Goal: Task Accomplishment & Management: Use online tool/utility

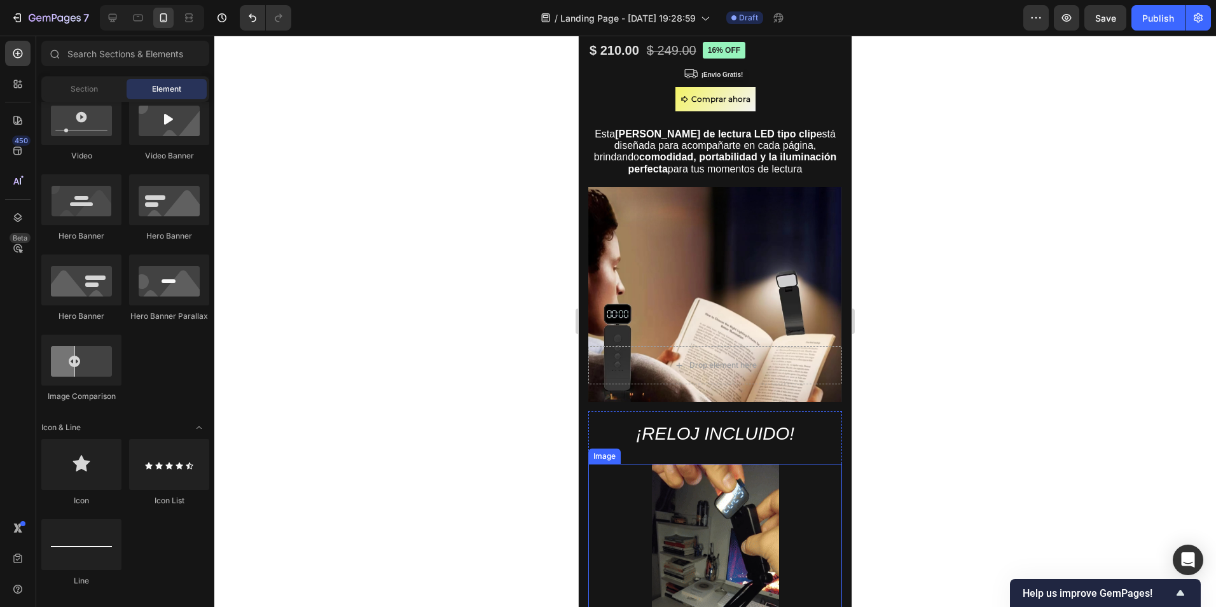
scroll to position [382, 0]
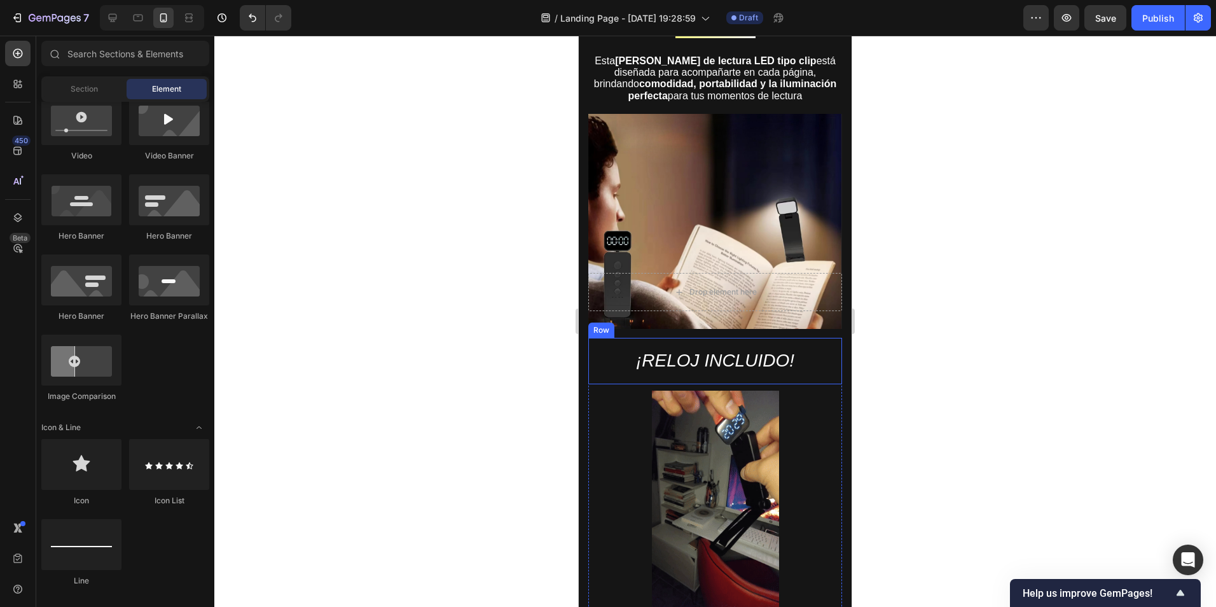
click at [735, 362] on p "¡RELOJ INCLUIDO!" at bounding box center [715, 360] width 231 height 23
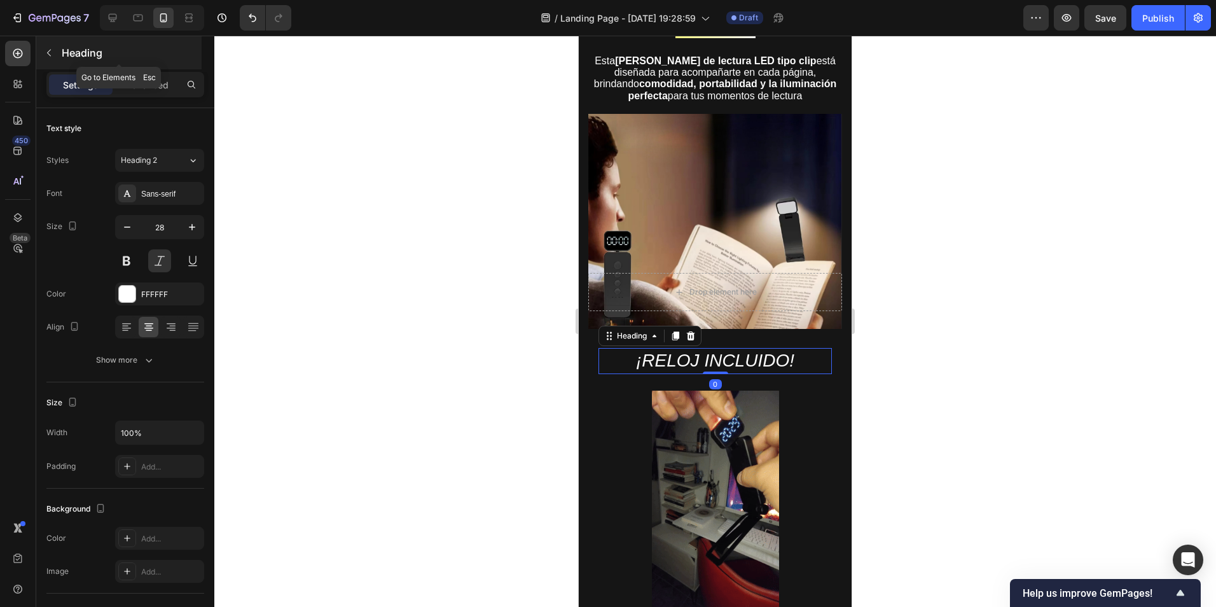
click at [49, 46] on button "button" at bounding box center [49, 53] width 20 height 20
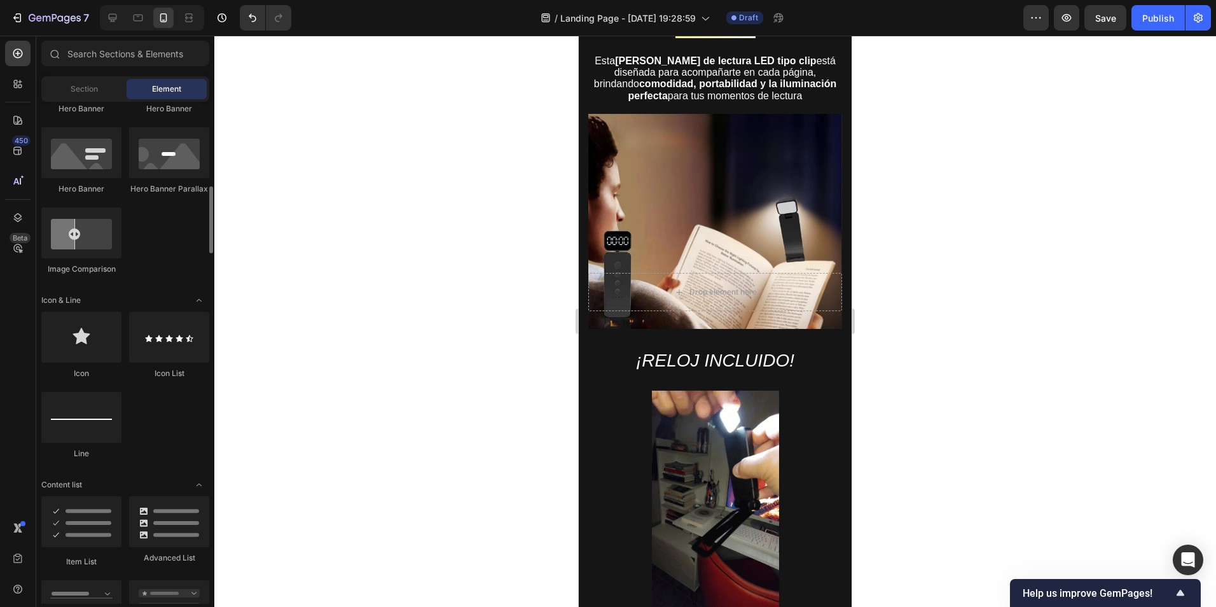
scroll to position [700, 0]
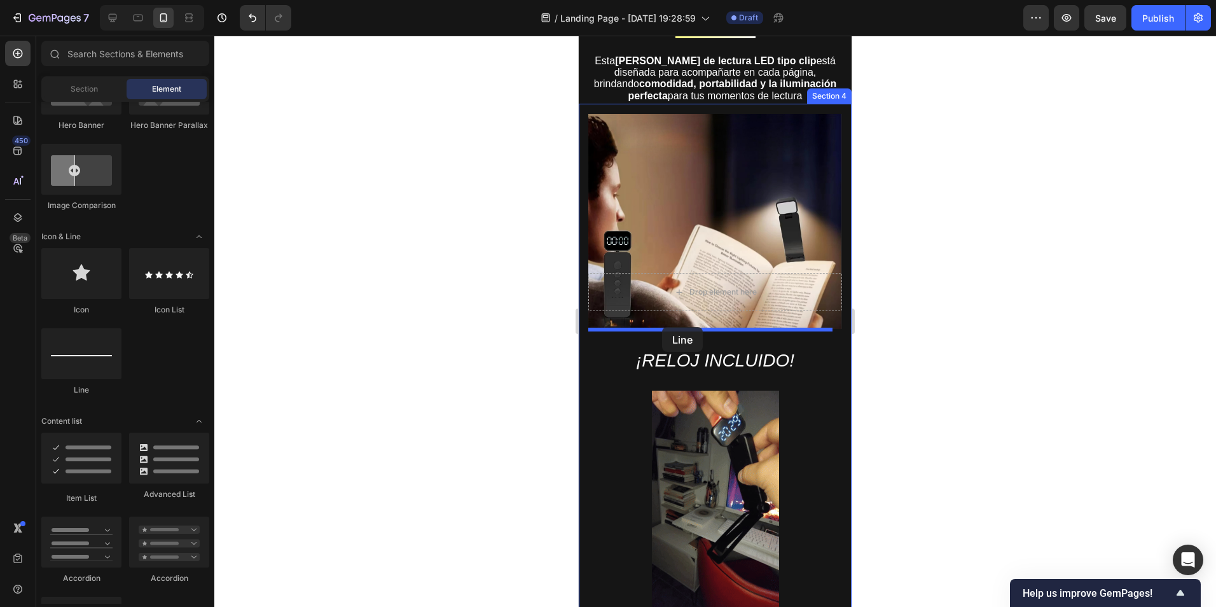
drag, startPoint x: 669, startPoint y: 386, endPoint x: 656, endPoint y: 329, distance: 58.7
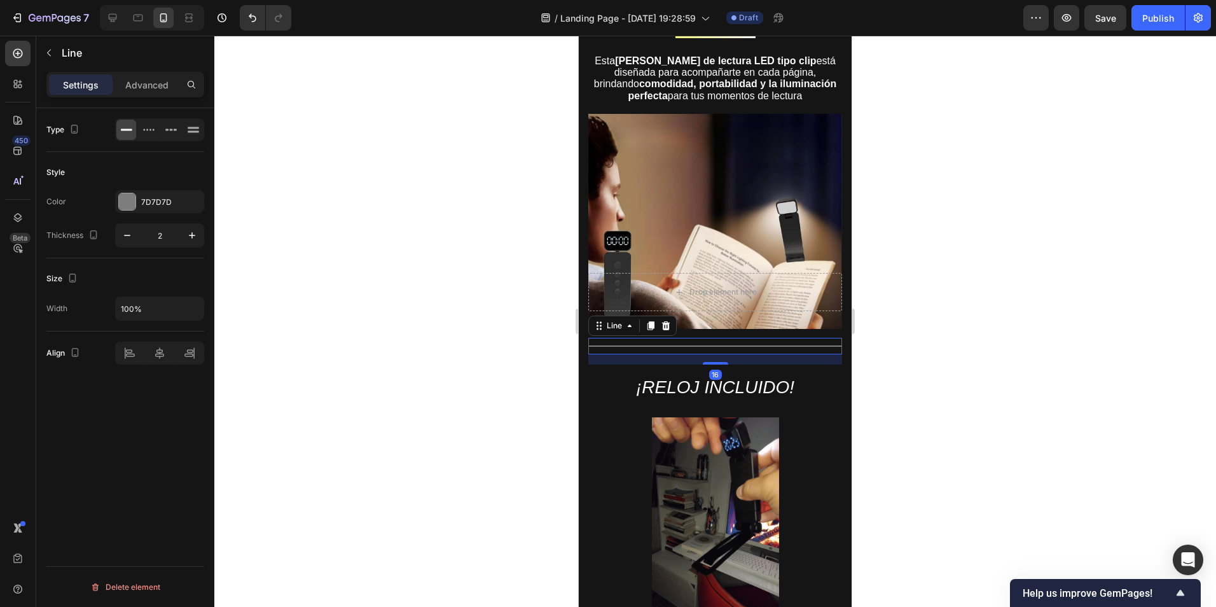
click at [961, 368] on div at bounding box center [715, 321] width 1002 height 571
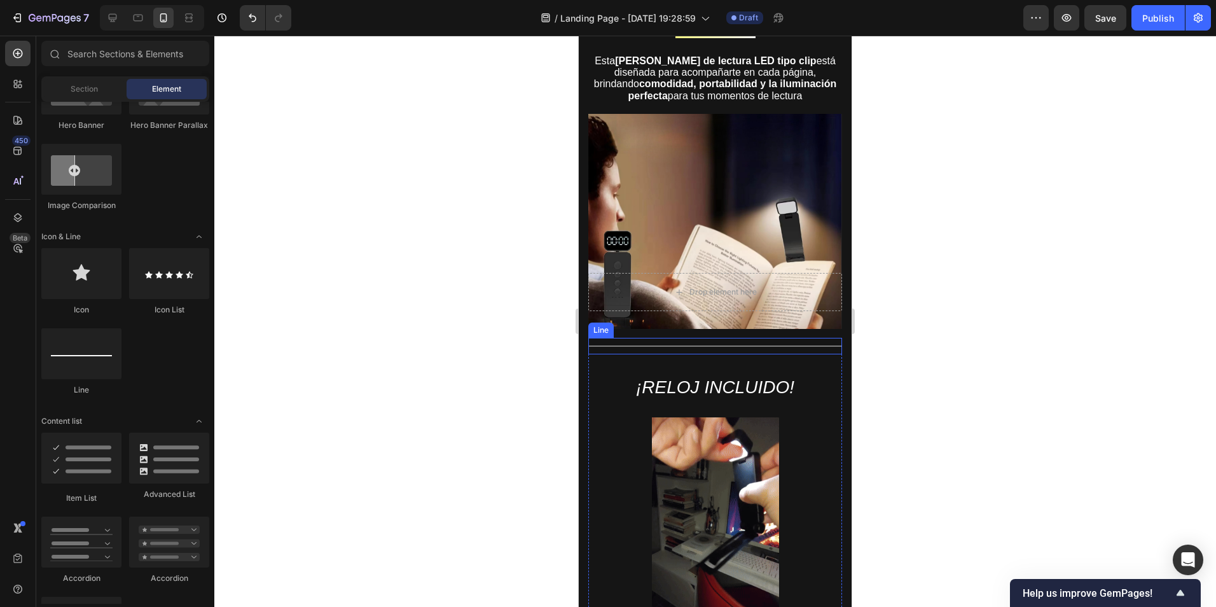
click at [725, 345] on div at bounding box center [715, 345] width 254 height 1
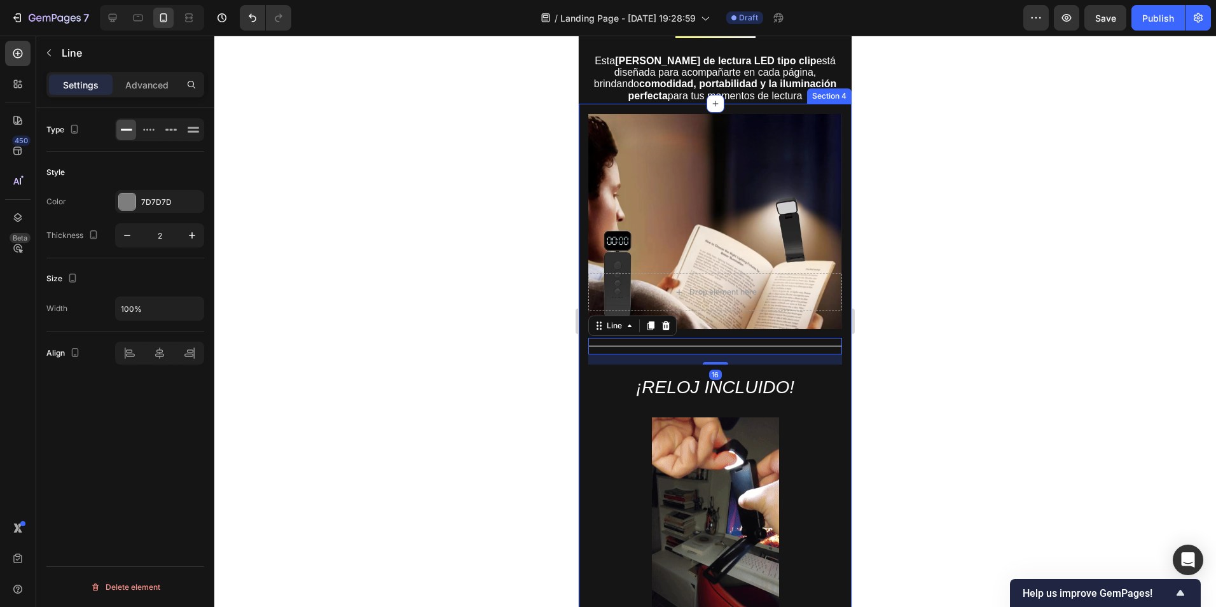
click at [990, 358] on div at bounding box center [715, 321] width 1002 height 571
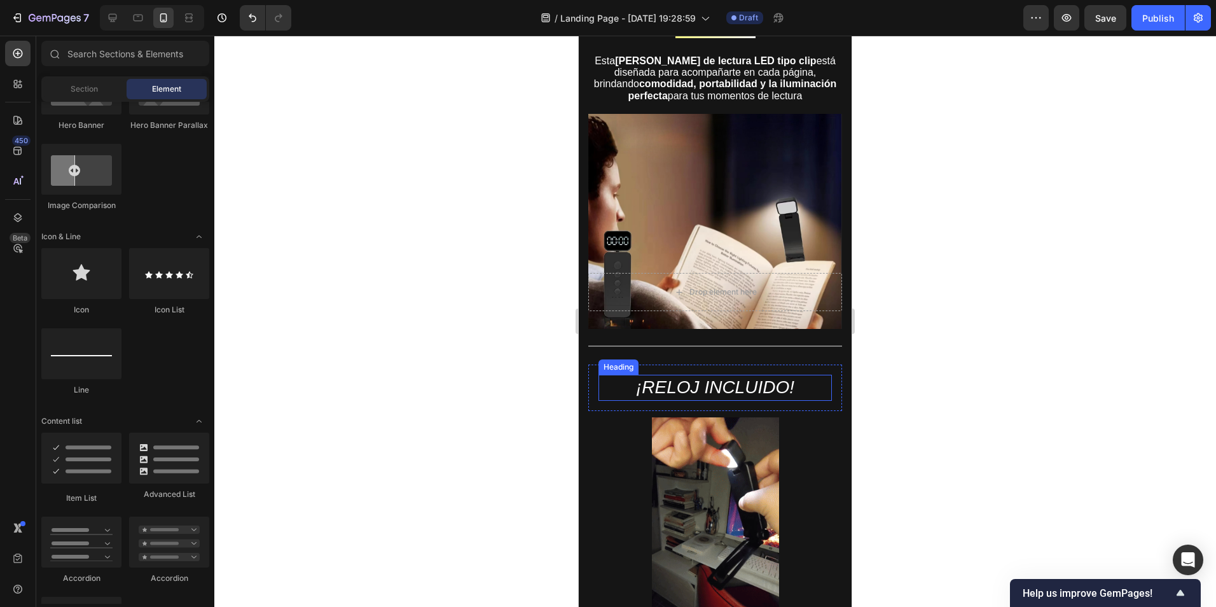
click at [707, 379] on p "¡RELOJ INCLUIDO!" at bounding box center [715, 387] width 231 height 23
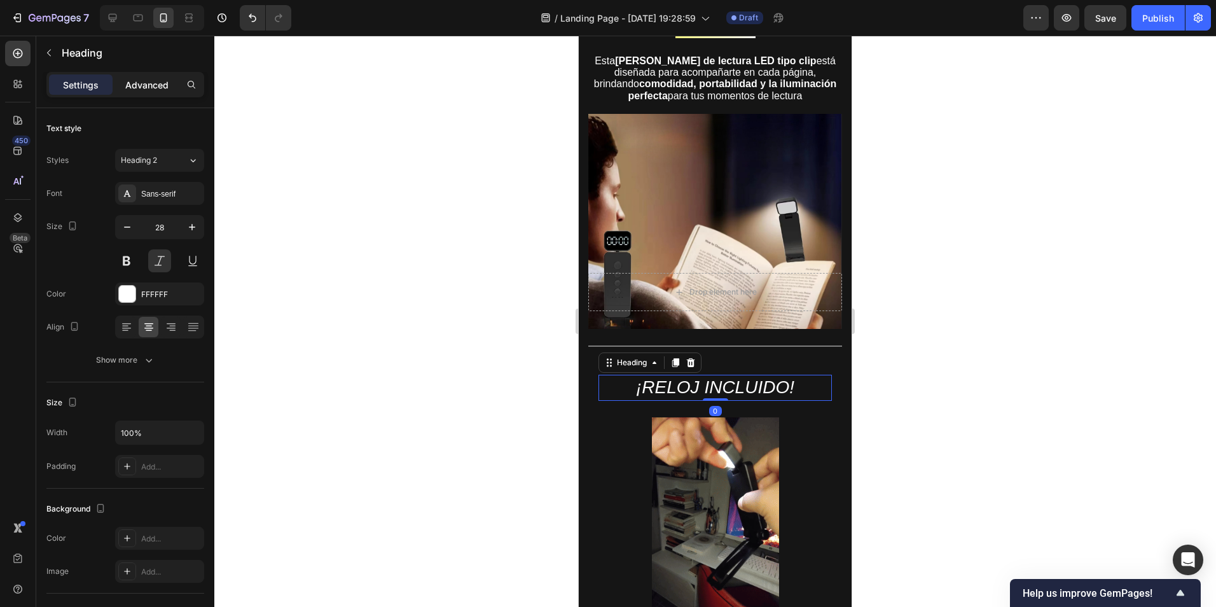
click at [151, 77] on div "Advanced" at bounding box center [147, 84] width 64 height 20
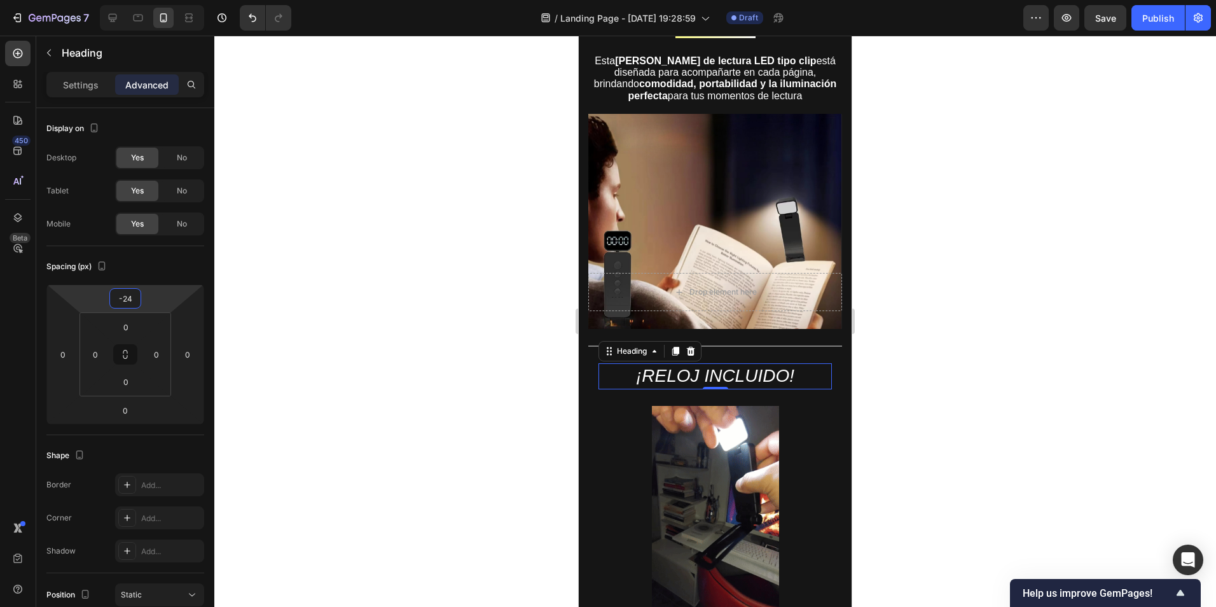
type input "-26"
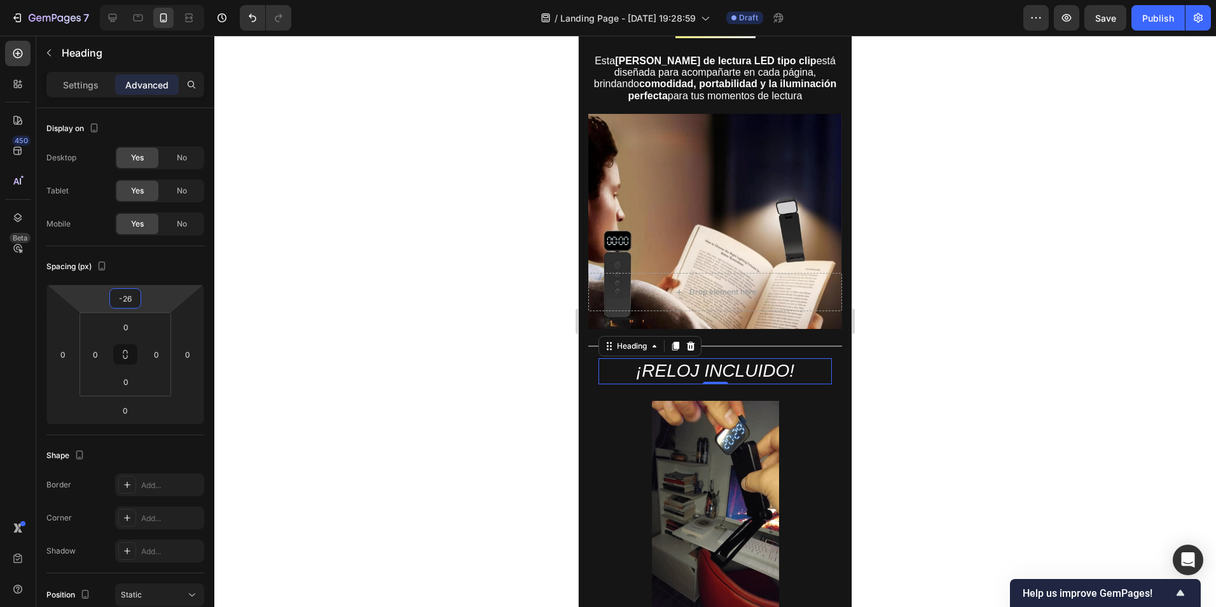
drag, startPoint x: 153, startPoint y: 297, endPoint x: 154, endPoint y: 305, distance: 8.4
click at [154, 0] on html "7 / Landing Page - Sep 26, 19:28:59 Draft Preview Save Publish 450 Beta Section…" at bounding box center [608, 0] width 1216 height 0
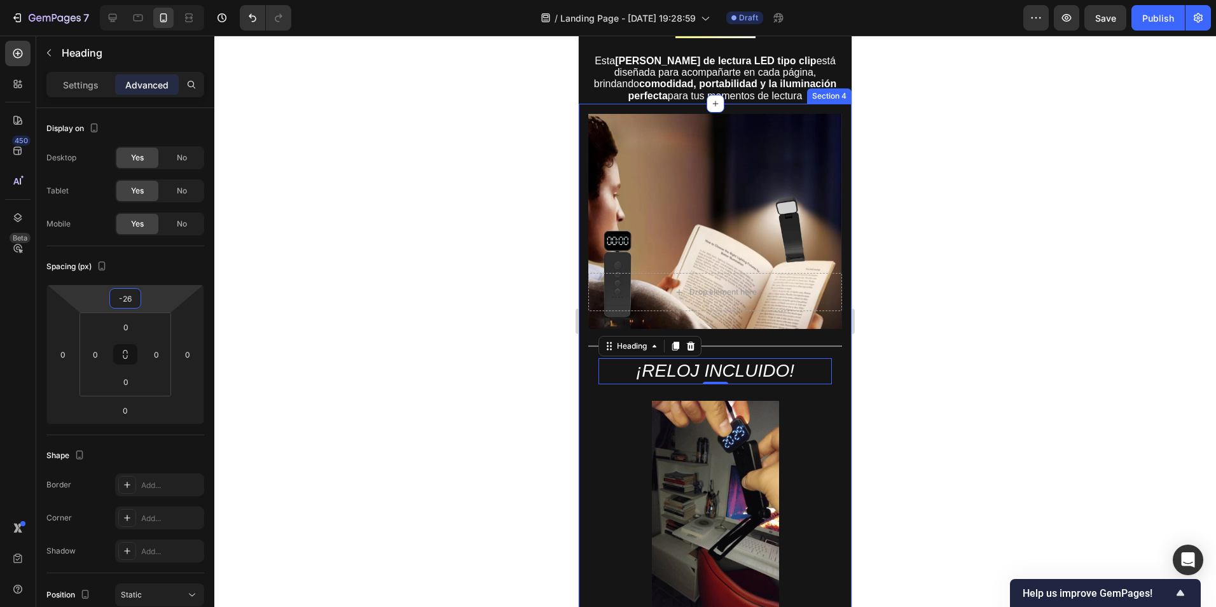
click at [532, 339] on div at bounding box center [715, 321] width 1002 height 571
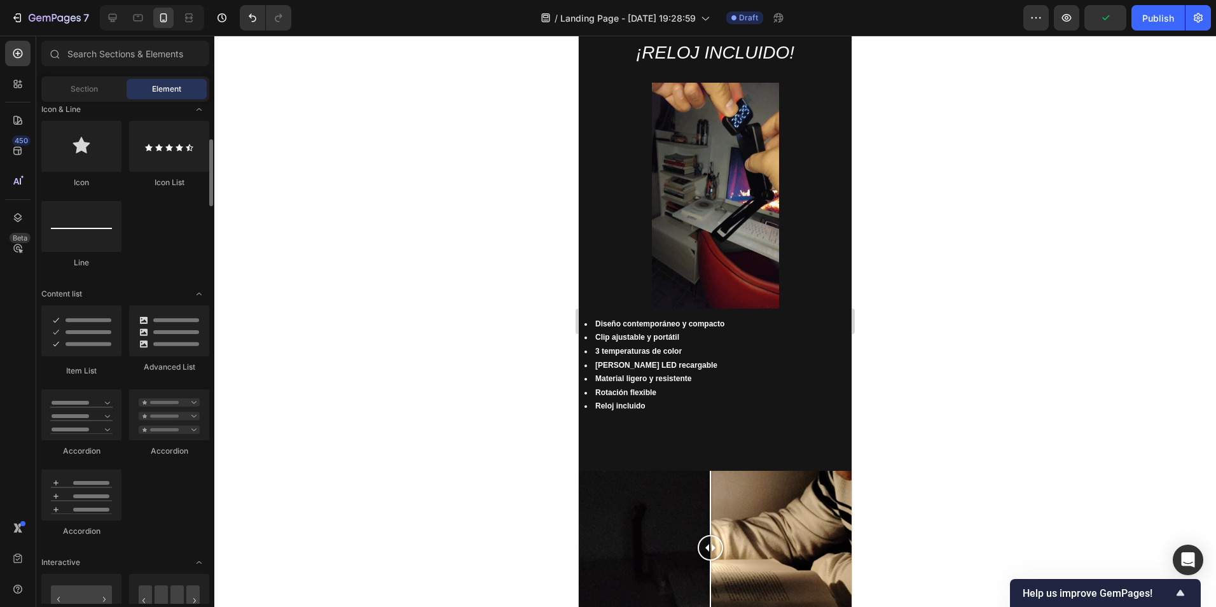
scroll to position [763, 0]
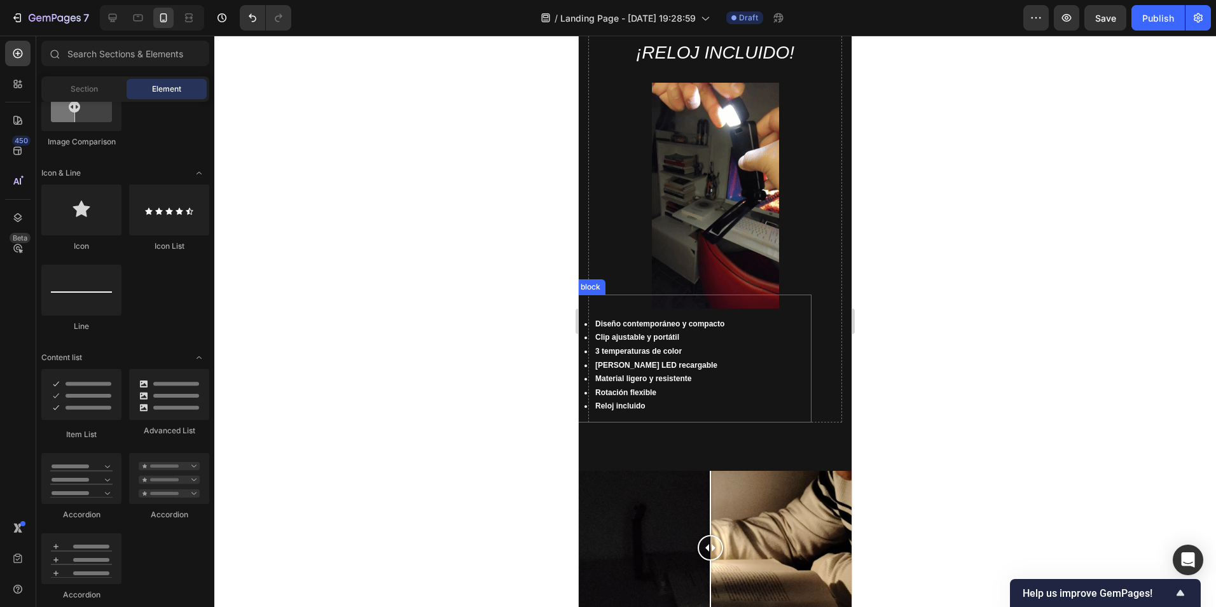
click at [667, 376] on li "Material ligero y resistente" at bounding box center [698, 379] width 226 height 14
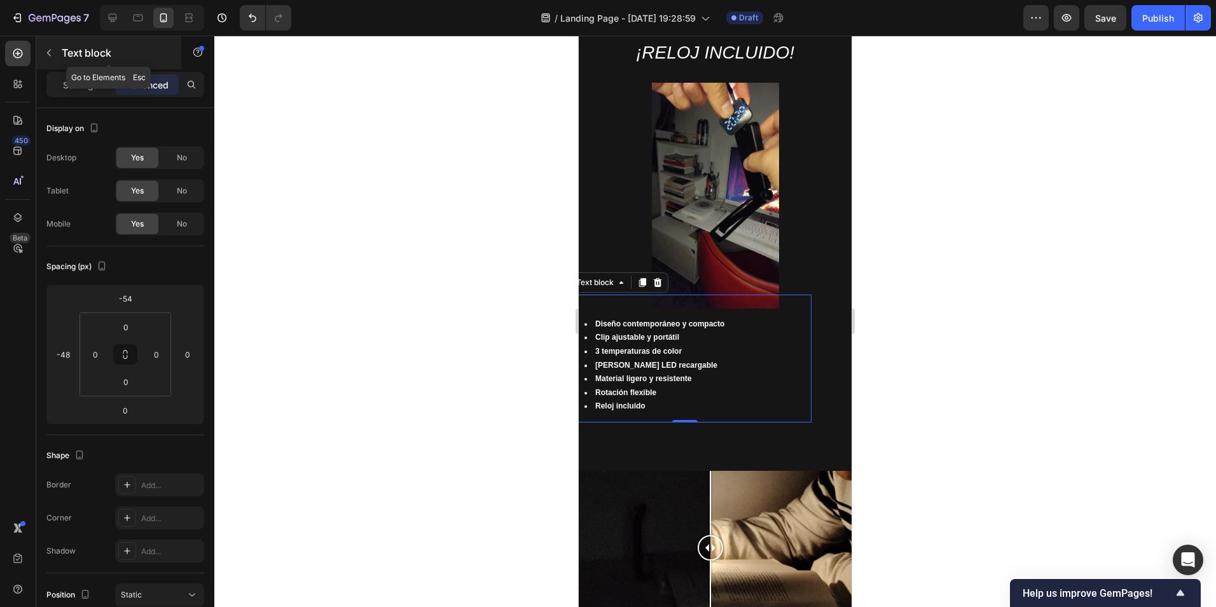
click at [51, 50] on icon "button" at bounding box center [49, 53] width 4 height 7
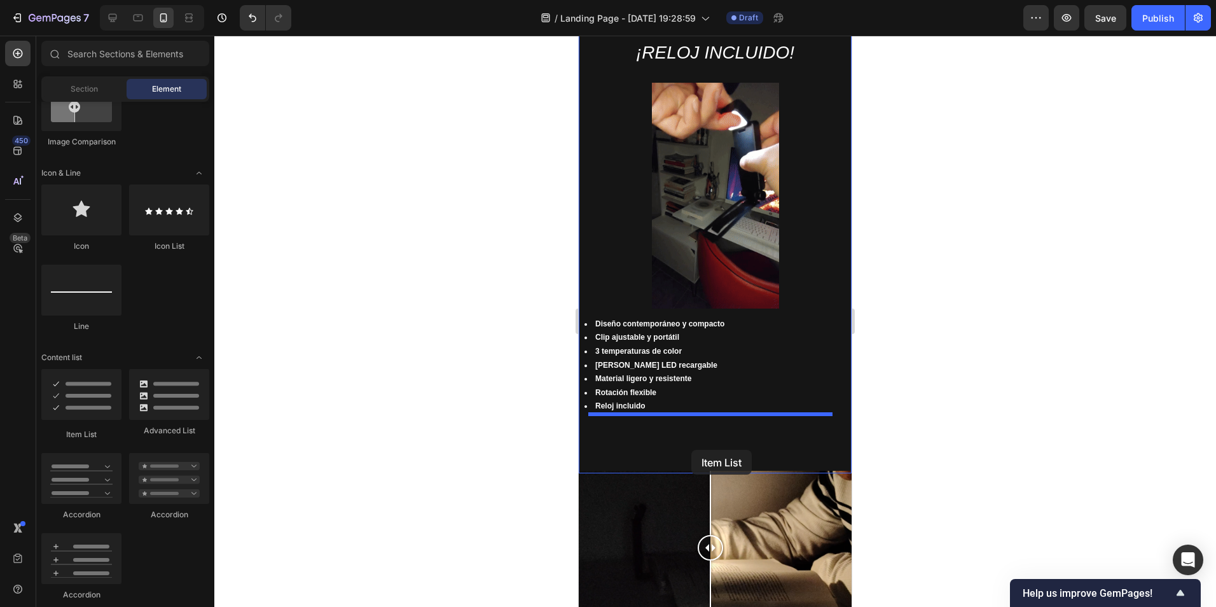
scroll to position [1018, 0]
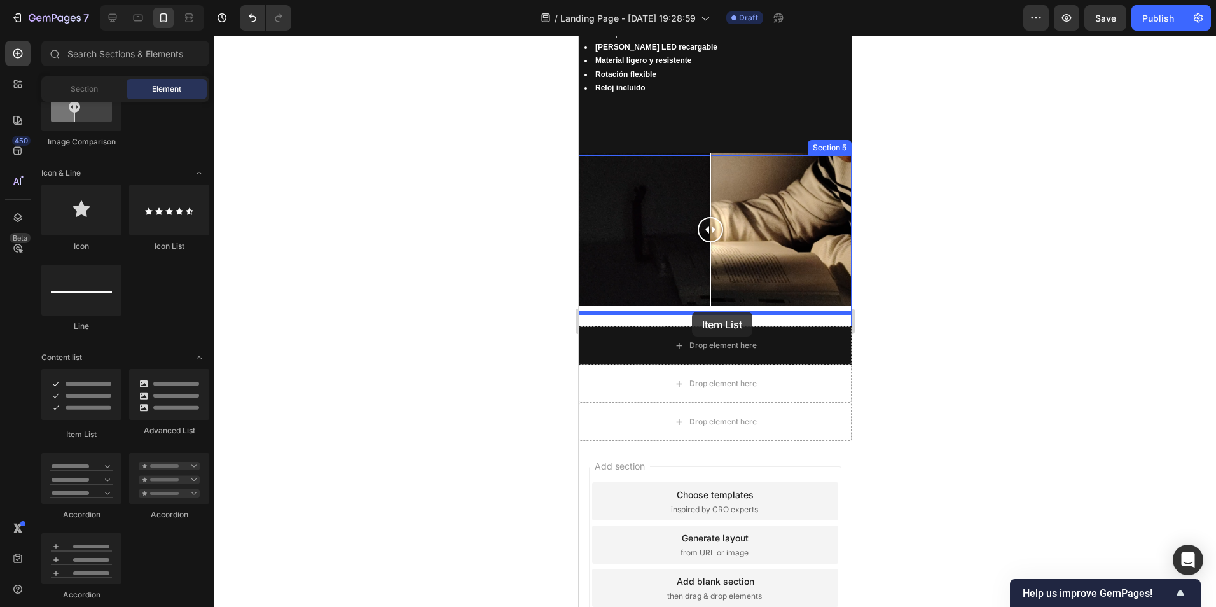
drag, startPoint x: 675, startPoint y: 426, endPoint x: 692, endPoint y: 312, distance: 115.2
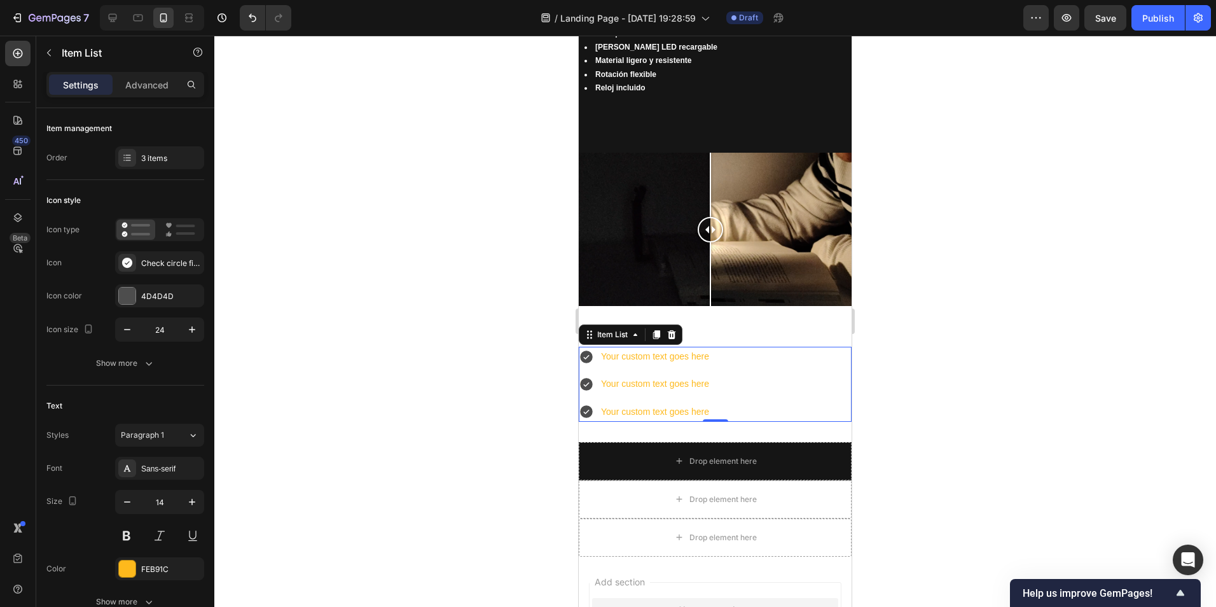
click at [695, 352] on div "Your custom text goes here" at bounding box center [655, 357] width 112 height 20
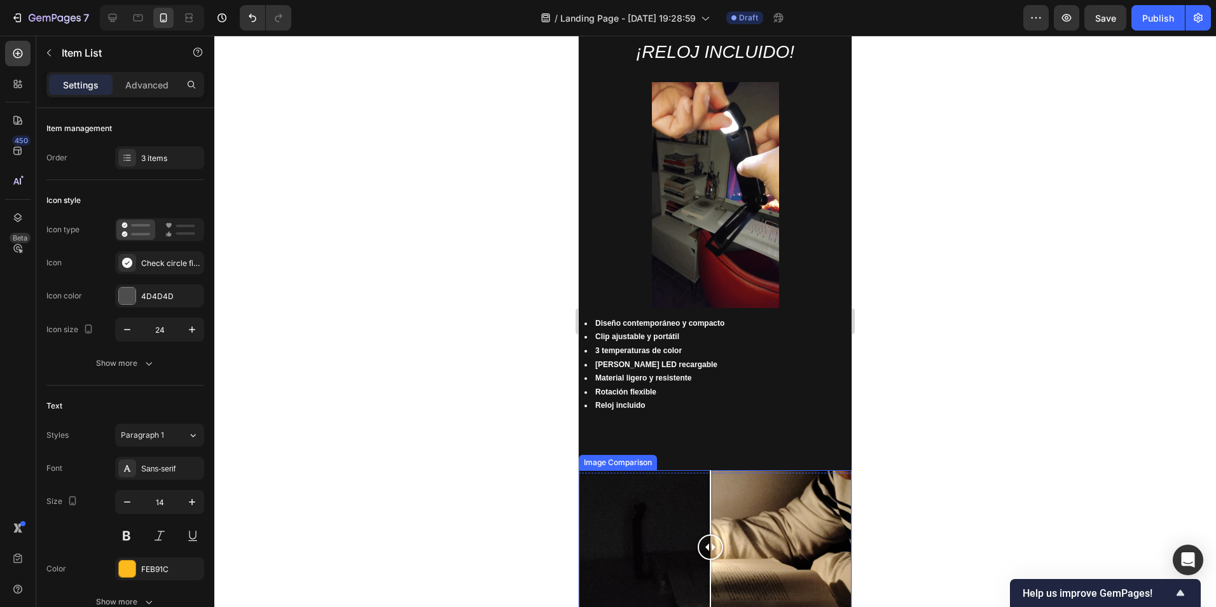
scroll to position [700, 0]
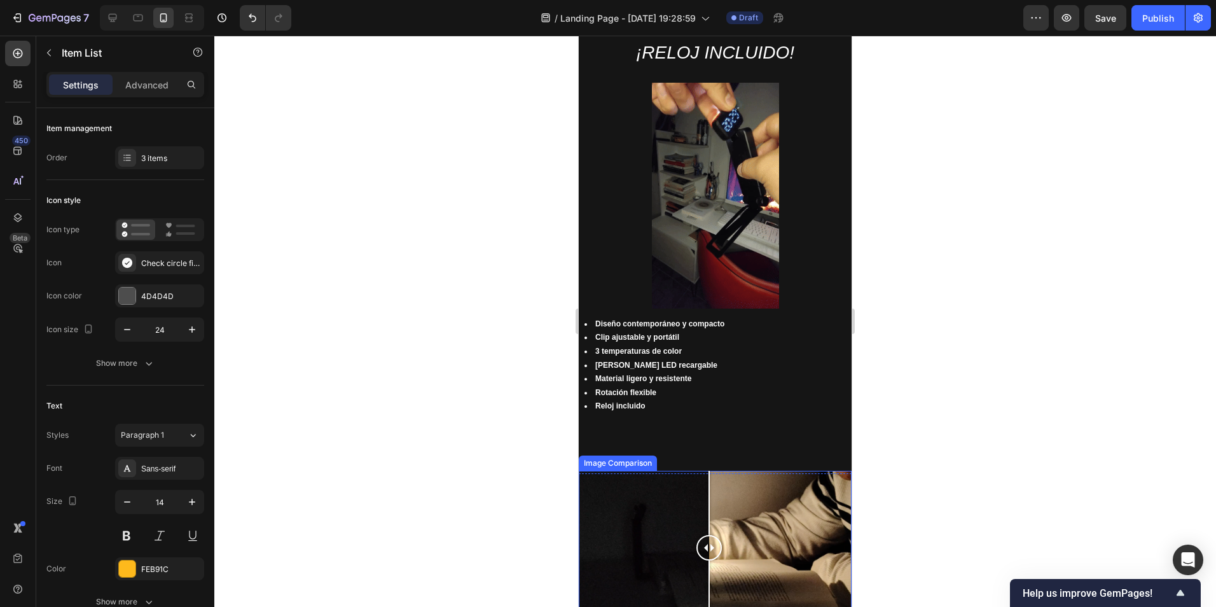
click at [709, 536] on div at bounding box center [709, 547] width 25 height 25
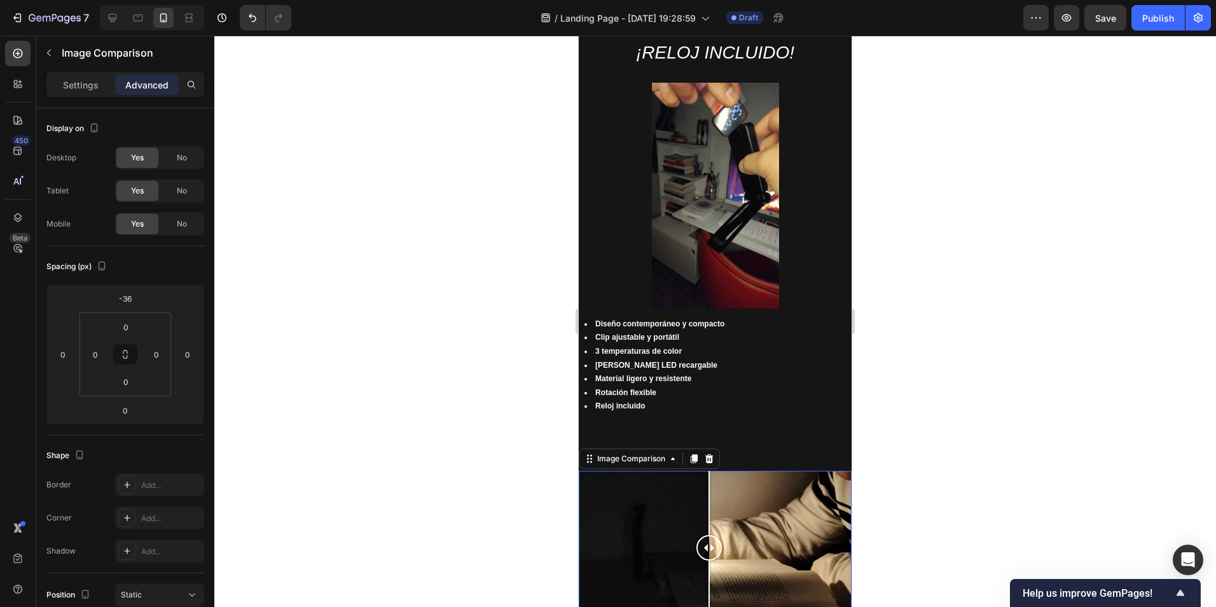
click at [1024, 487] on div at bounding box center [715, 321] width 1002 height 571
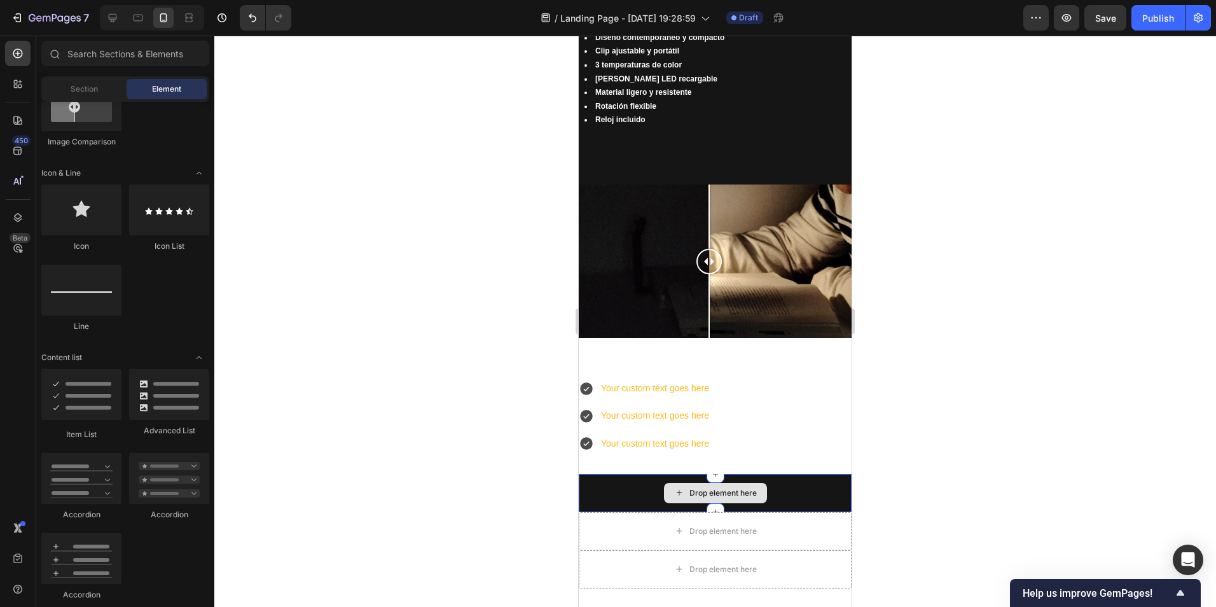
scroll to position [1018, 0]
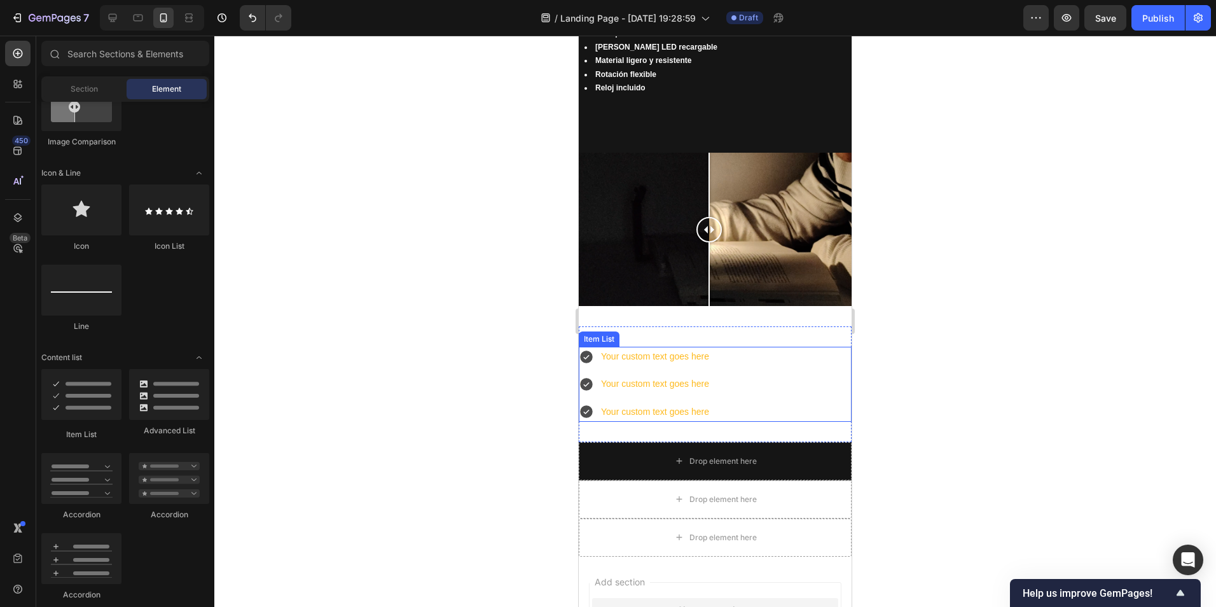
click at [646, 347] on div "Your custom text goes here" at bounding box center [655, 357] width 112 height 20
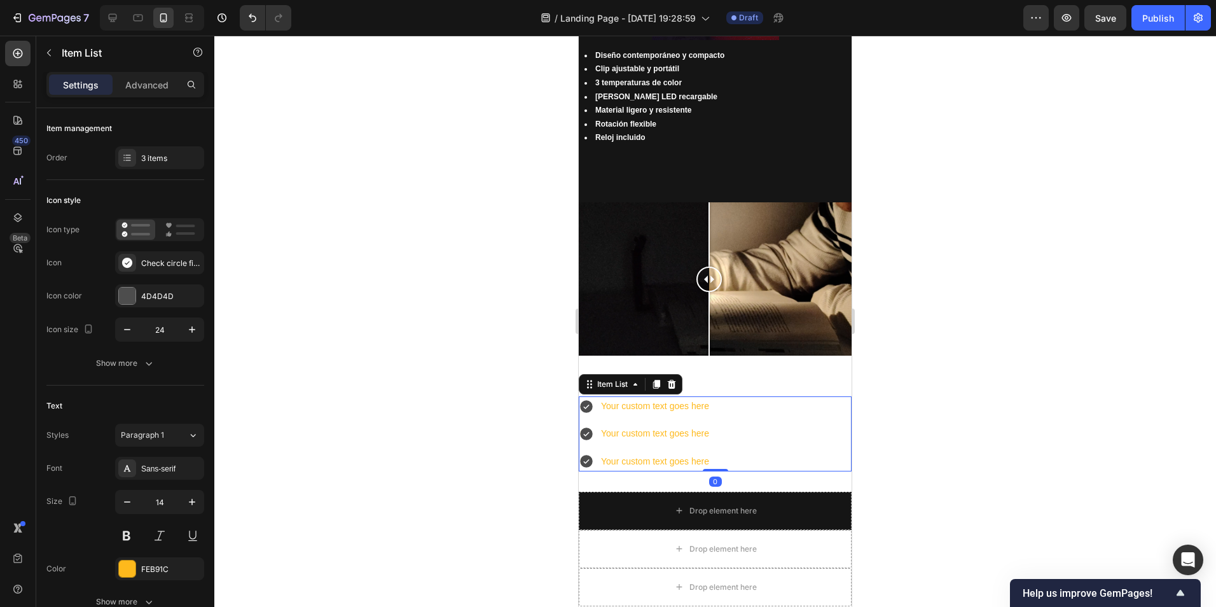
scroll to position [891, 0]
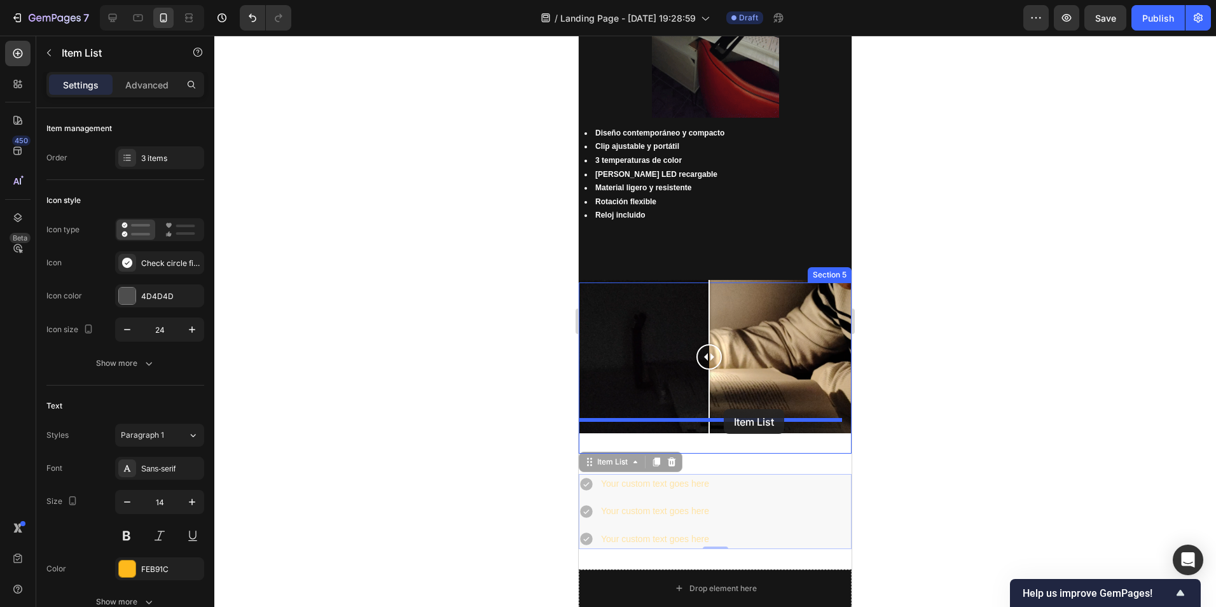
drag, startPoint x: 721, startPoint y: 469, endPoint x: 716, endPoint y: 427, distance: 42.4
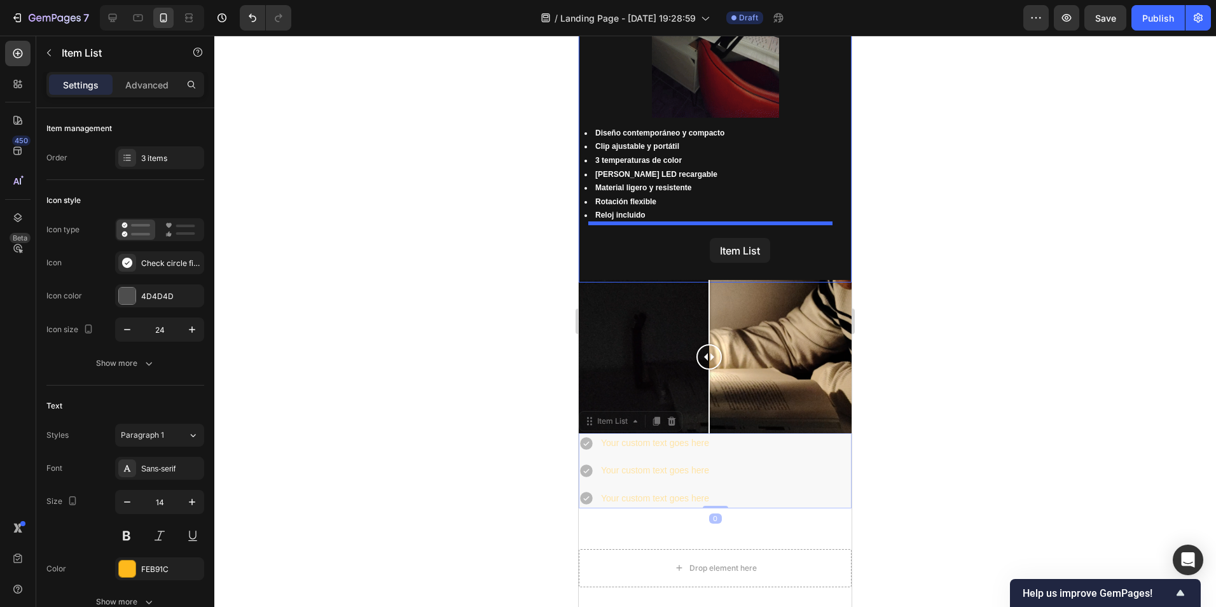
drag, startPoint x: 731, startPoint y: 475, endPoint x: 710, endPoint y: 238, distance: 238.2
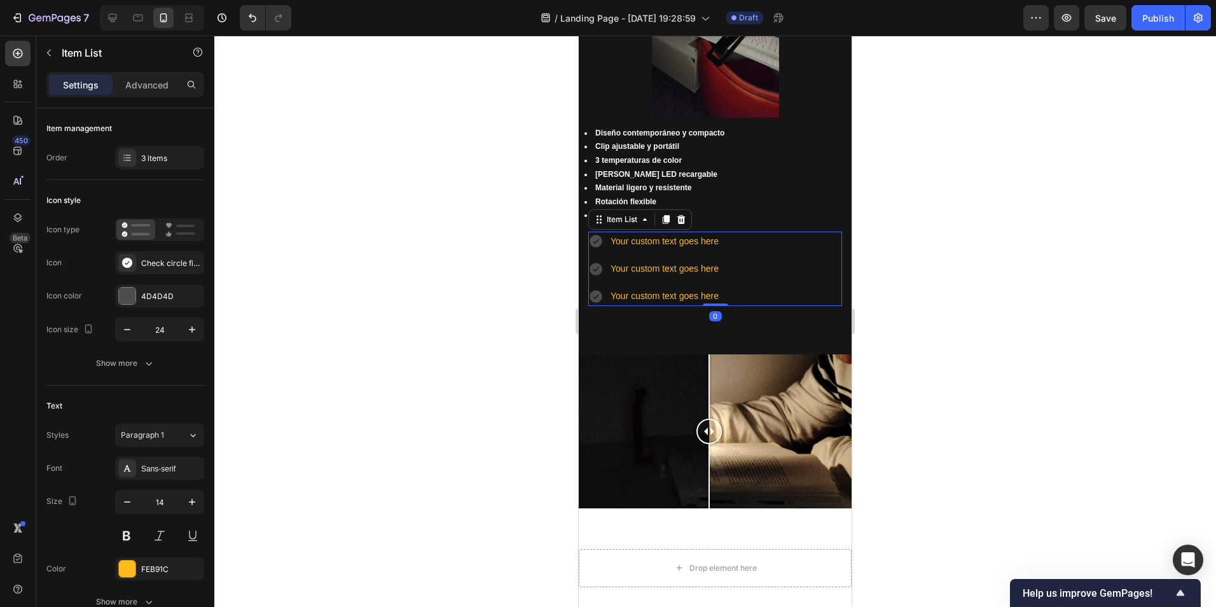
click at [911, 284] on div at bounding box center [715, 321] width 1002 height 571
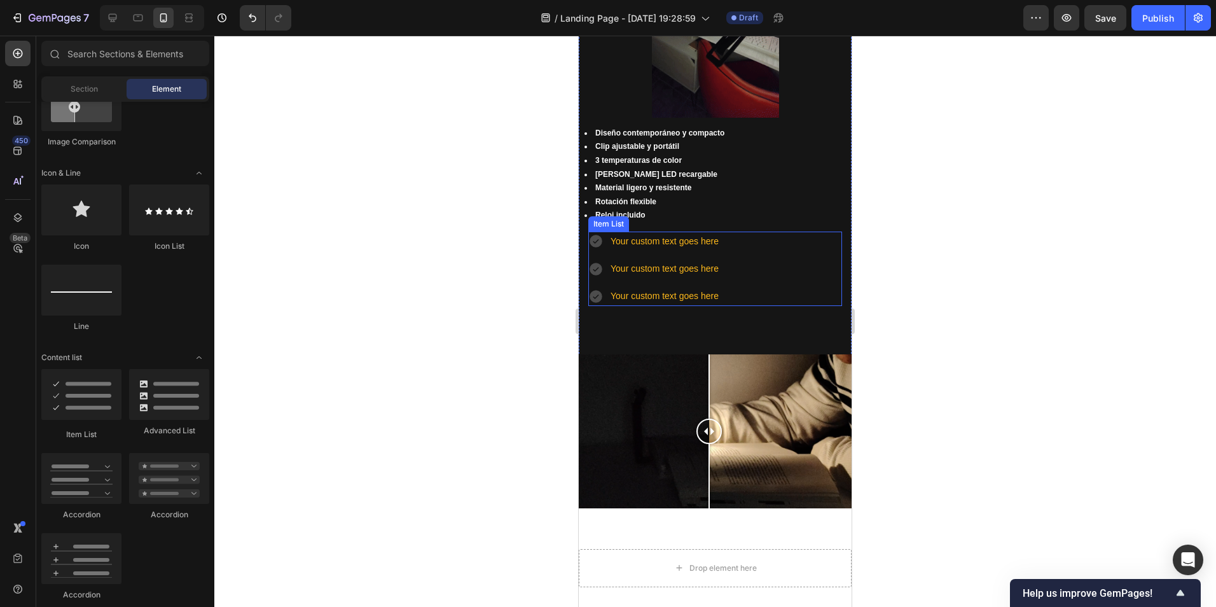
click at [646, 237] on div "Your custom text goes here" at bounding box center [665, 242] width 112 height 20
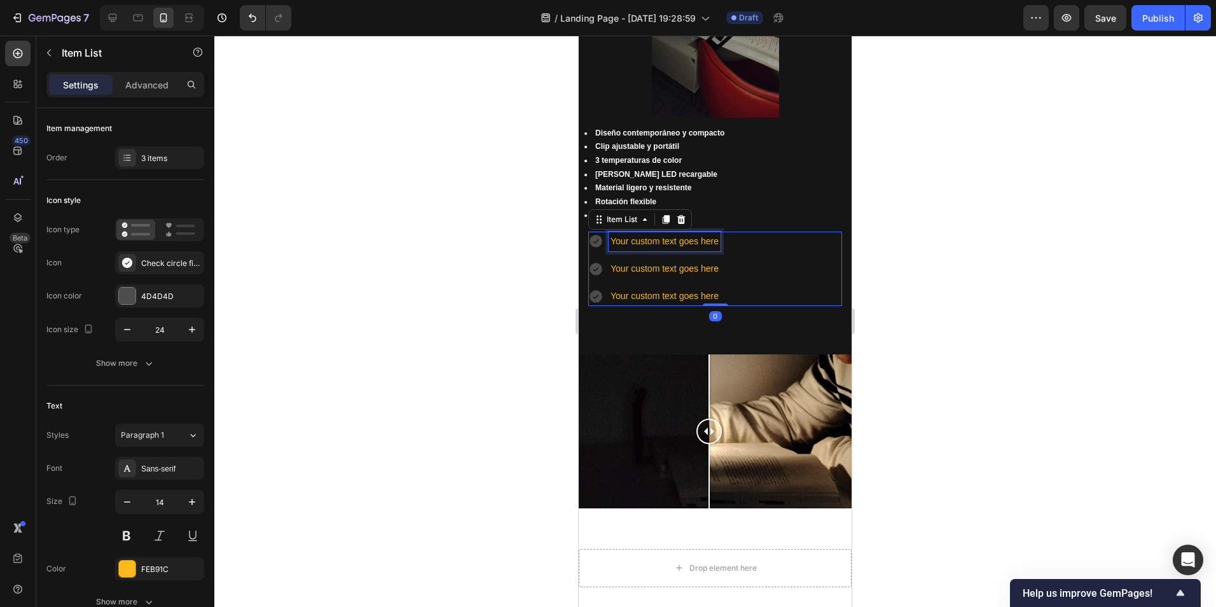
click at [646, 237] on p "Your custom text goes here" at bounding box center [665, 241] width 108 height 16
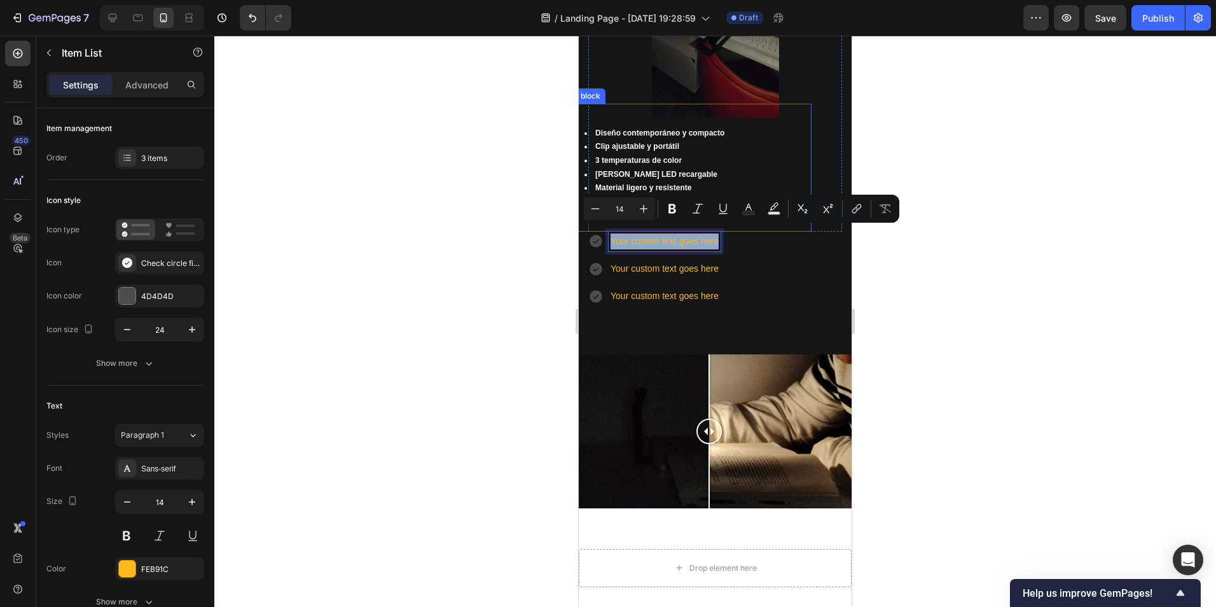
click at [619, 127] on li "Diseño contemporáneo y compacto" at bounding box center [698, 134] width 226 height 14
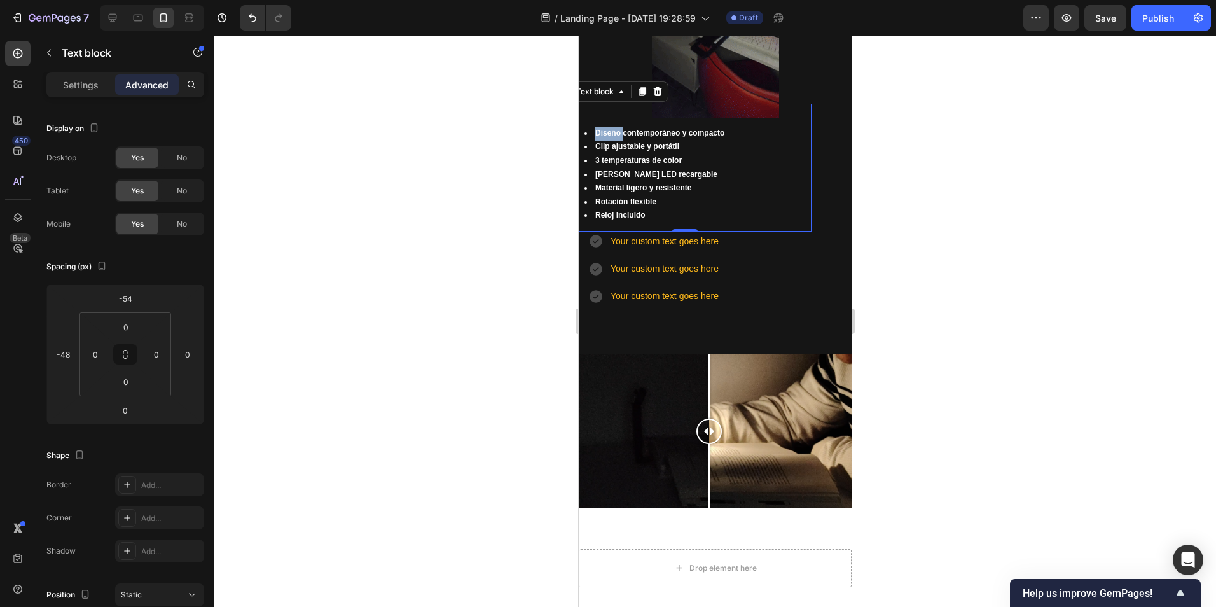
click at [611, 129] on strong "Diseño contemporáneo y compacto" at bounding box center [659, 133] width 129 height 9
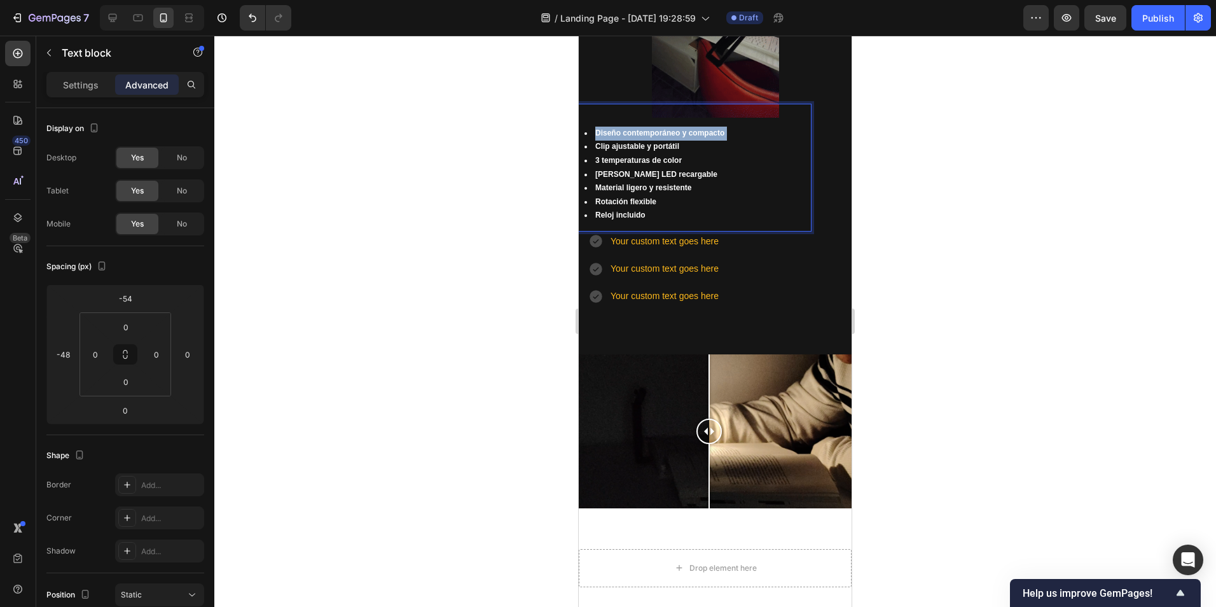
click at [611, 129] on strong "Diseño contemporáneo y compacto" at bounding box center [659, 133] width 129 height 9
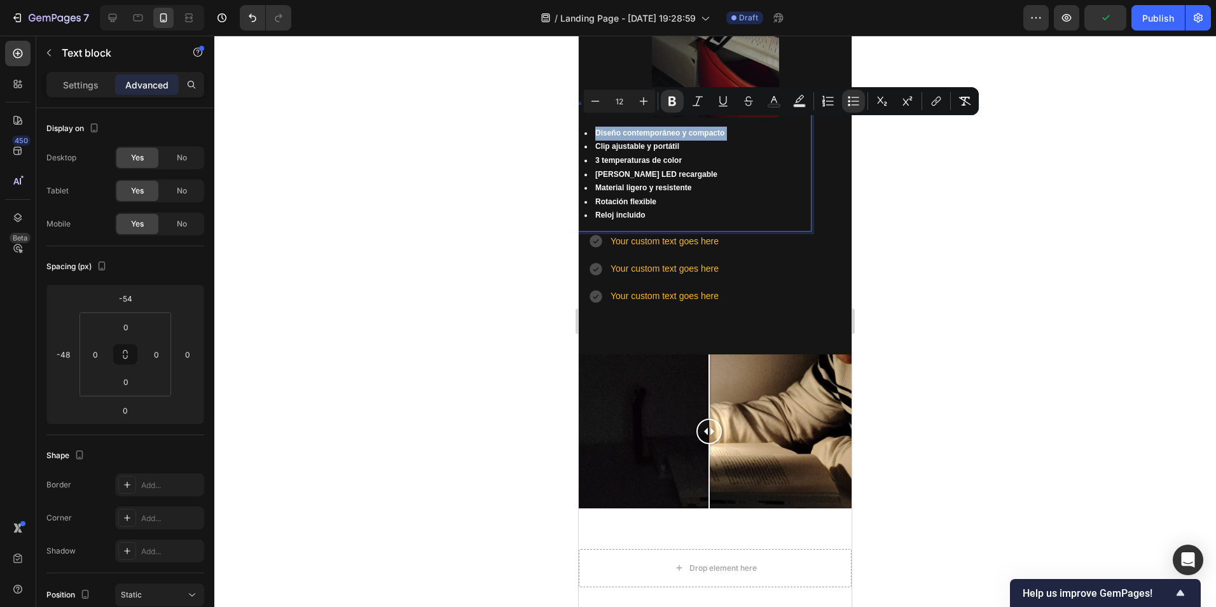
copy li "Diseño contemporáneo y compacto"
click at [700, 233] on p "Your custom text goes here" at bounding box center [665, 241] width 108 height 16
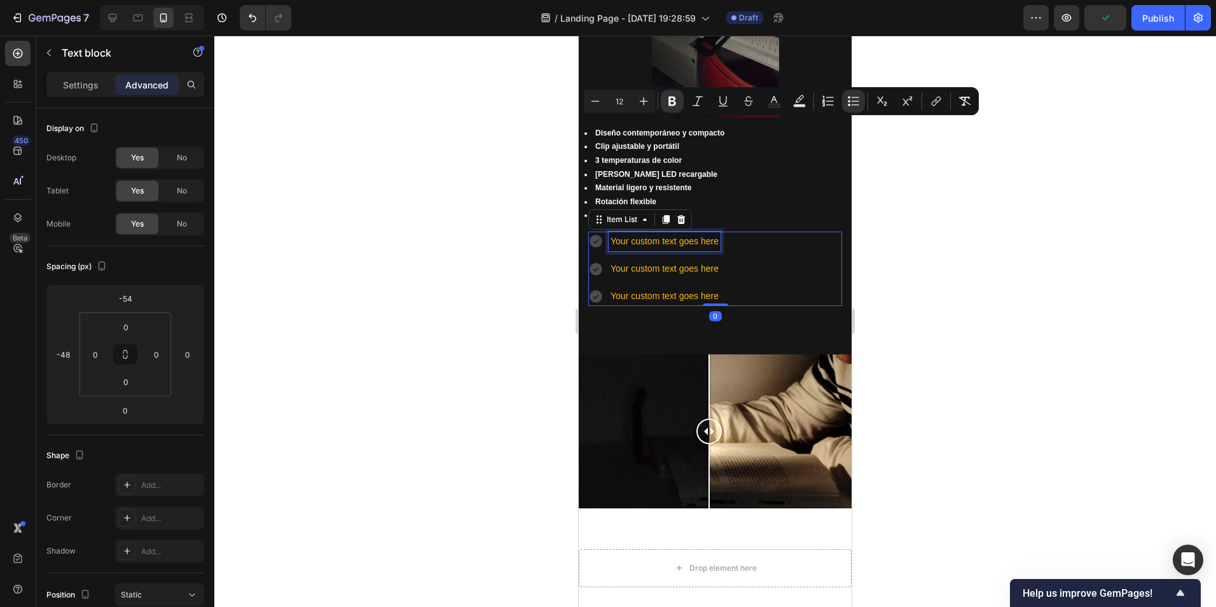
click at [700, 233] on p "Your custom text goes here" at bounding box center [665, 241] width 108 height 16
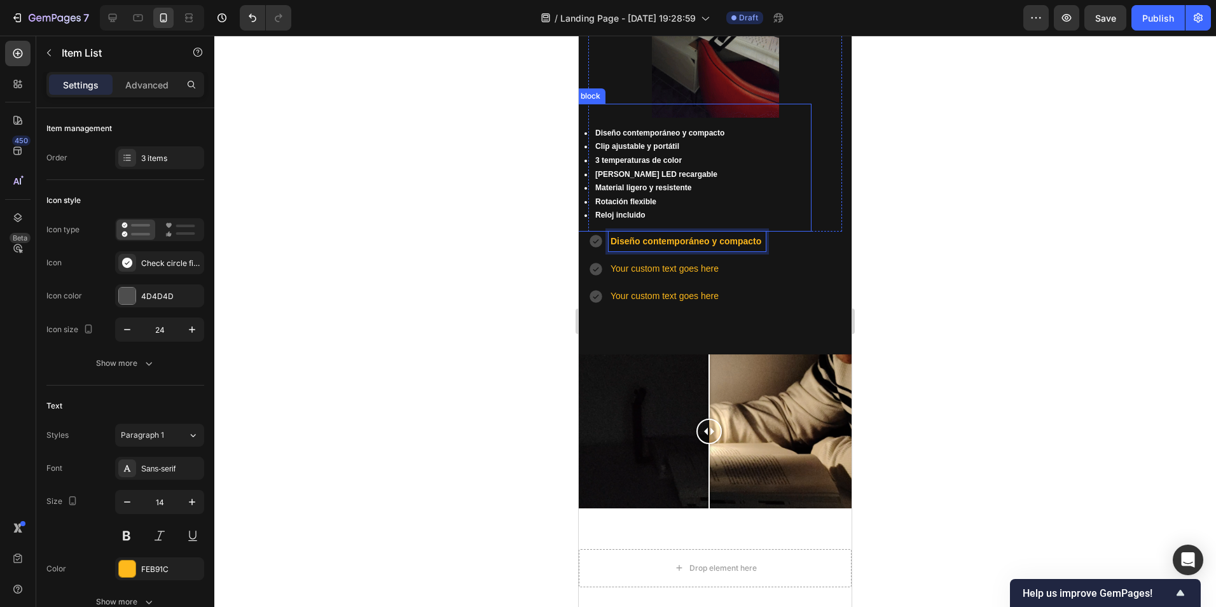
click at [648, 142] on strong "Clip ajustable y portátil" at bounding box center [637, 146] width 84 height 9
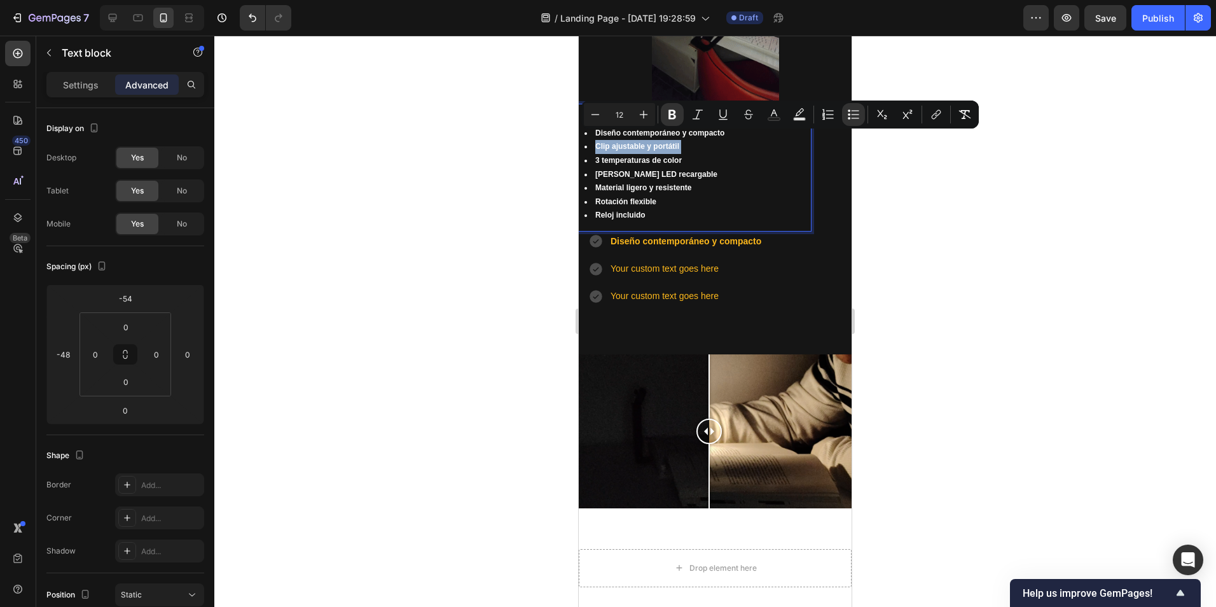
copy li "Clip ajustable y portátil"
click at [659, 261] on p "Your custom text goes here" at bounding box center [687, 269] width 153 height 16
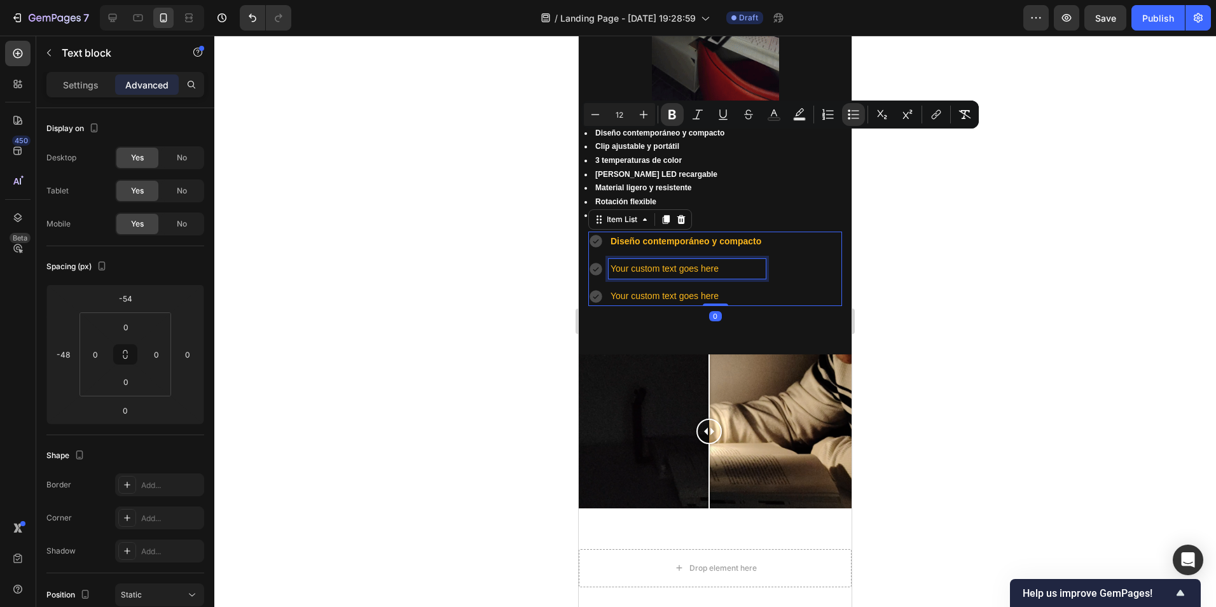
click at [659, 261] on p "Your custom text goes here" at bounding box center [687, 269] width 153 height 16
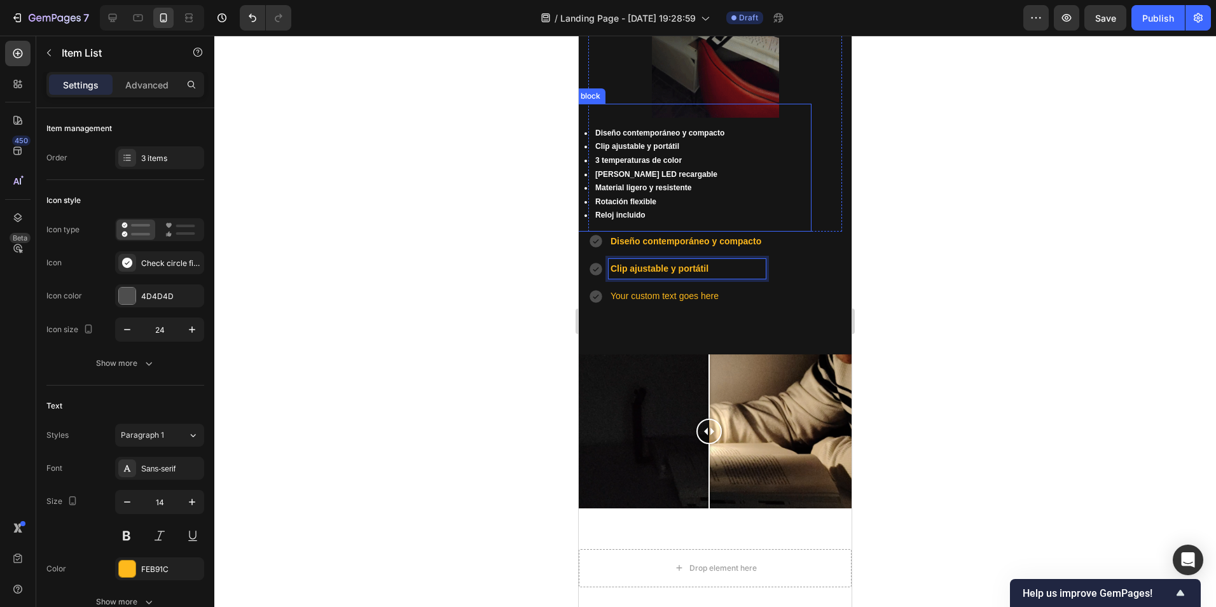
click at [628, 156] on strong "3 temperaturas de color" at bounding box center [638, 160] width 87 height 9
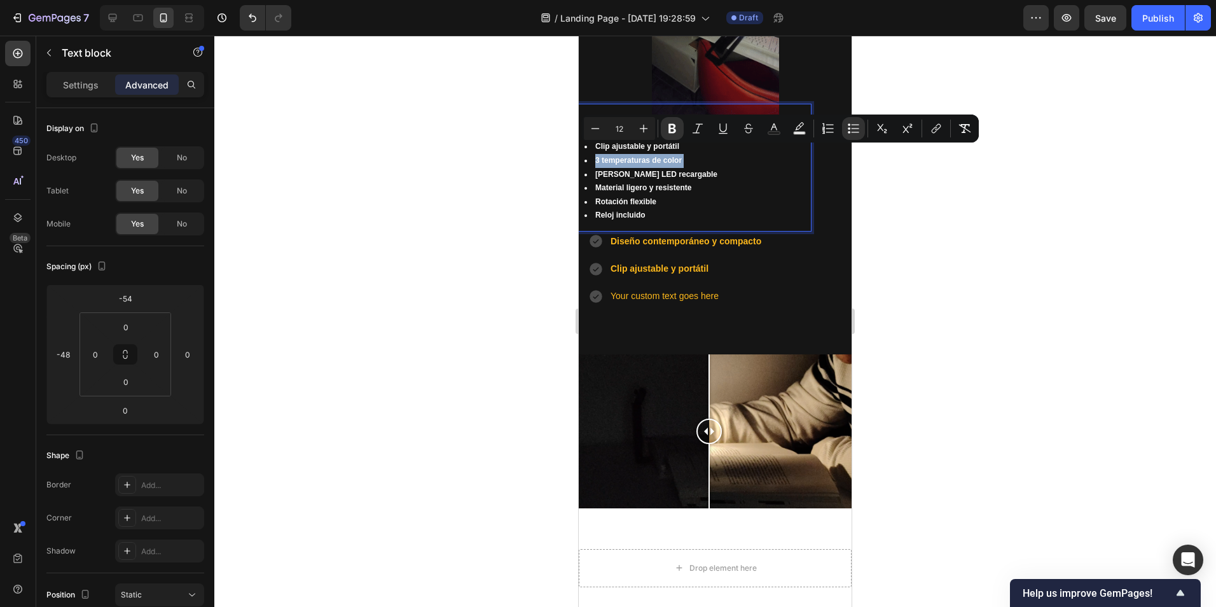
copy li "3 temperaturas de color"
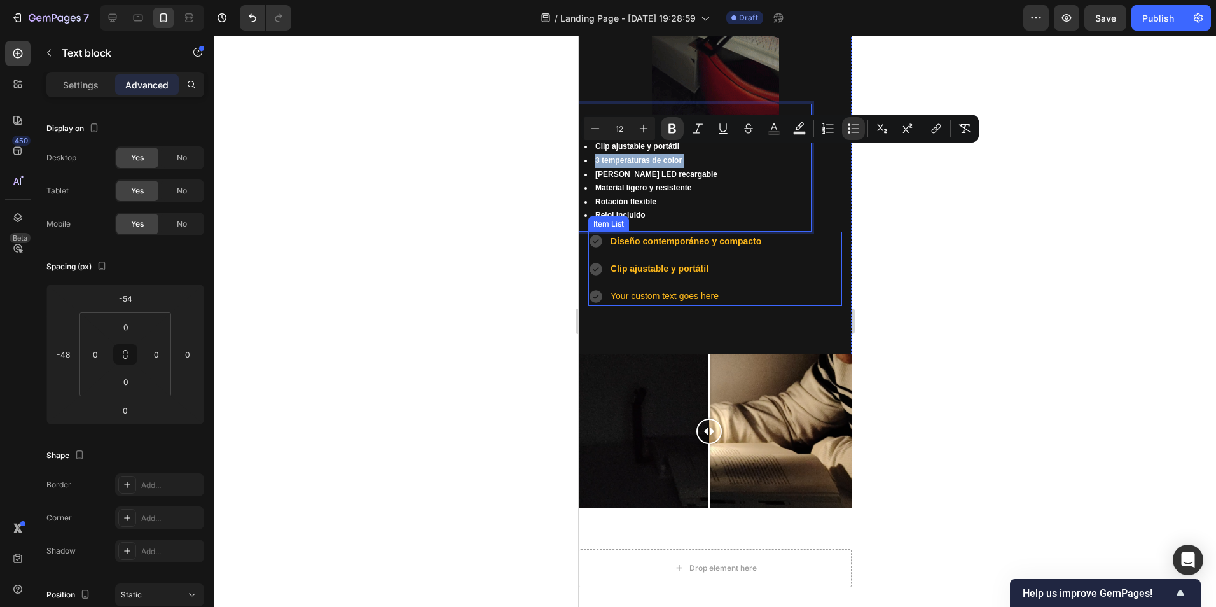
click at [665, 286] on div "Your custom text goes here" at bounding box center [687, 296] width 157 height 20
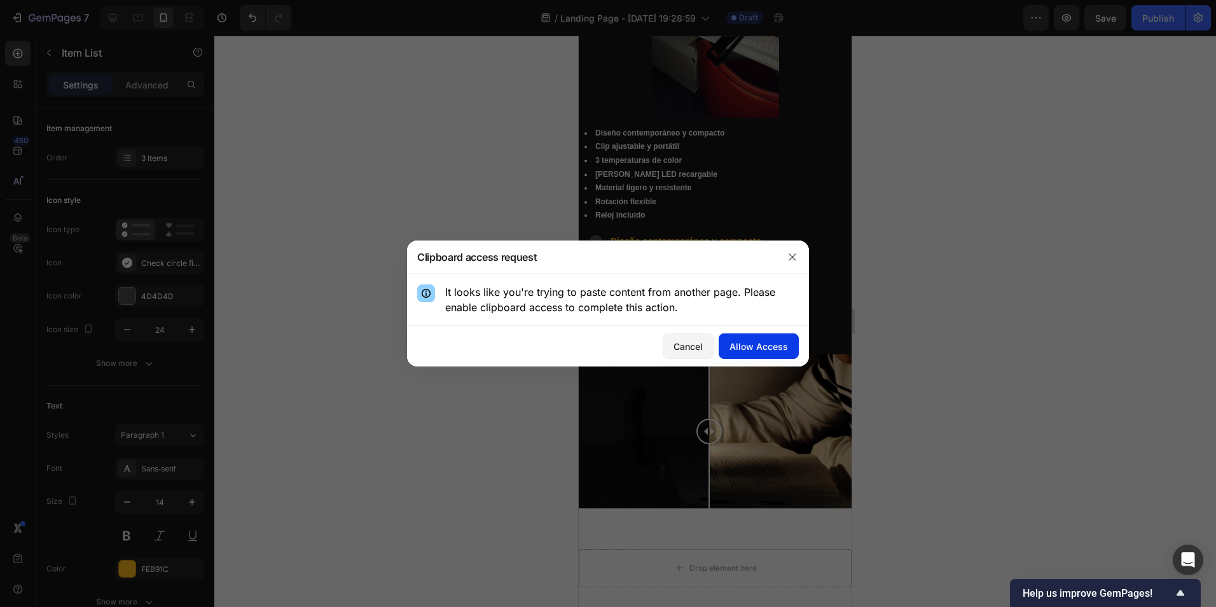
click at [740, 347] on div "Allow Access" at bounding box center [759, 346] width 59 height 13
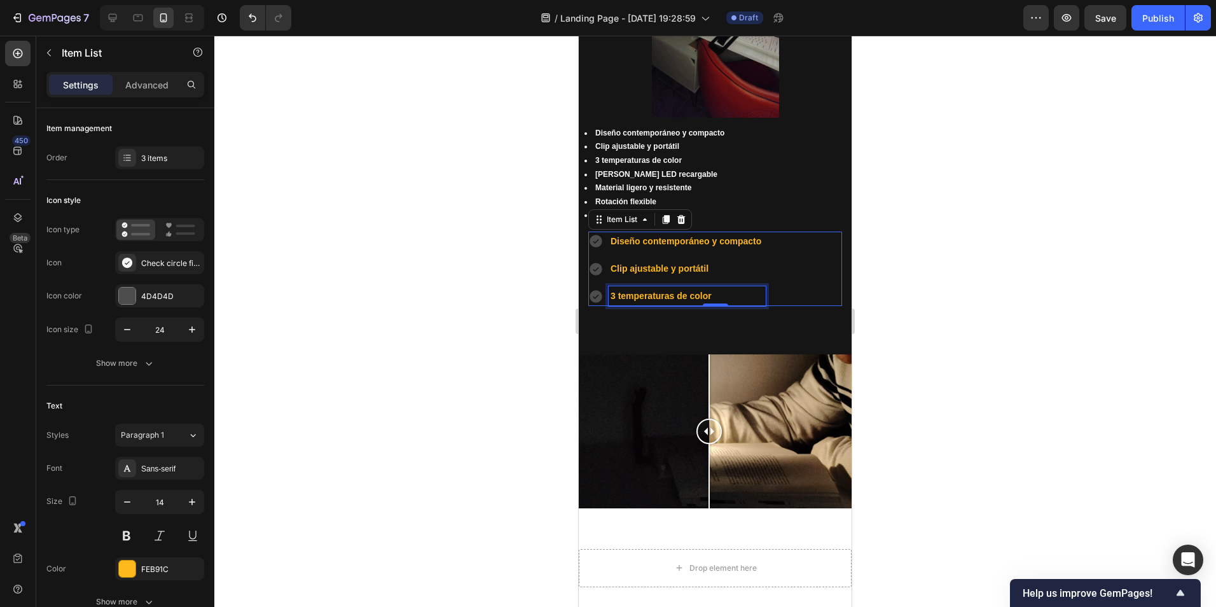
click at [732, 292] on p "3 temperaturas de color" at bounding box center [687, 296] width 153 height 16
click at [768, 278] on div "Diseño contemporáneo y compacto Clip ajustable y portátil 3 temperaturas de col…" at bounding box center [715, 269] width 254 height 75
click at [700, 291] on strong "3 temperaturas de color" at bounding box center [661, 296] width 101 height 10
click at [677, 291] on strong "3 temperaturas de color" at bounding box center [661, 296] width 101 height 10
click at [718, 261] on p "Clip ajustable y portátil" at bounding box center [687, 269] width 153 height 16
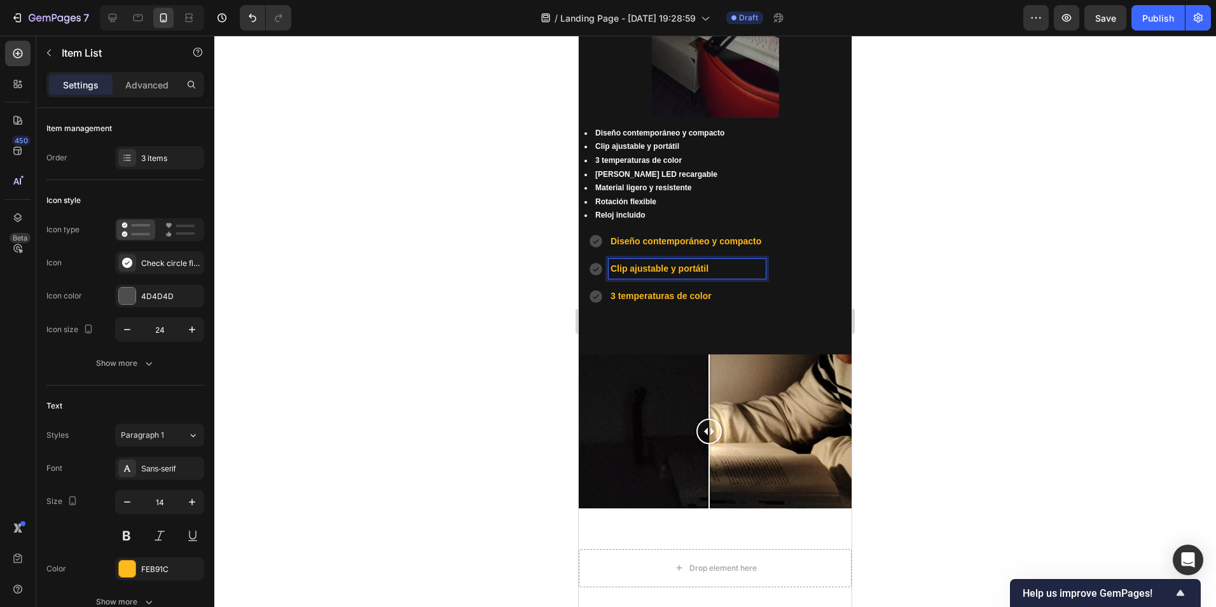
click at [716, 236] on strong "Diseño contemporáneo y compacto" at bounding box center [686, 241] width 151 height 10
click at [781, 236] on div "Diseño contemporáneo y compacto Clip ajustable y portátil 3 temperaturas de col…" at bounding box center [715, 269] width 254 height 75
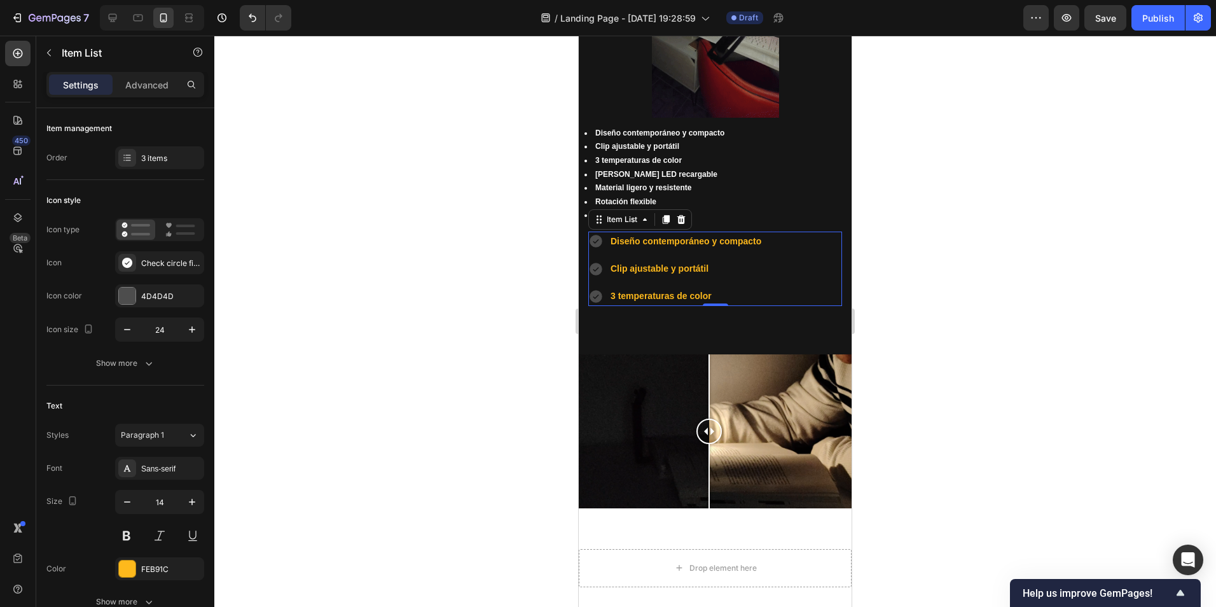
click at [755, 236] on strong "Diseño contemporáneo y compacto" at bounding box center [686, 241] width 151 height 10
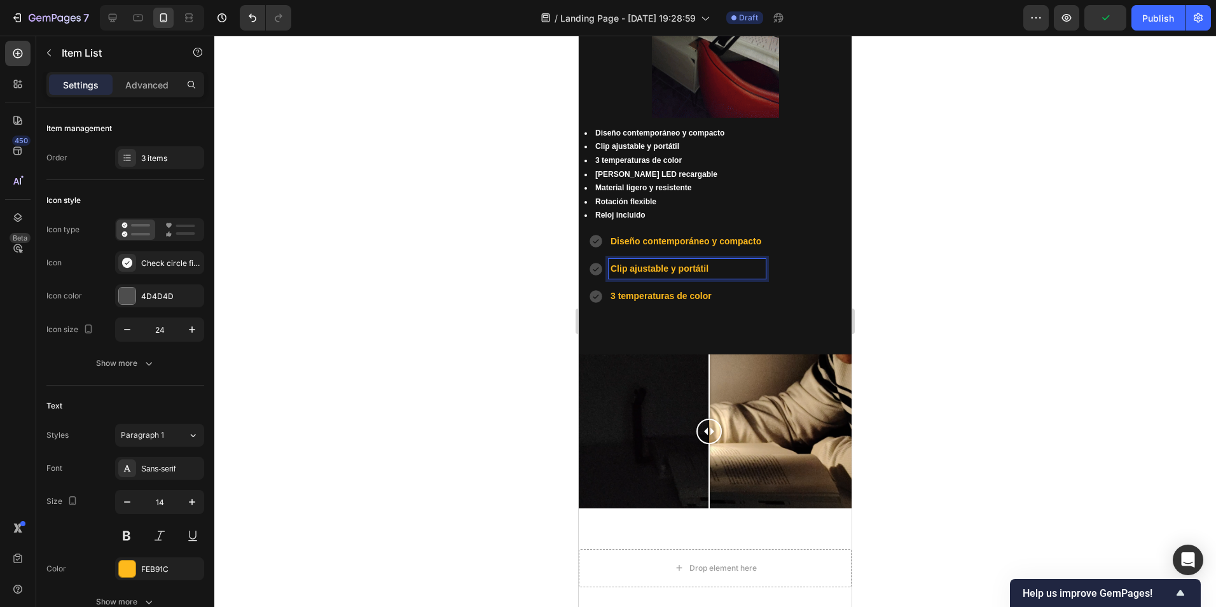
click at [709, 261] on p "Clip ajustable y portátil" at bounding box center [687, 269] width 153 height 16
click at [717, 288] on p "3 temperaturas de color" at bounding box center [687, 296] width 153 height 16
click at [946, 284] on div at bounding box center [715, 321] width 1002 height 571
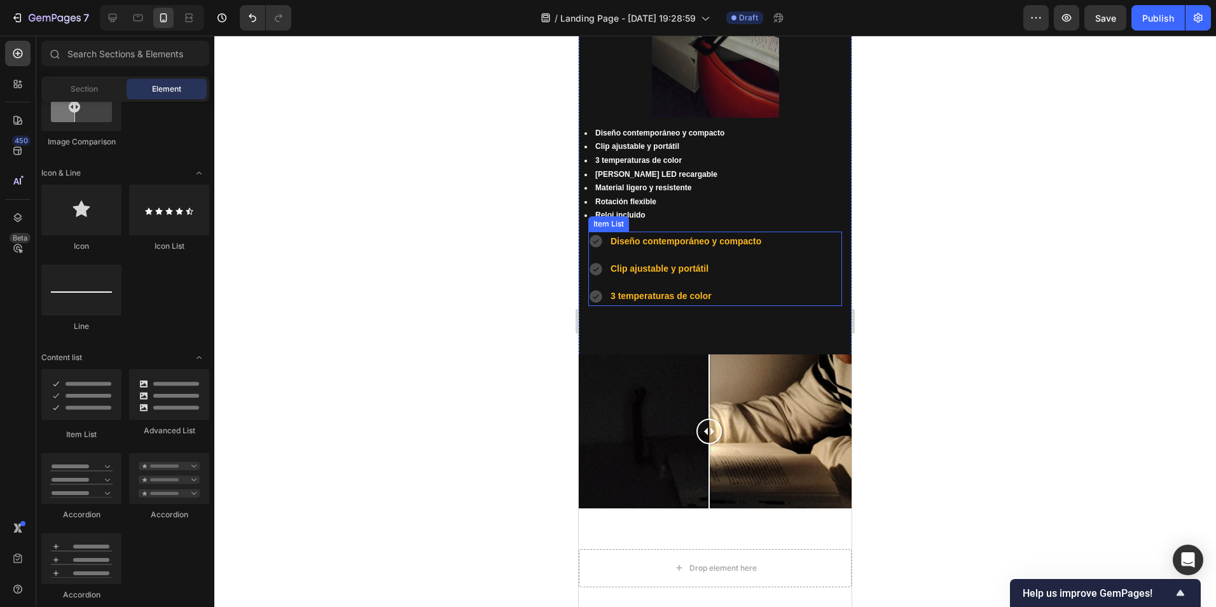
click at [749, 263] on p "Clip ajustable y portátil" at bounding box center [687, 269] width 153 height 16
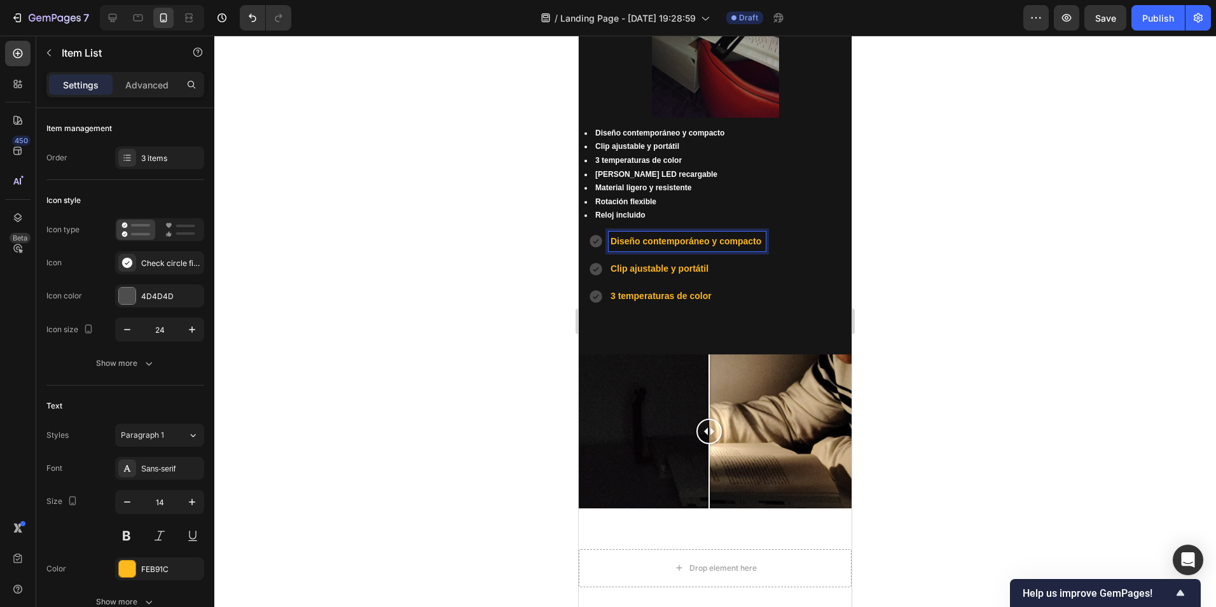
click at [781, 279] on div "Diseño contemporáneo y compacto Clip ajustable y portátil 3 temperaturas de col…" at bounding box center [715, 269] width 254 height 75
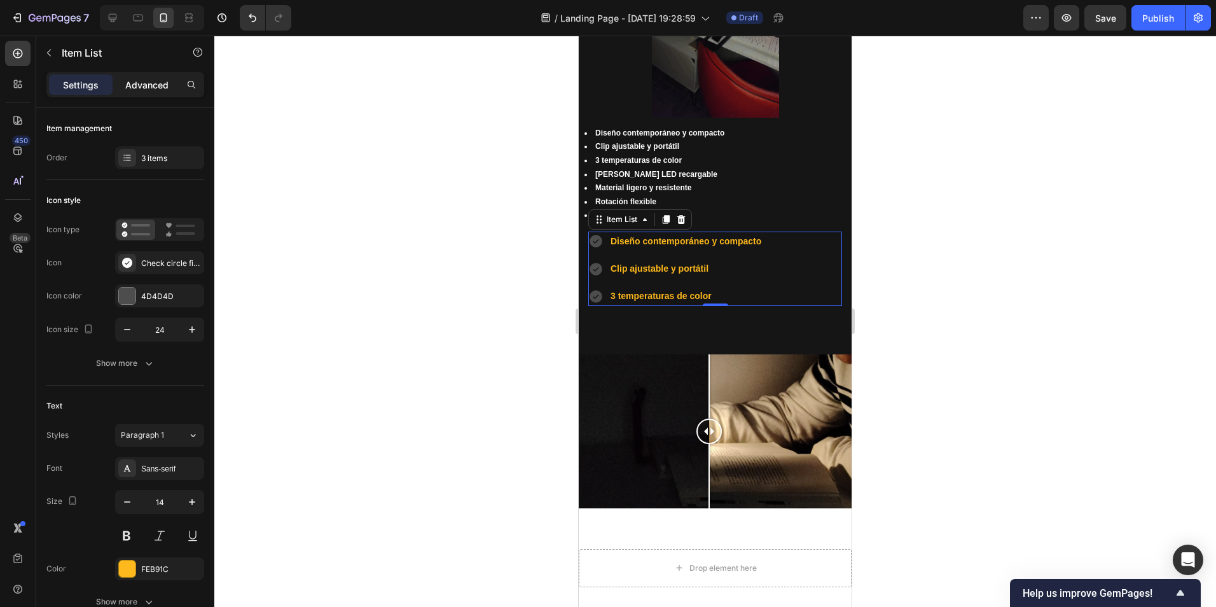
click at [129, 85] on p "Advanced" at bounding box center [146, 84] width 43 height 13
type input "100%"
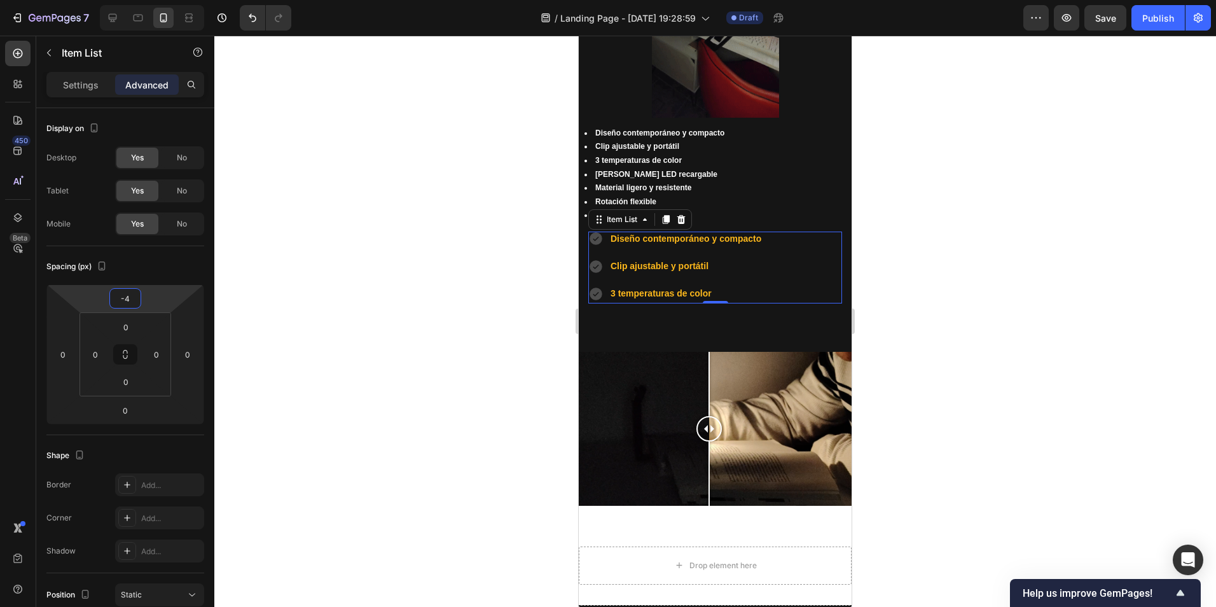
type input "4"
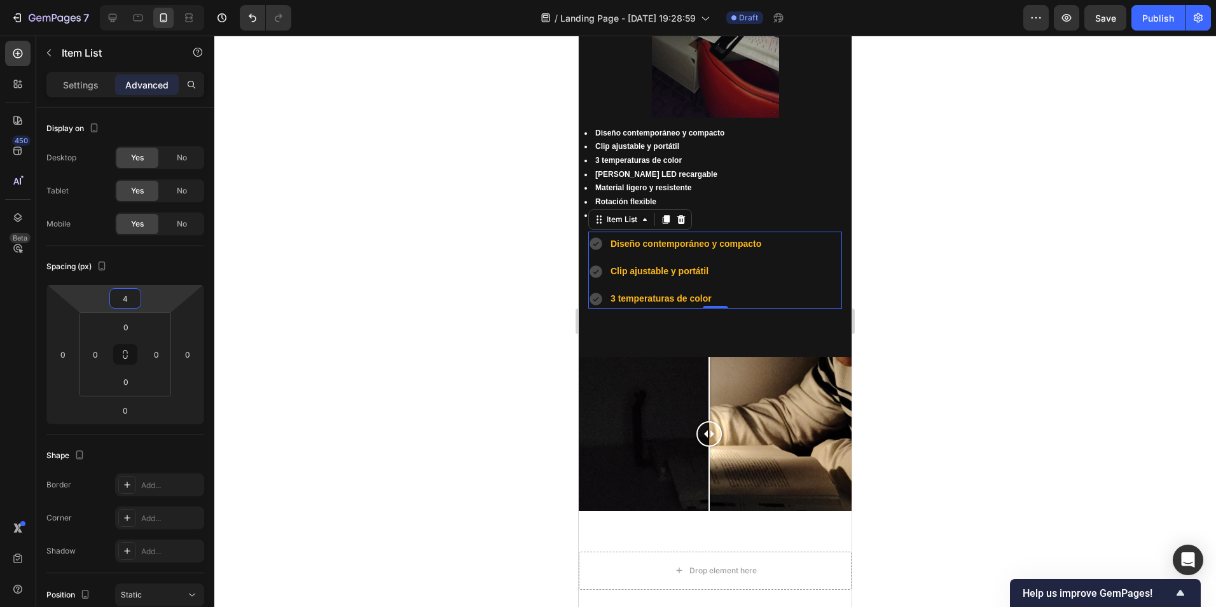
drag, startPoint x: 147, startPoint y: 304, endPoint x: 153, endPoint y: 297, distance: 9.5
click at [153, 0] on html "7 / Landing Page - Sep 26, 19:28:59 Draft Preview Save Publish 450 Beta Section…" at bounding box center [608, 0] width 1216 height 0
click at [345, 290] on div at bounding box center [715, 321] width 1002 height 571
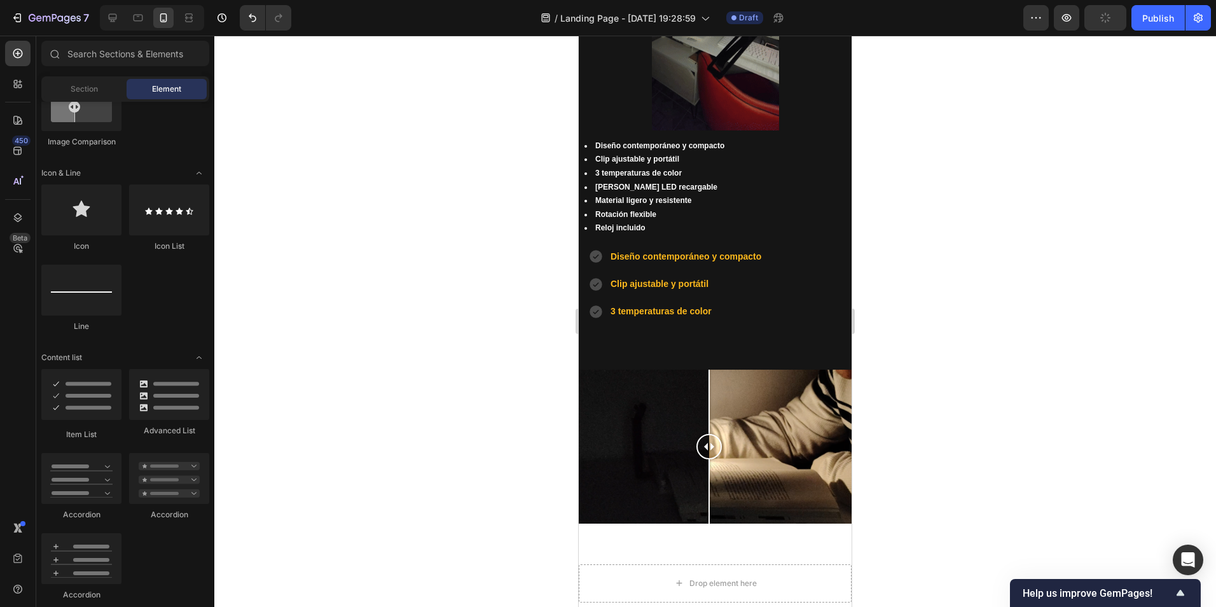
scroll to position [875, 0]
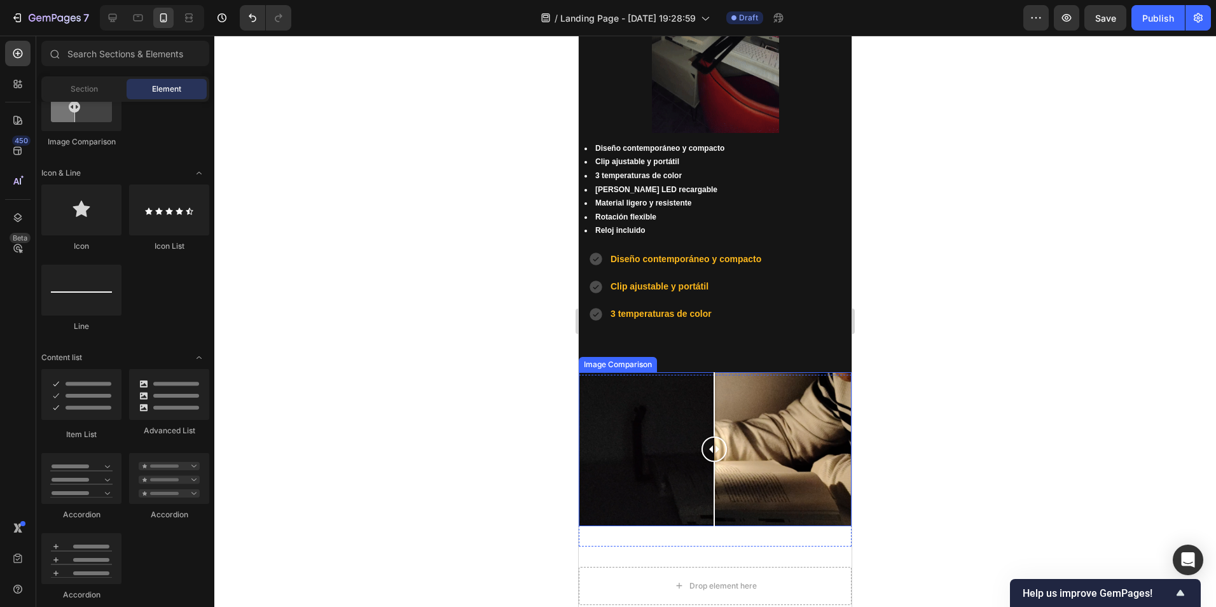
drag, startPoint x: 702, startPoint y: 435, endPoint x: 714, endPoint y: 435, distance: 12.1
click at [714, 436] on div at bounding box center [714, 448] width 25 height 25
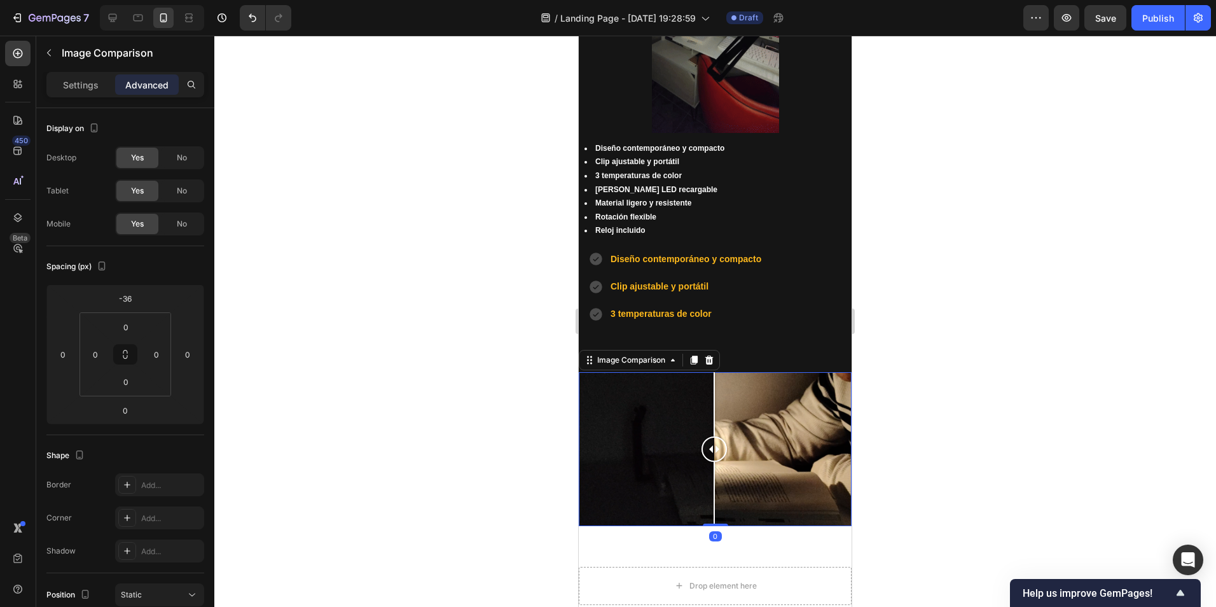
click at [979, 415] on div at bounding box center [715, 321] width 1002 height 571
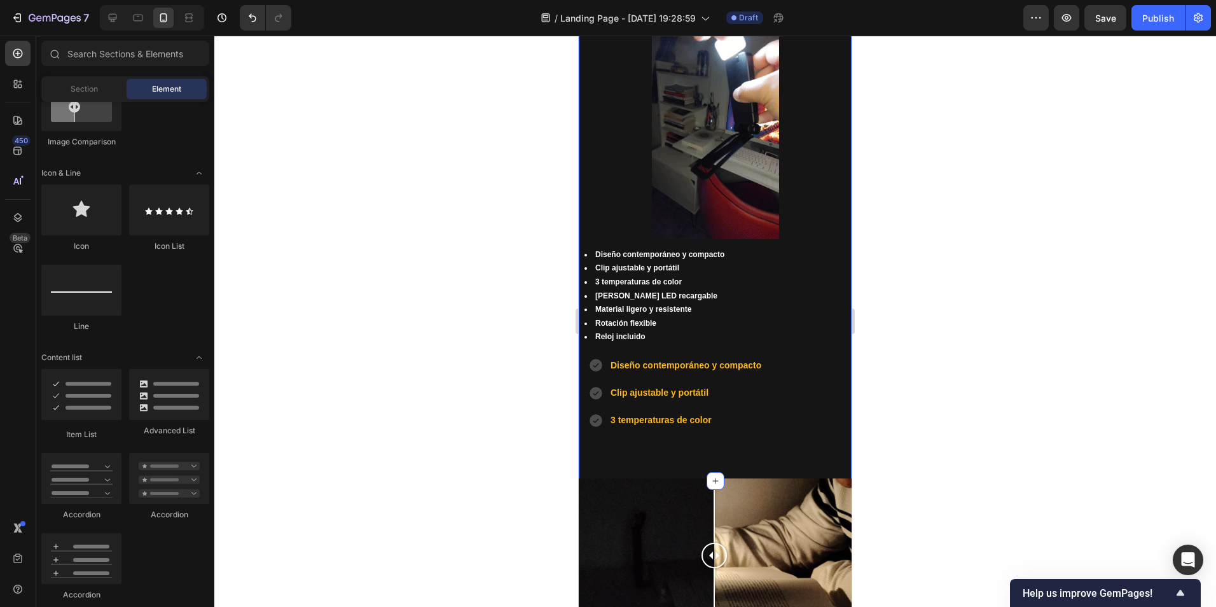
scroll to position [621, 0]
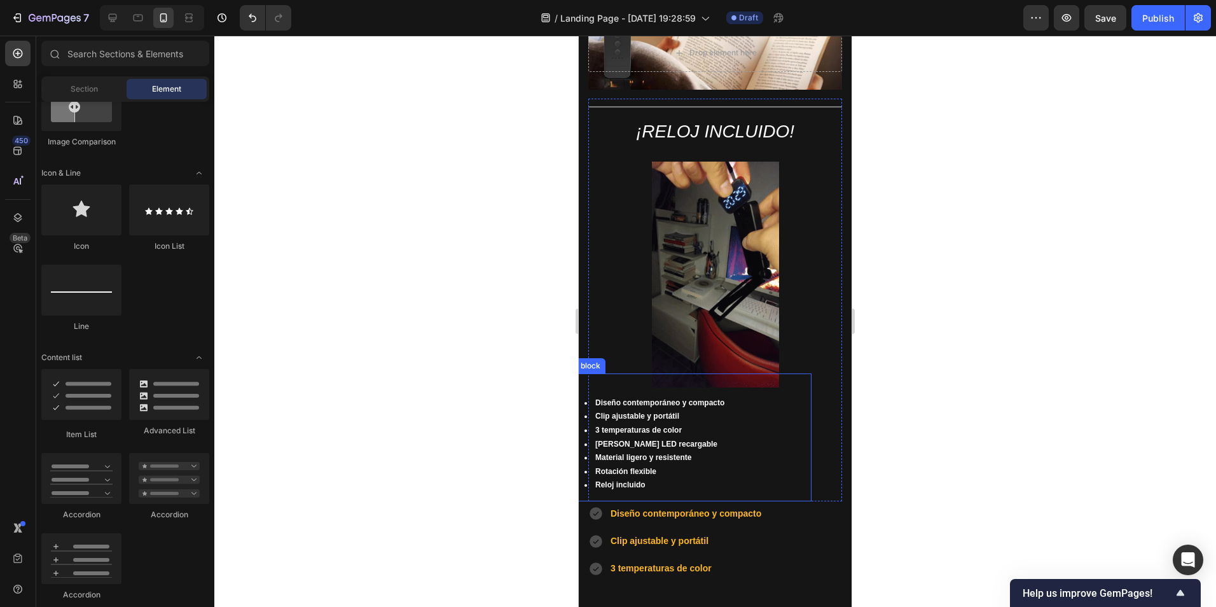
click at [623, 398] on strong "Diseño contemporáneo y compacto" at bounding box center [659, 402] width 129 height 9
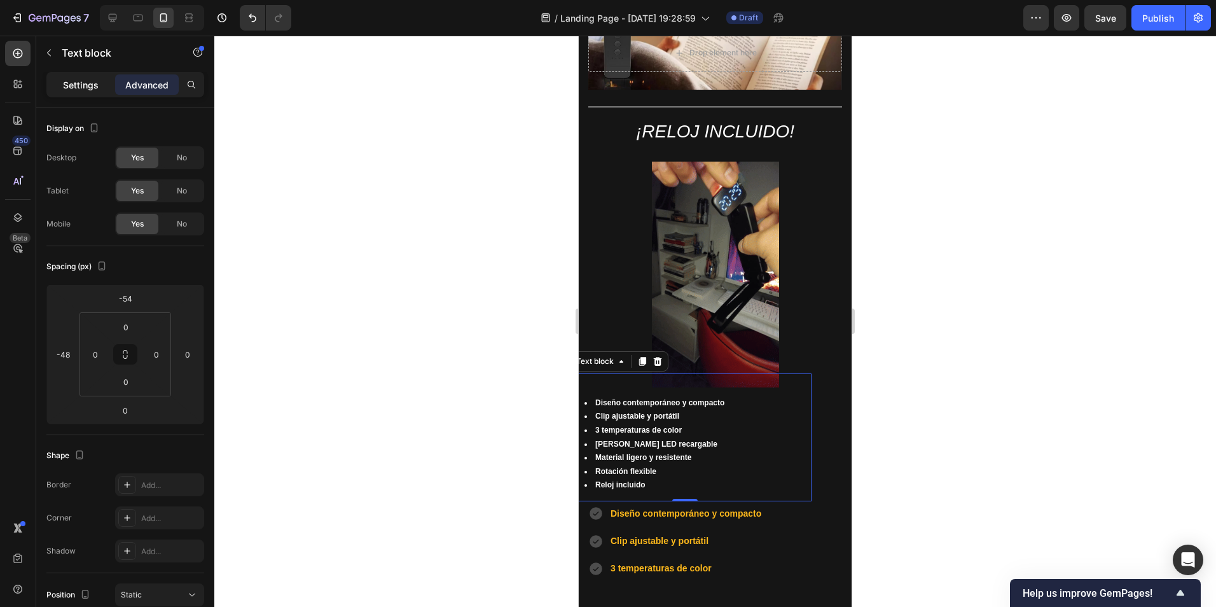
click at [72, 83] on p "Settings" at bounding box center [81, 84] width 36 height 13
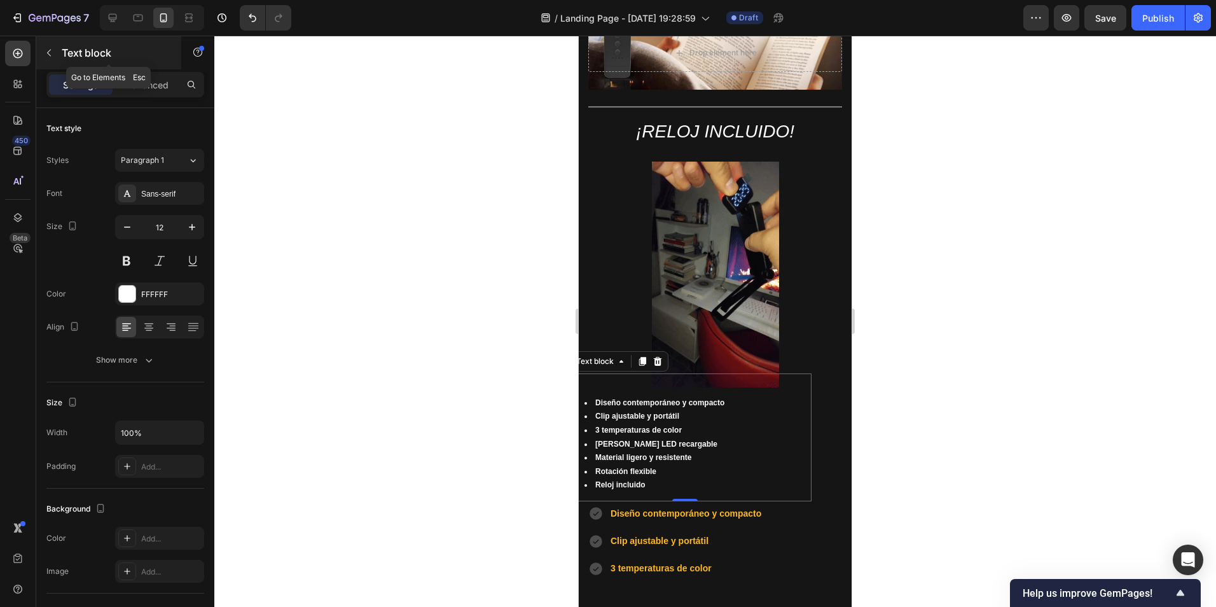
click at [52, 52] on icon "button" at bounding box center [49, 53] width 10 height 10
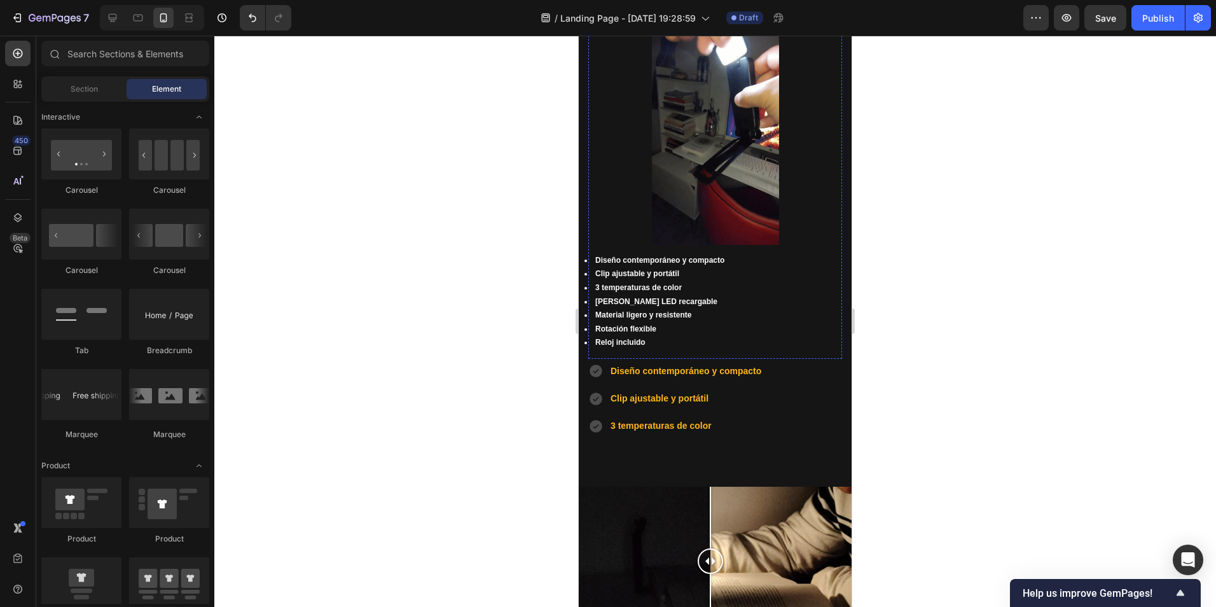
scroll to position [827, 0]
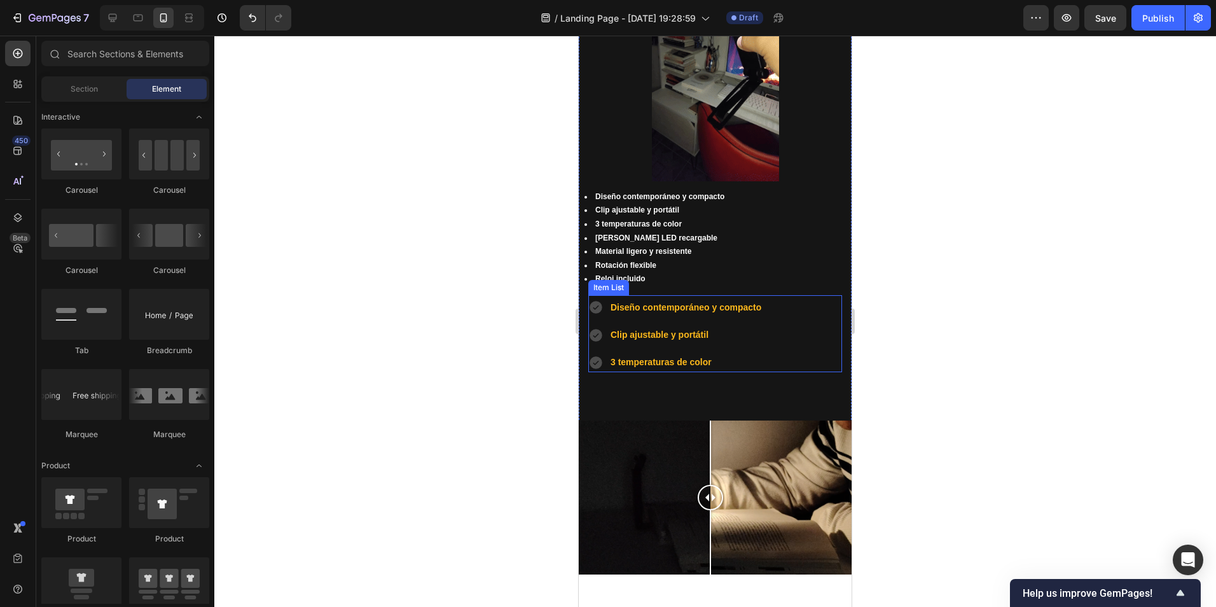
click at [715, 327] on p "Clip ajustable y portátil" at bounding box center [687, 335] width 153 height 16
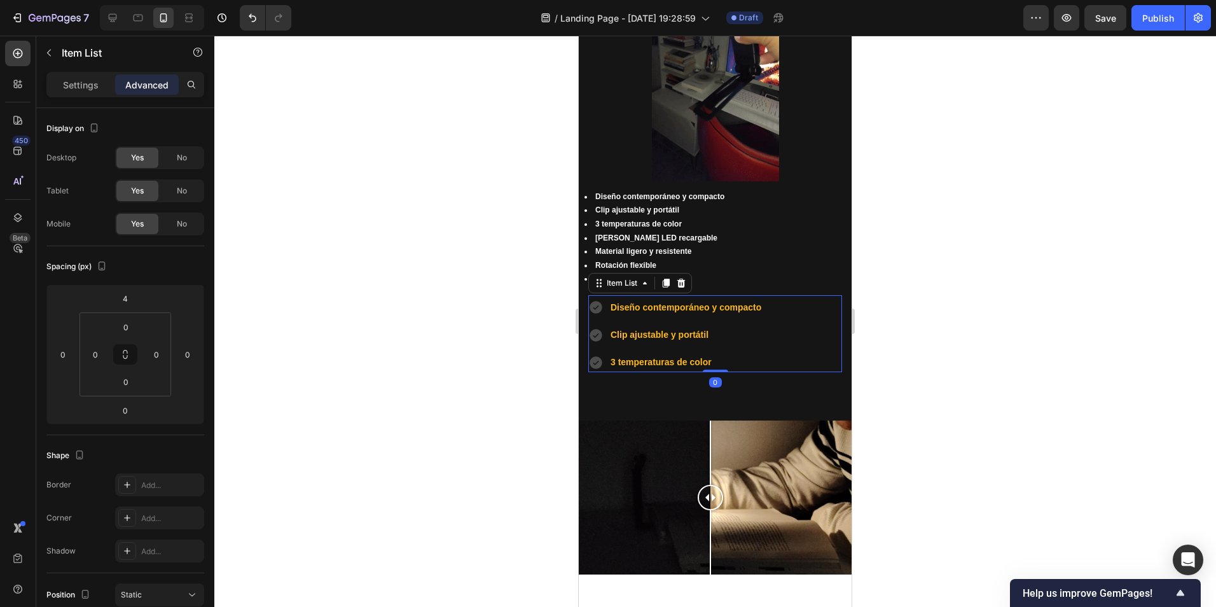
click at [809, 316] on div "Diseño contemporáneo y compacto Clip ajustable y portátil 3 temperaturas de col…" at bounding box center [715, 335] width 254 height 75
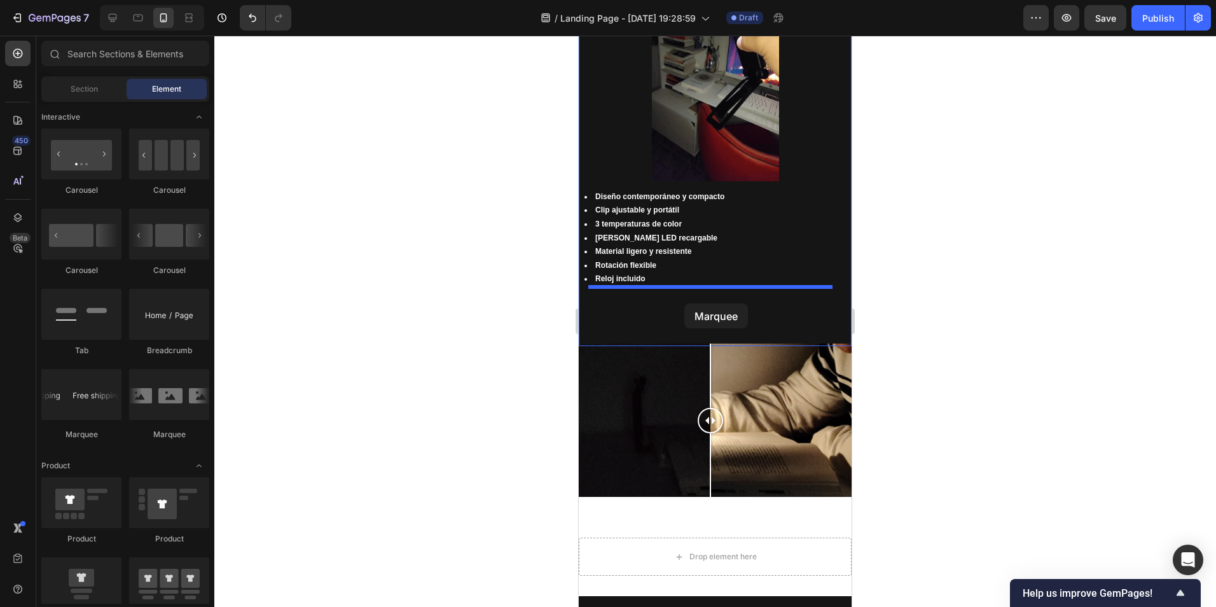
drag, startPoint x: 671, startPoint y: 433, endPoint x: 1506, endPoint y: 375, distance: 836.7
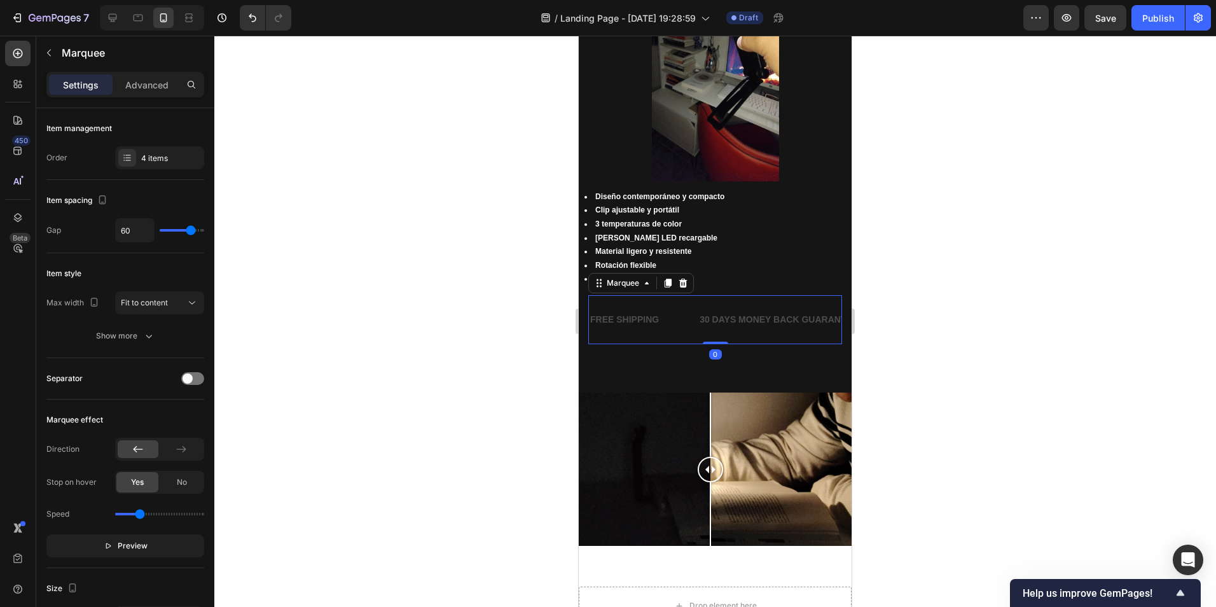
click at [934, 325] on div at bounding box center [715, 321] width 1002 height 571
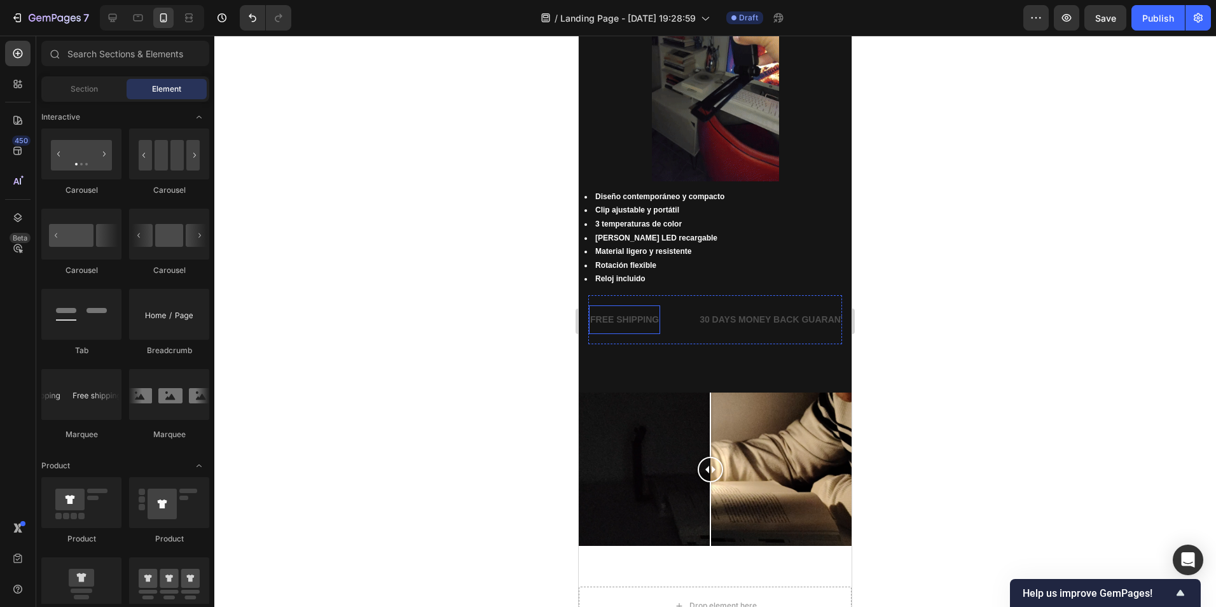
click at [660, 318] on div "FREE SHIPPING" at bounding box center [624, 319] width 71 height 18
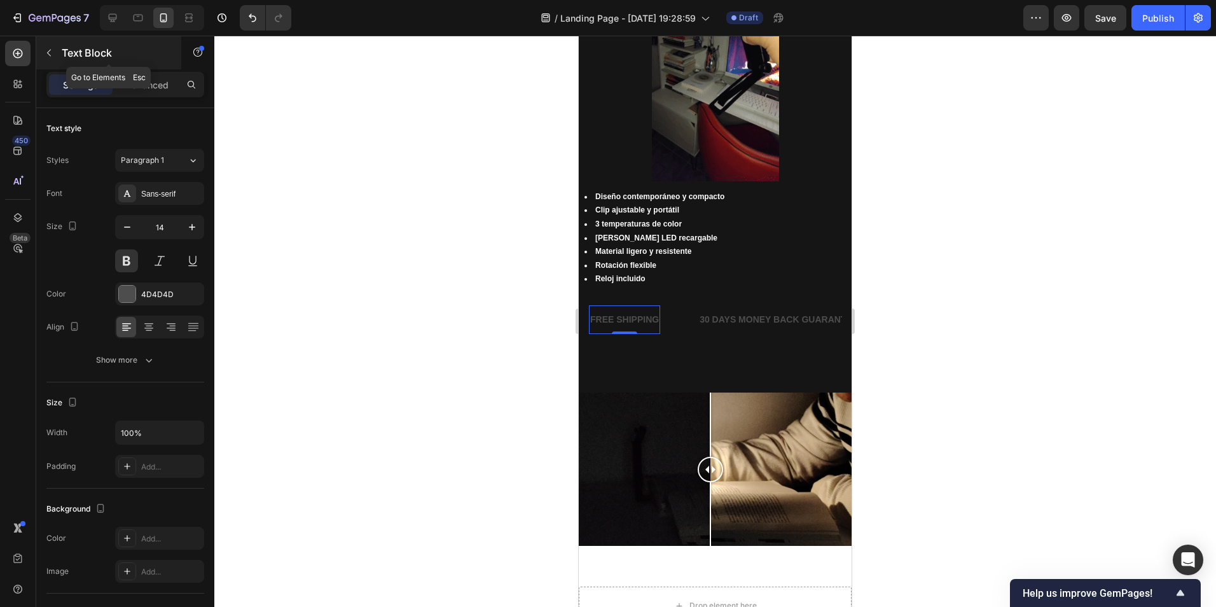
click at [50, 49] on icon "button" at bounding box center [49, 53] width 10 height 10
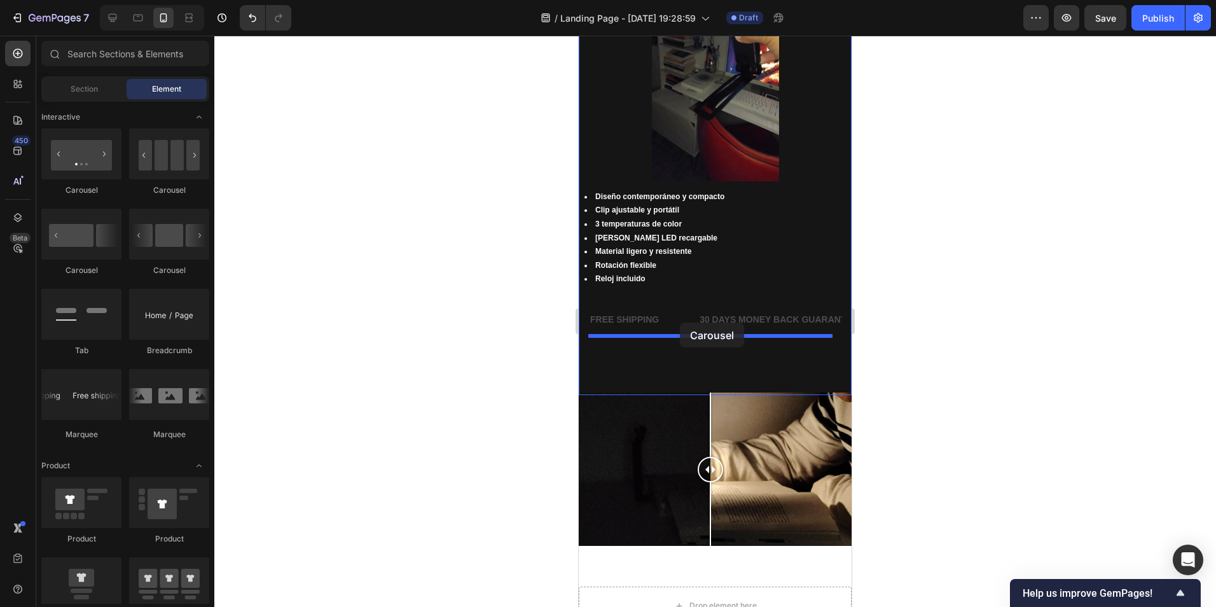
drag, startPoint x: 658, startPoint y: 283, endPoint x: 680, endPoint y: 323, distance: 45.0
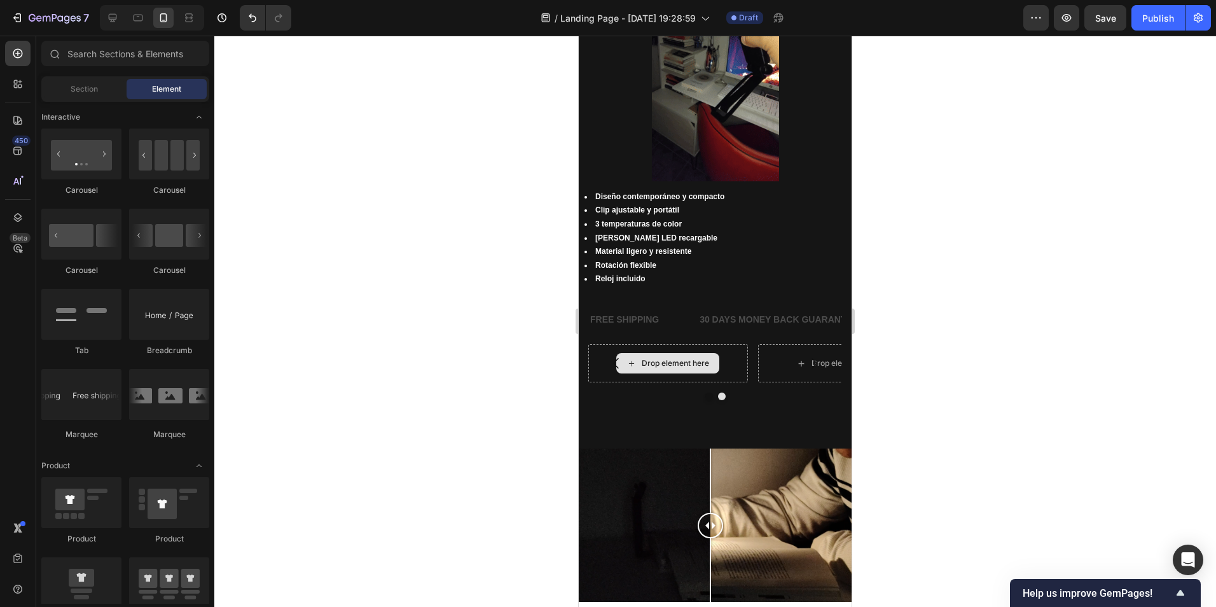
click at [717, 356] on div "Drop element here" at bounding box center [667, 363] width 103 height 20
click at [698, 358] on div "Drop element here" at bounding box center [675, 363] width 67 height 10
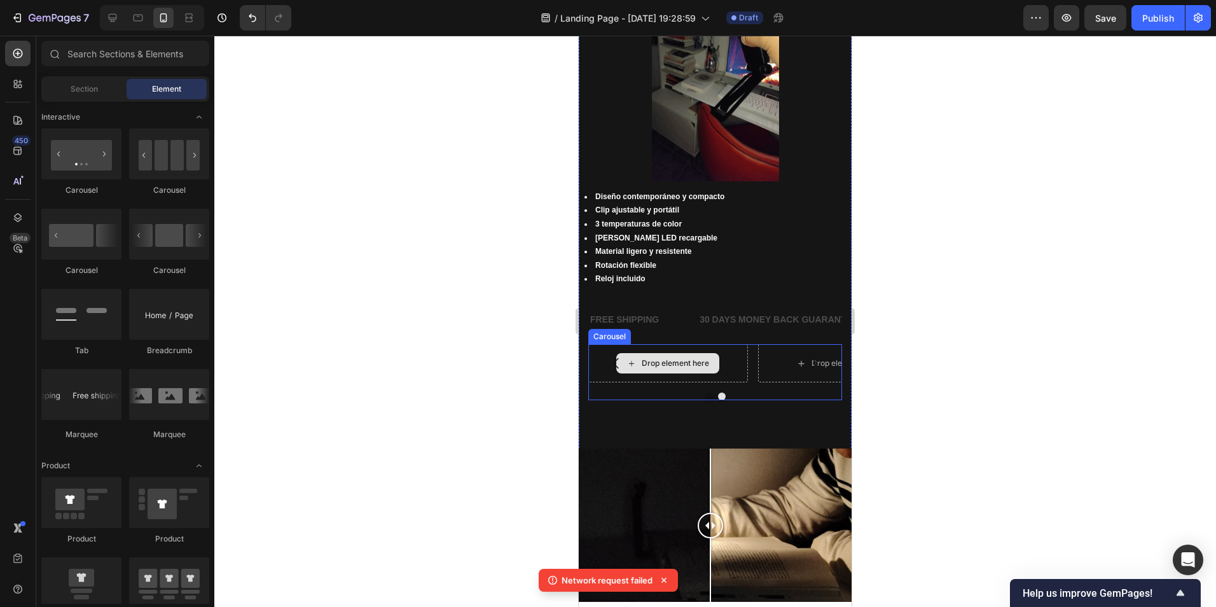
click at [725, 350] on div "Drop element here" at bounding box center [668, 363] width 160 height 38
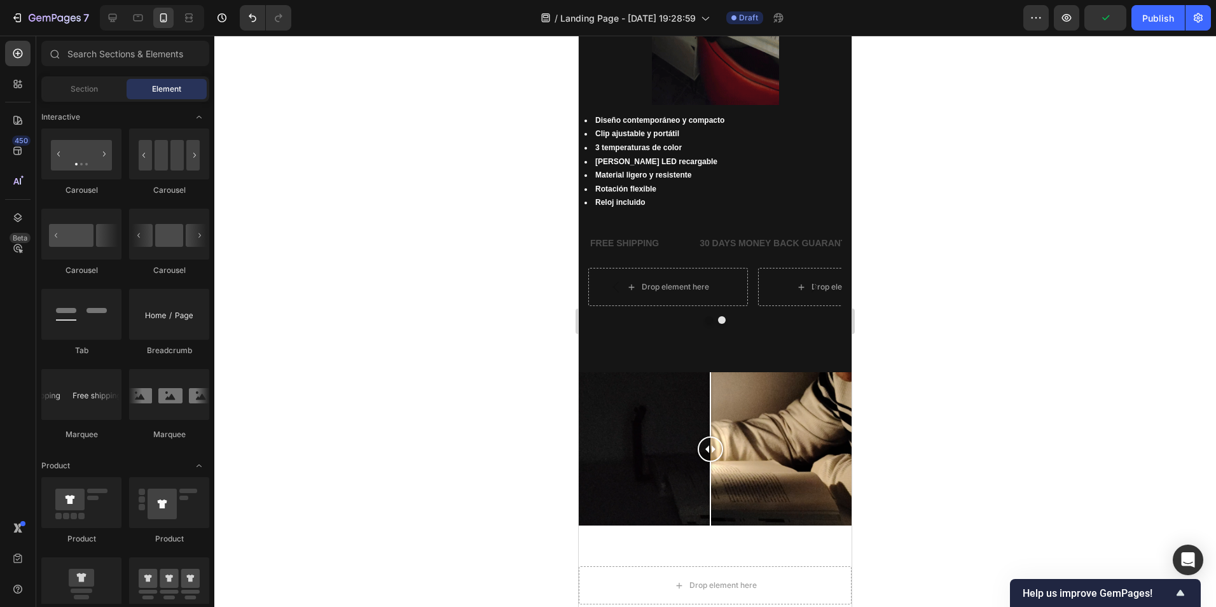
scroll to position [914, 0]
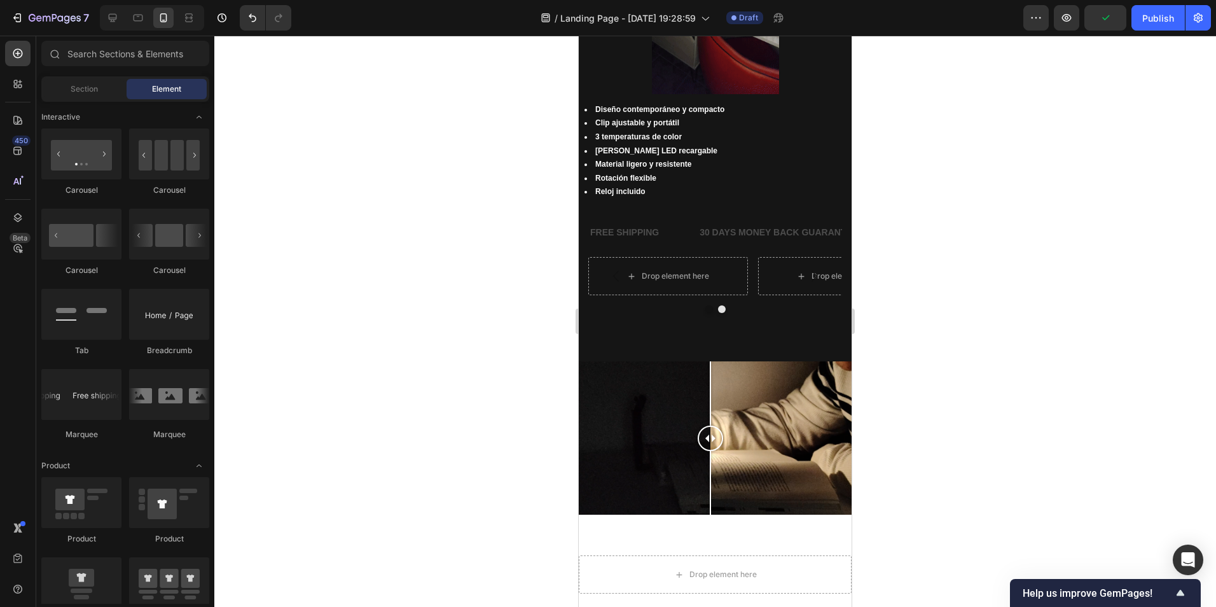
click at [903, 367] on div at bounding box center [715, 321] width 1002 height 571
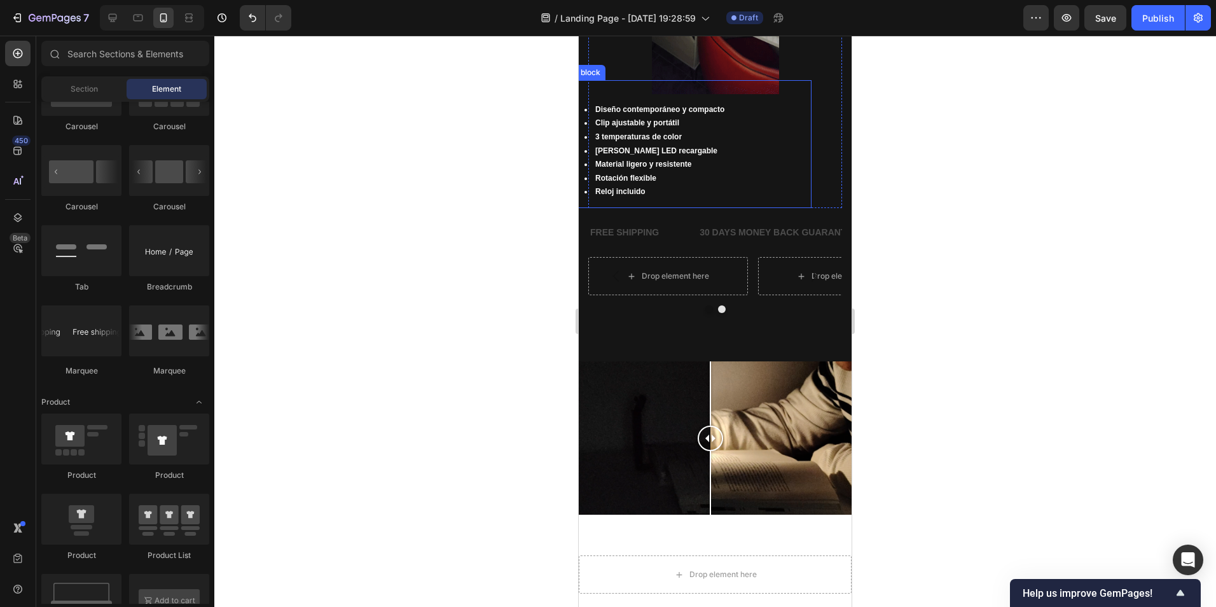
click at [676, 172] on li "Rotación flexible" at bounding box center [698, 179] width 226 height 14
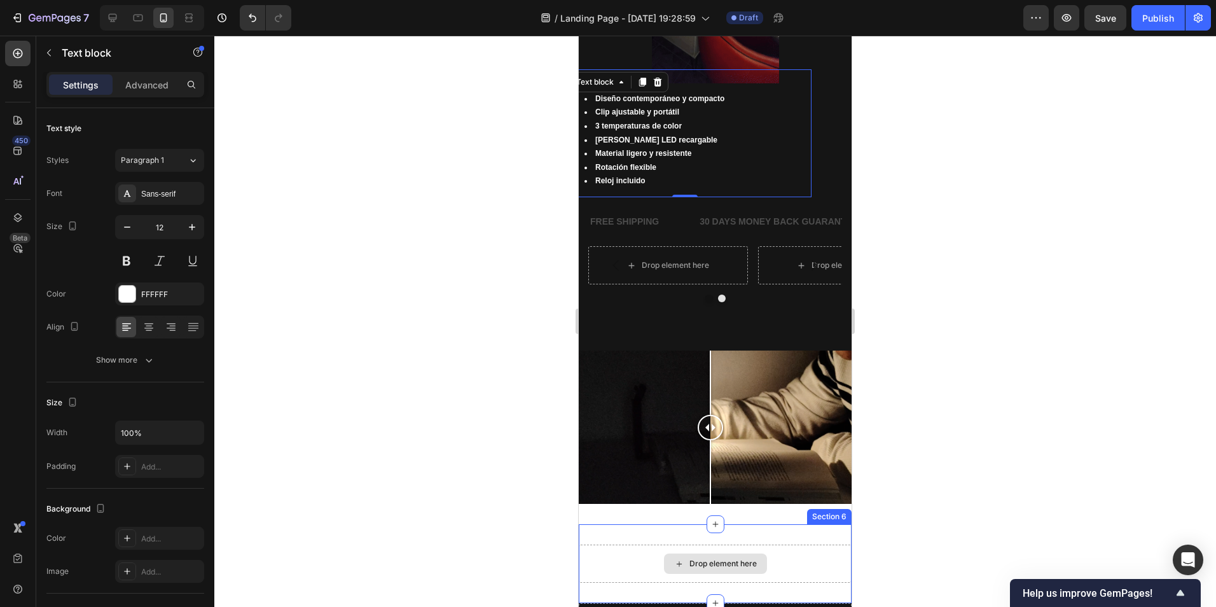
scroll to position [1041, 0]
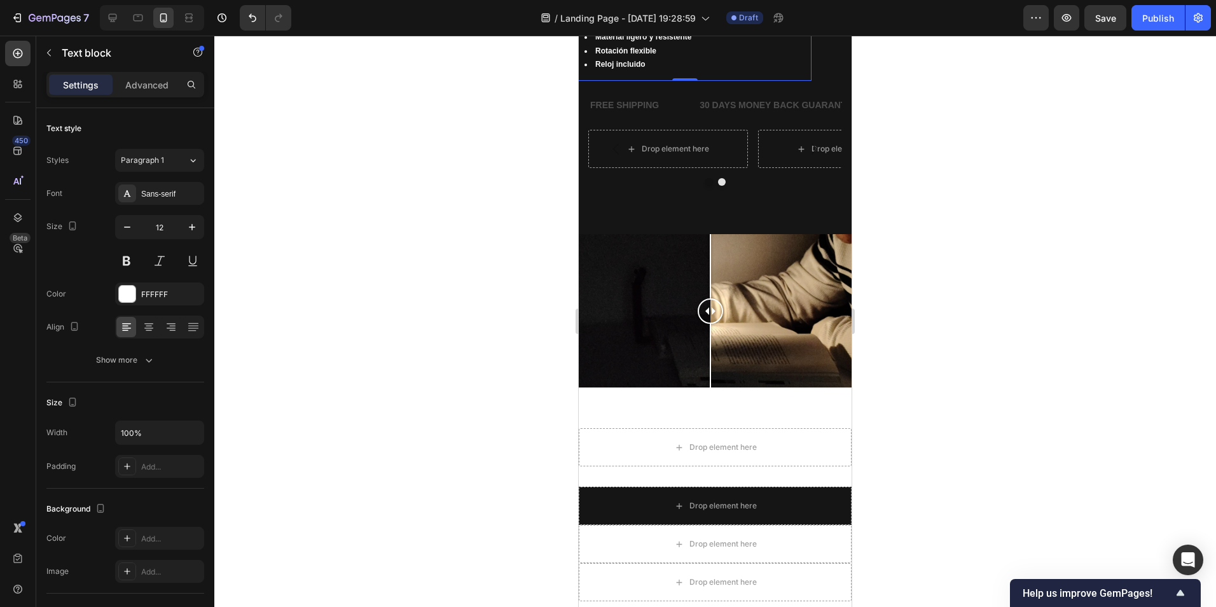
click at [907, 433] on div at bounding box center [715, 321] width 1002 height 571
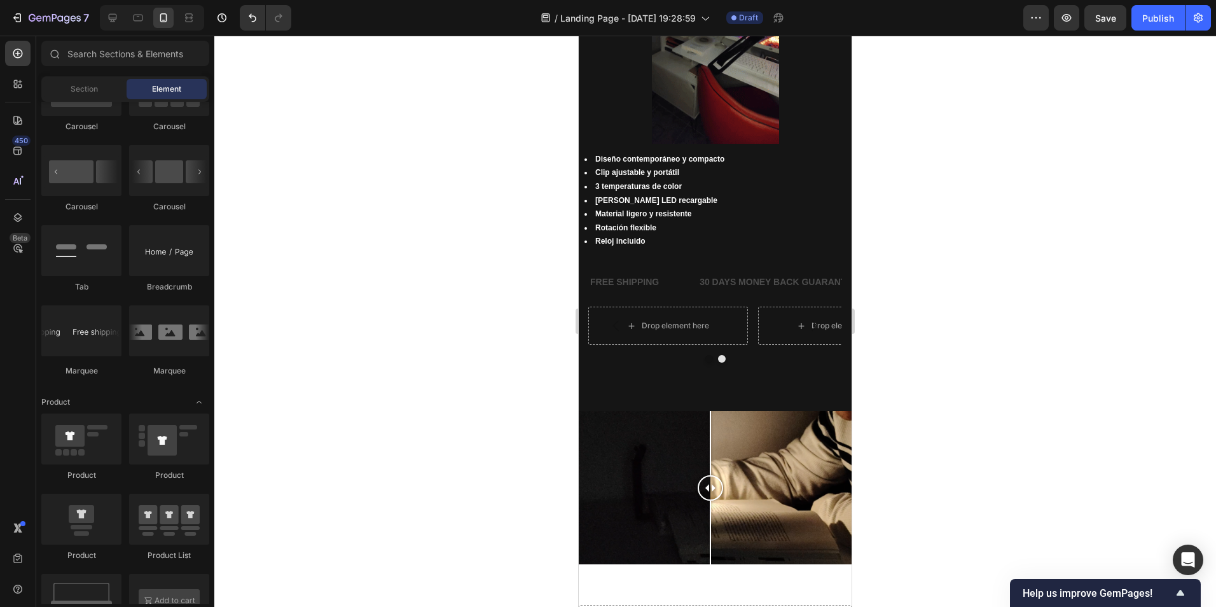
scroll to position [816, 0]
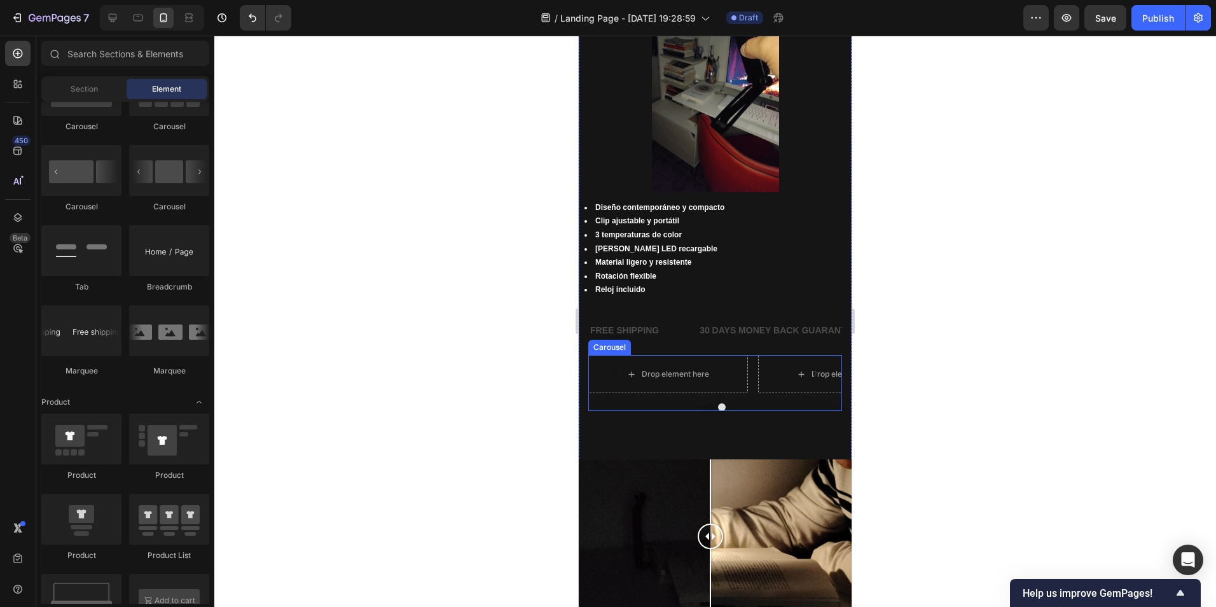
click at [781, 392] on div "Drop element here Drop element here Carousel" at bounding box center [715, 383] width 254 height 56
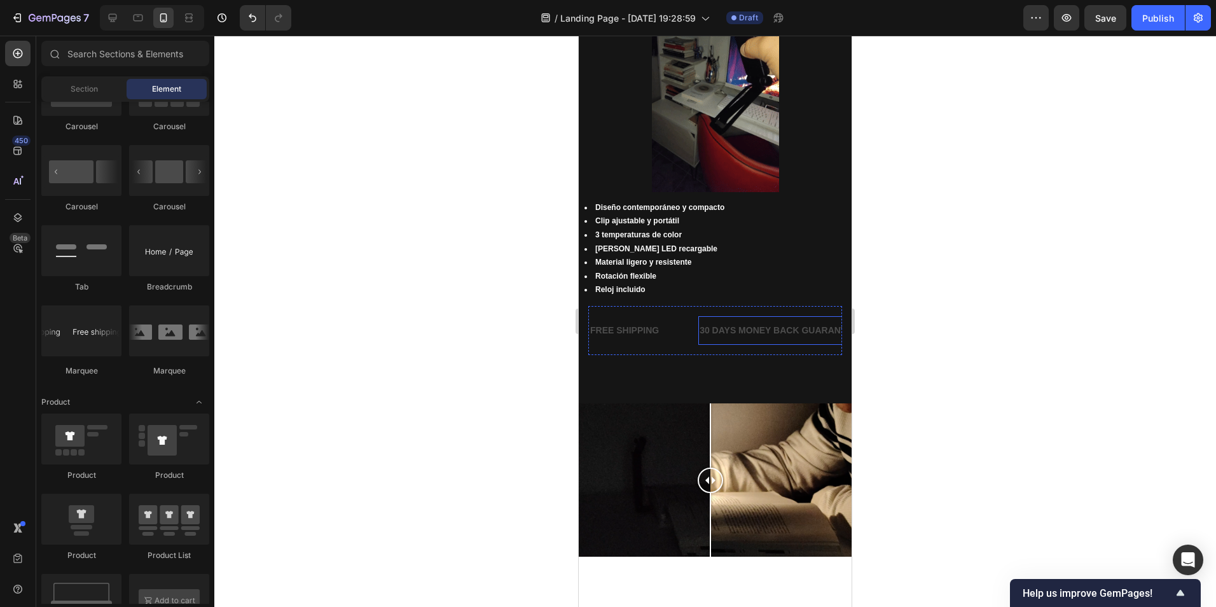
click at [751, 331] on div "30 DAYS MONEY BACK GUARANTEE" at bounding box center [779, 330] width 161 height 18
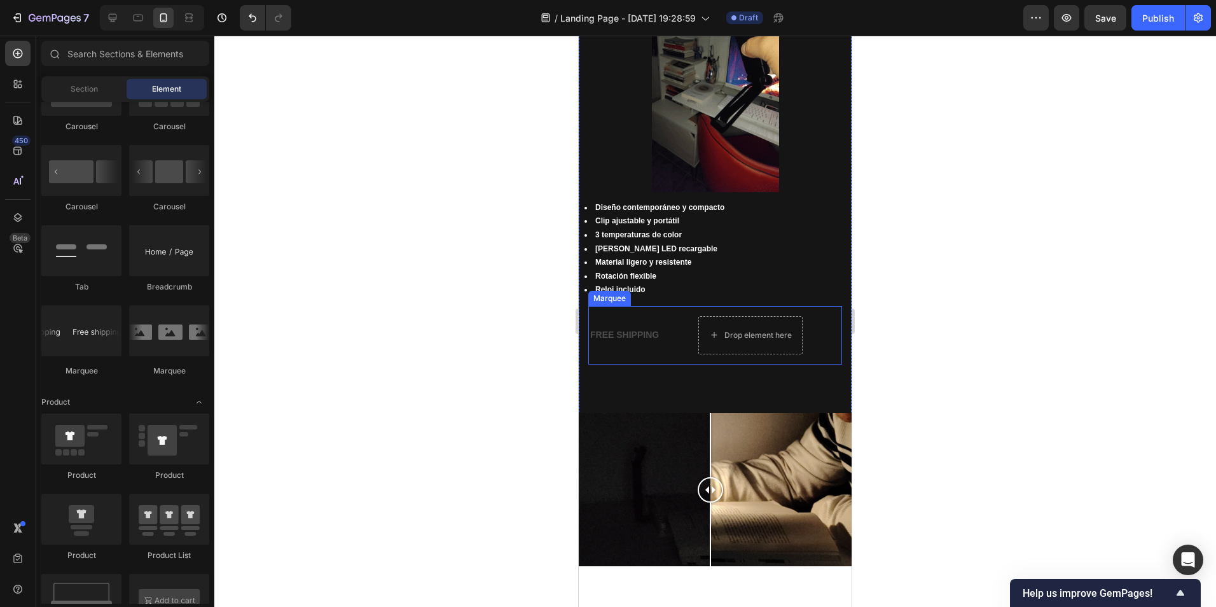
click at [644, 345] on div "FREE SHIPPING Text Block Drop element here LIMITED TIME 50% OFF SALE Text Block…" at bounding box center [867, 335] width 557 height 38
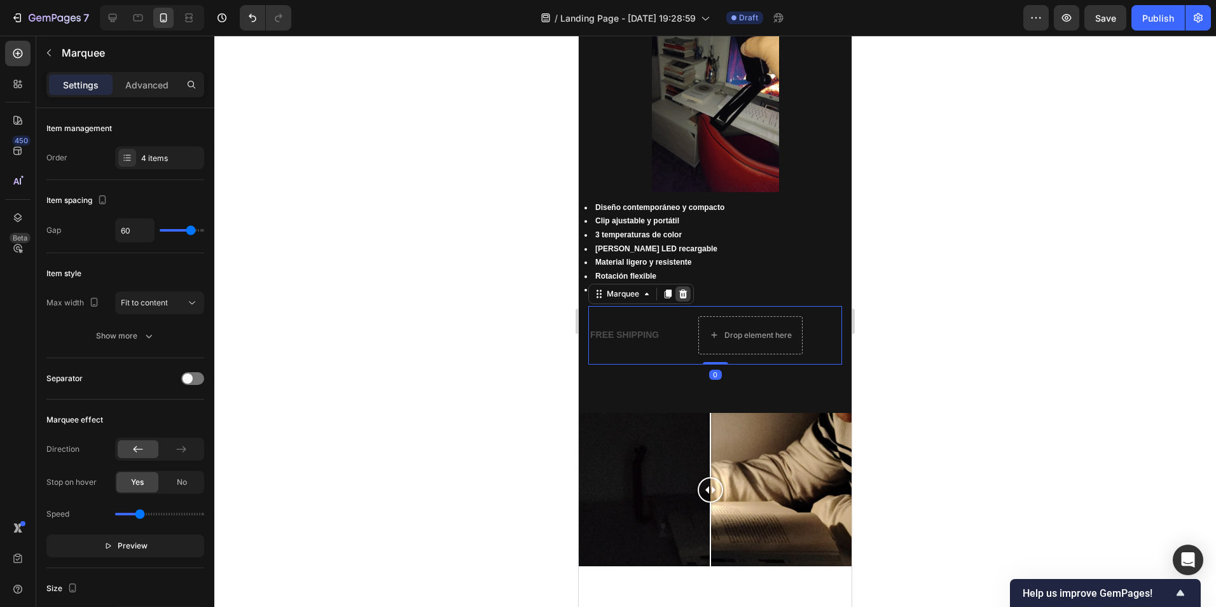
click at [684, 290] on icon at bounding box center [683, 293] width 8 height 9
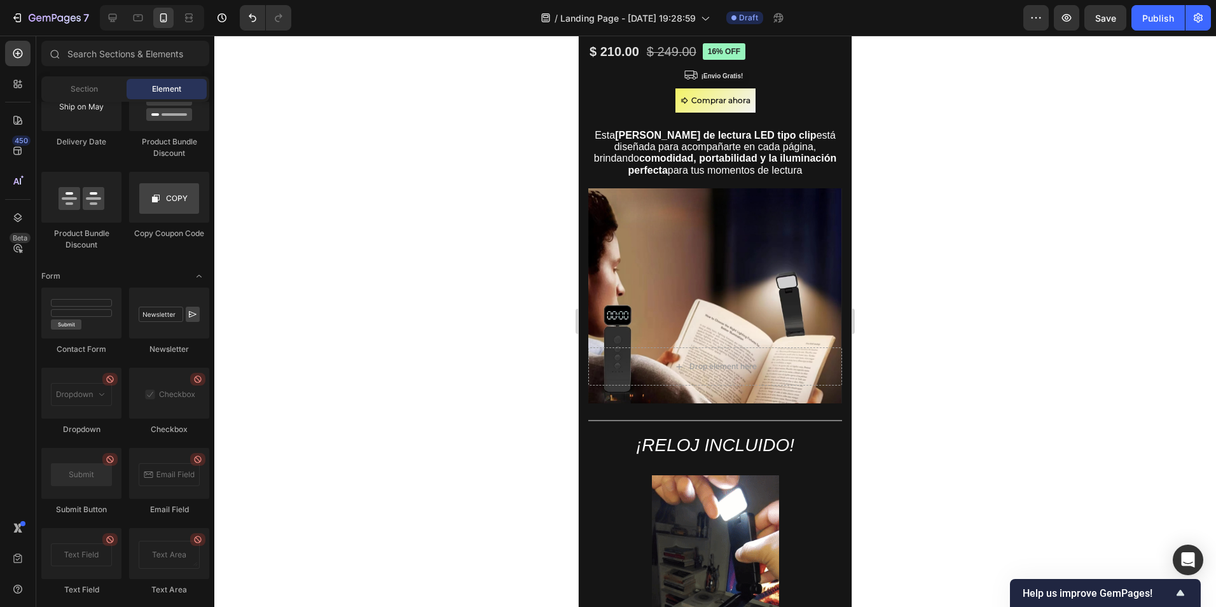
scroll to position [0, 0]
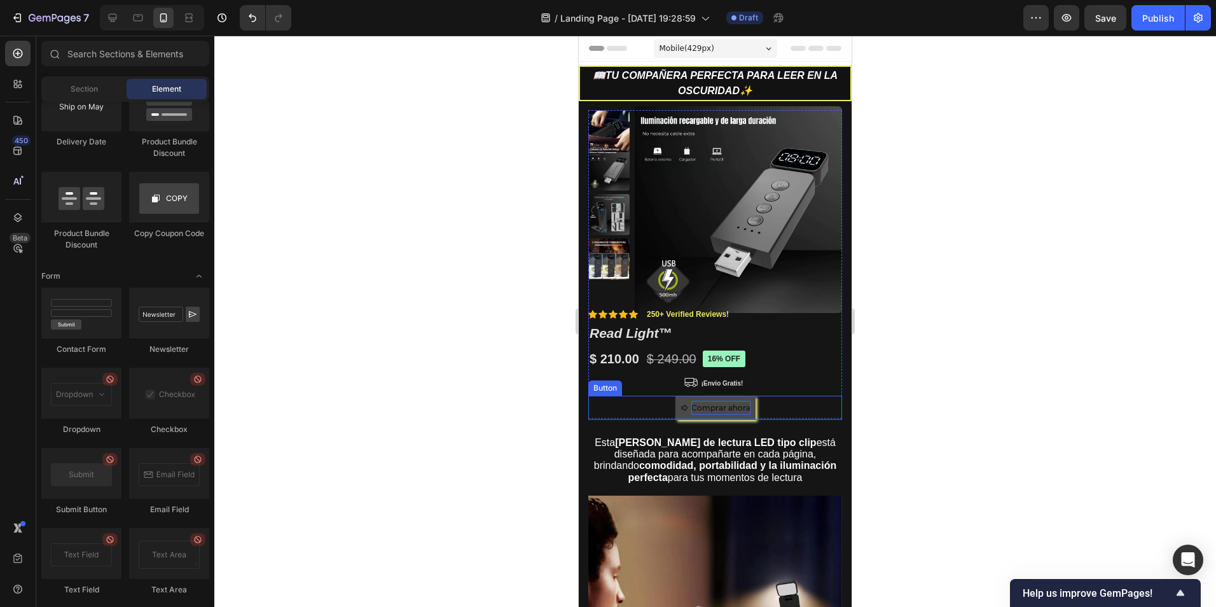
click at [704, 411] on p "Comprar ahora" at bounding box center [721, 408] width 59 height 14
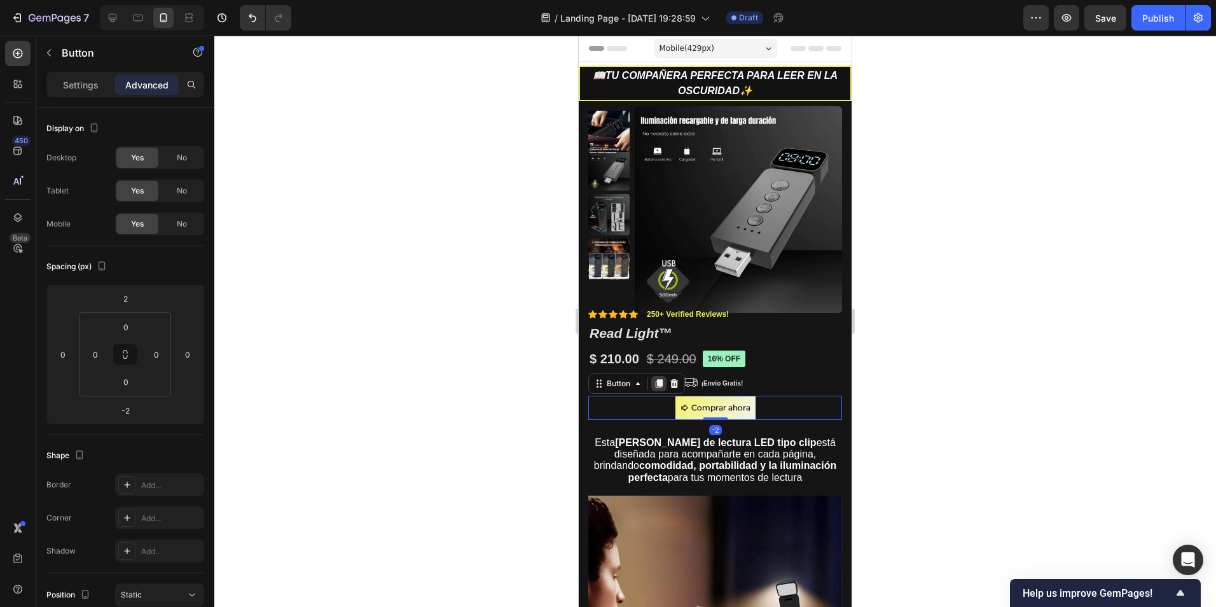
click at [660, 384] on icon at bounding box center [659, 384] width 7 height 9
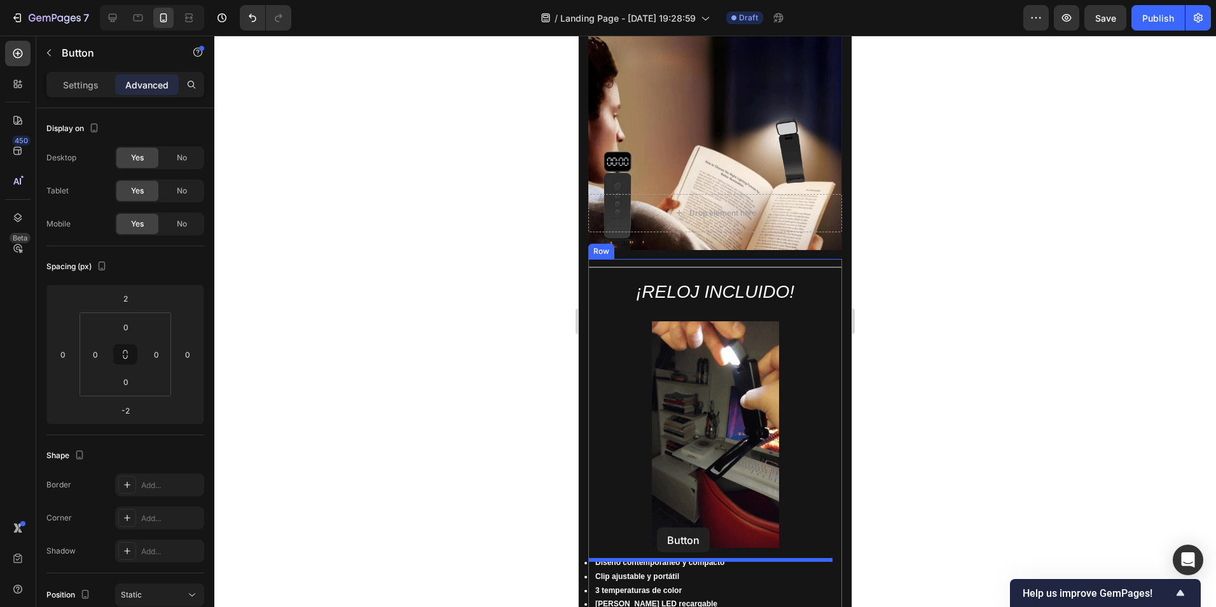
scroll to position [636, 0]
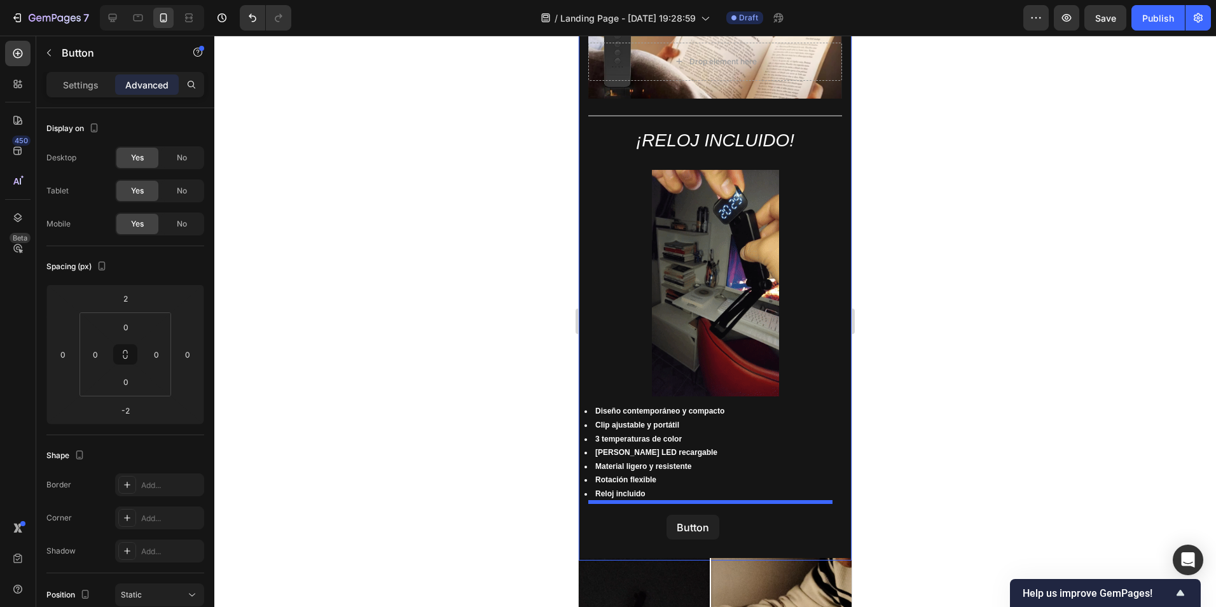
drag, startPoint x: 625, startPoint y: 411, endPoint x: 667, endPoint y: 515, distance: 111.9
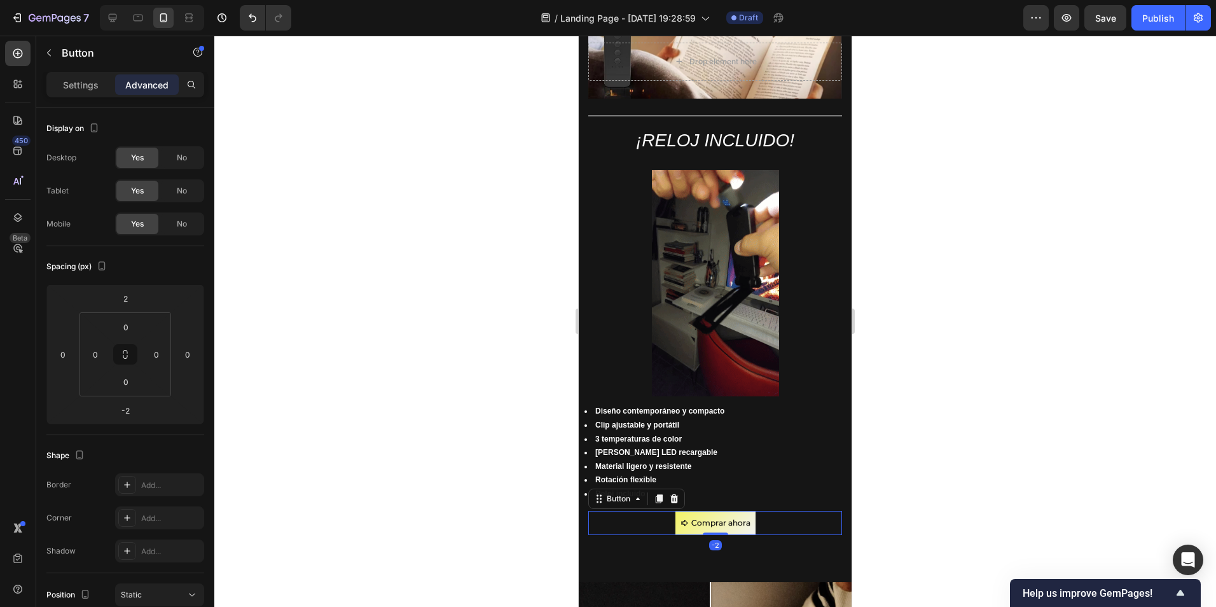
click at [942, 517] on div at bounding box center [715, 321] width 1002 height 571
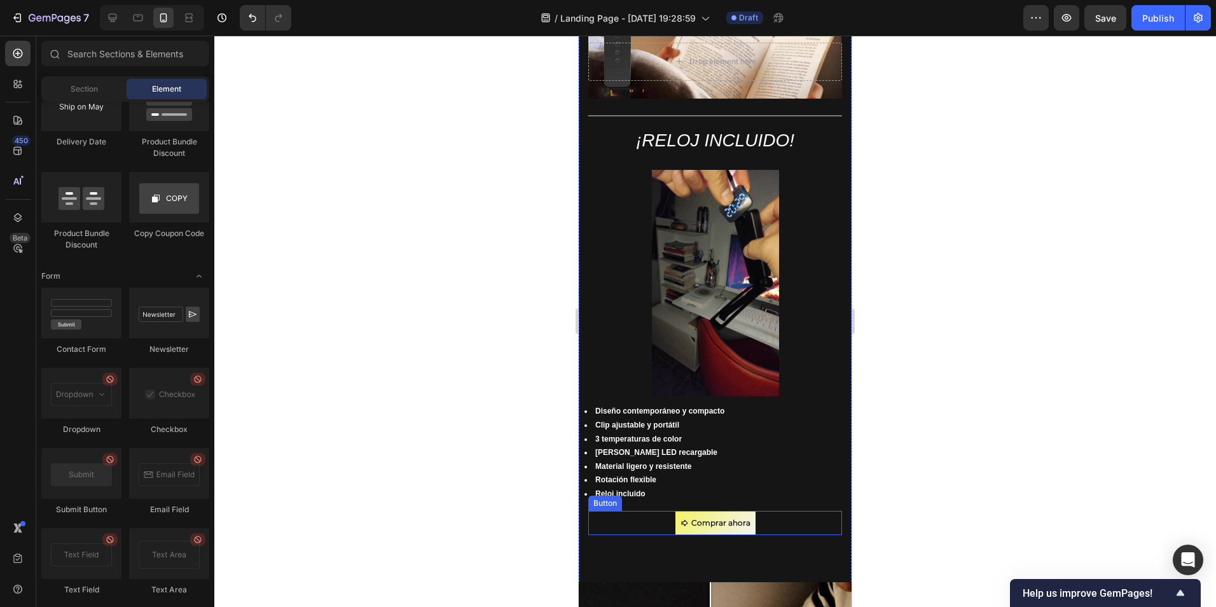
scroll to position [827, 0]
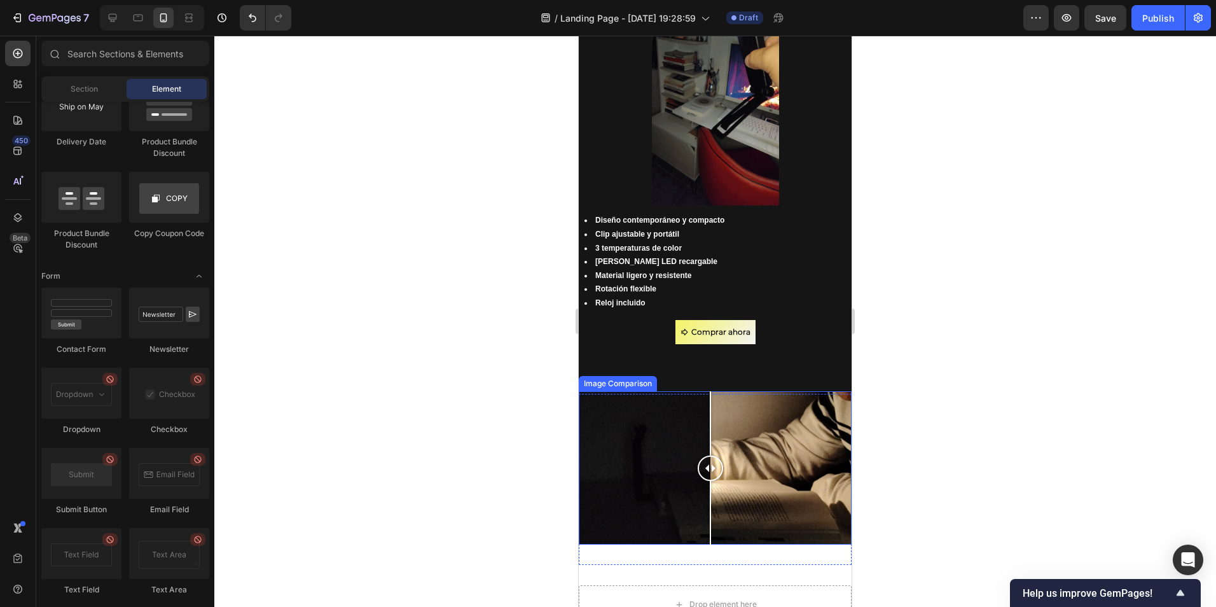
click at [667, 461] on div at bounding box center [715, 467] width 273 height 153
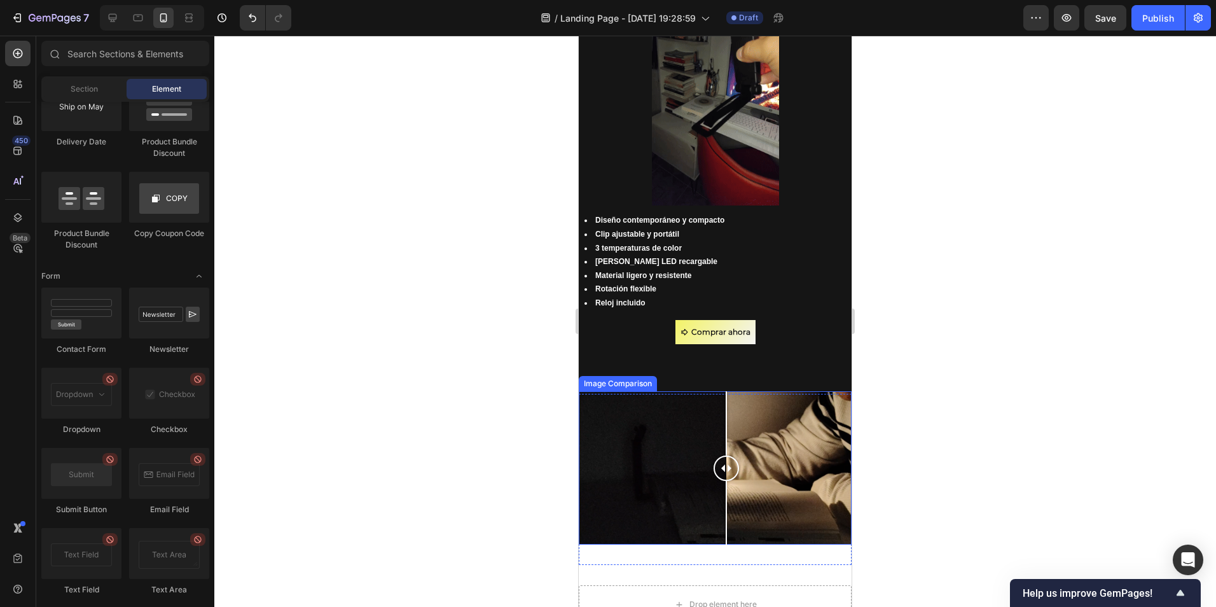
drag, startPoint x: 670, startPoint y: 454, endPoint x: 651, endPoint y: 391, distance: 66.2
click at [725, 459] on div at bounding box center [726, 468] width 25 height 25
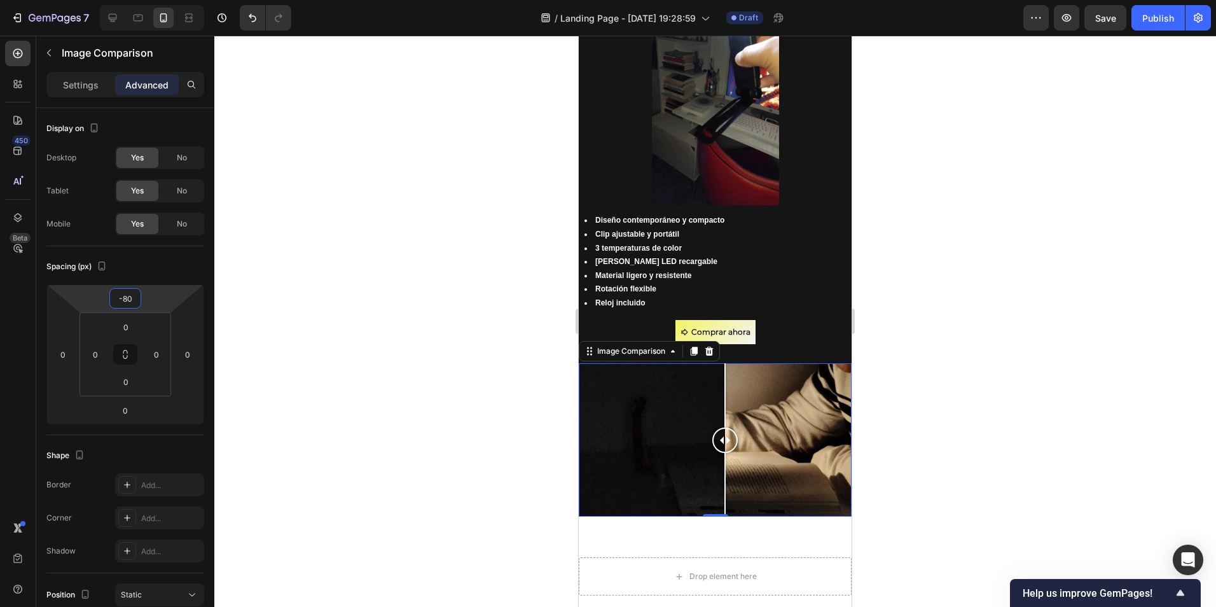
type input "-78"
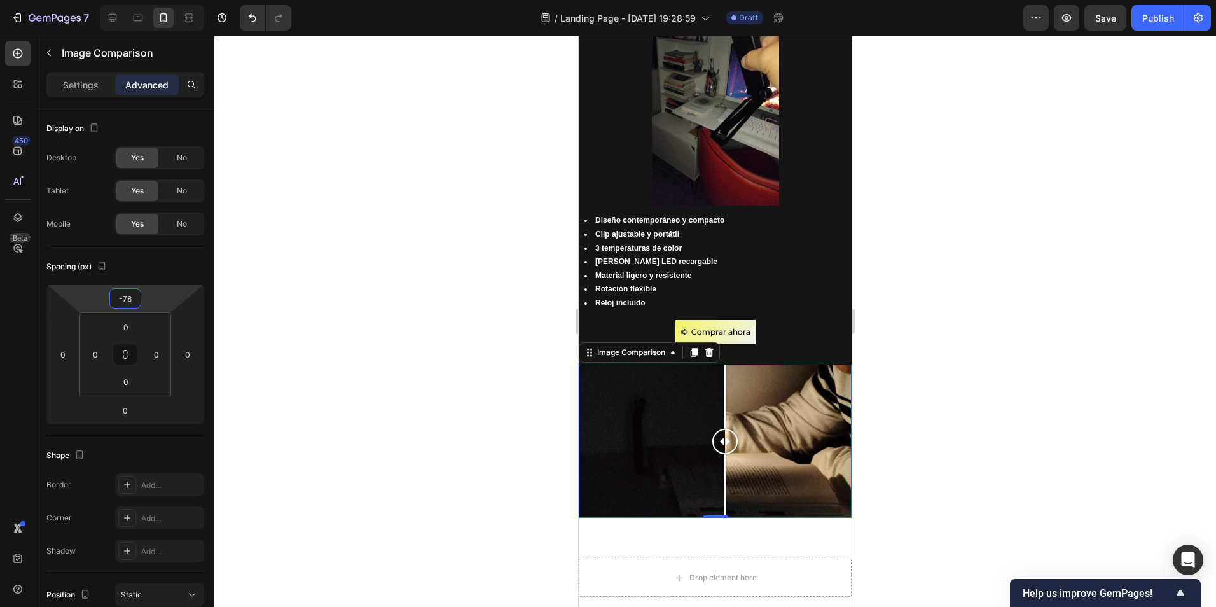
drag, startPoint x: 150, startPoint y: 295, endPoint x: 150, endPoint y: 309, distance: 13.4
click at [150, 0] on html "7 / Landing Page - Sep 26, 19:28:59 Draft Preview Save Publish 450 Beta Section…" at bounding box center [608, 0] width 1216 height 0
click at [794, 323] on div "Comprar ahora Button" at bounding box center [715, 332] width 254 height 24
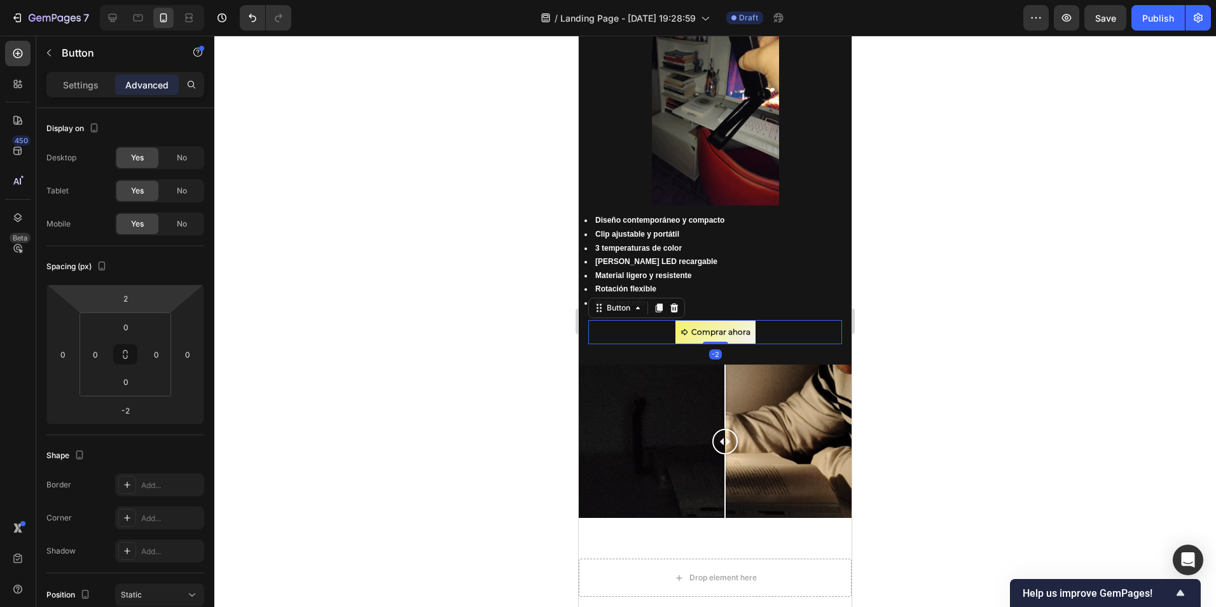
type input "-2"
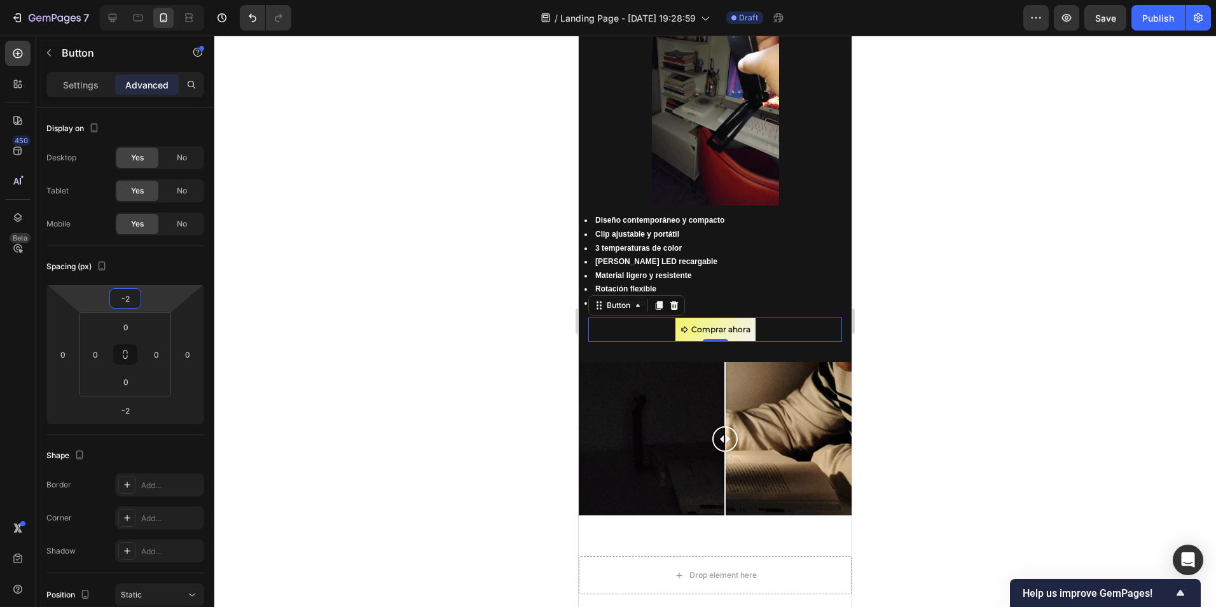
click at [160, 0] on html "7 / Landing Page - Sep 26, 19:28:59 Draft Preview Save Publish 450 Beta Section…" at bounding box center [608, 0] width 1216 height 0
click at [1164, 330] on div at bounding box center [715, 321] width 1002 height 571
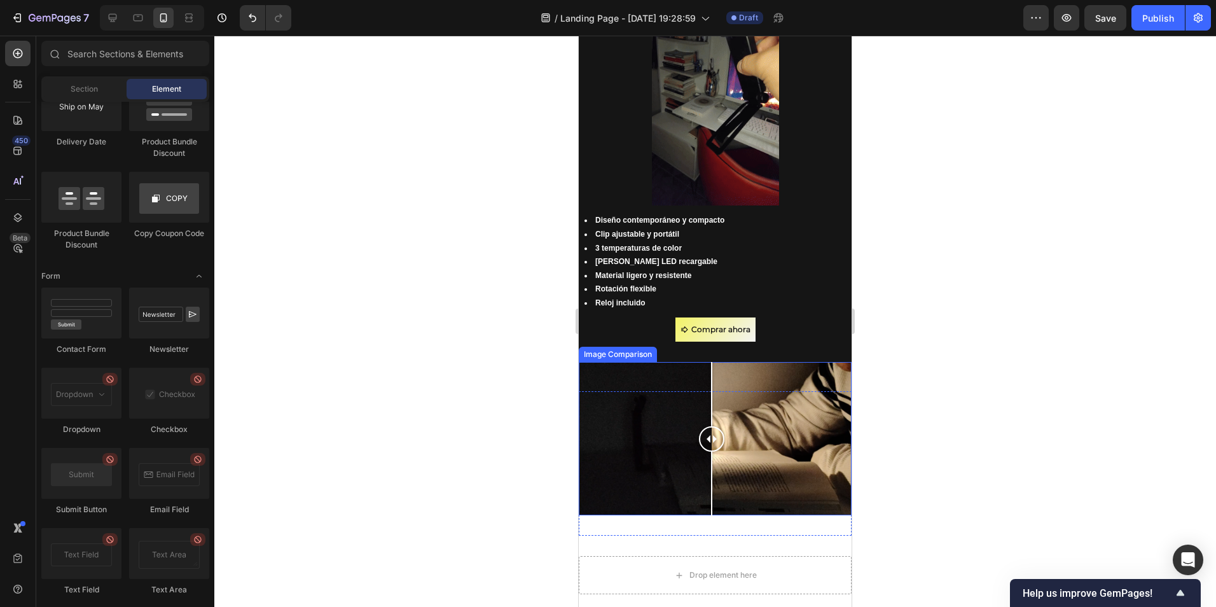
drag, startPoint x: 728, startPoint y: 421, endPoint x: 712, endPoint y: 428, distance: 17.7
click at [712, 428] on div at bounding box center [711, 438] width 25 height 25
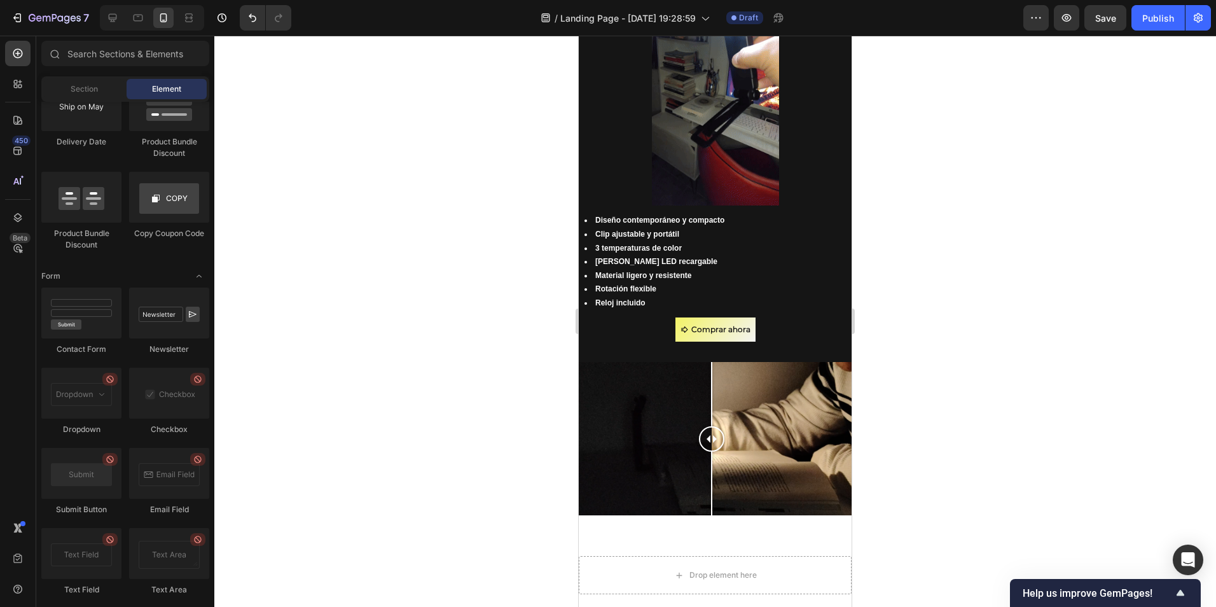
drag, startPoint x: 1092, startPoint y: 431, endPoint x: 1101, endPoint y: 434, distance: 9.9
click at [1101, 434] on div at bounding box center [715, 321] width 1002 height 571
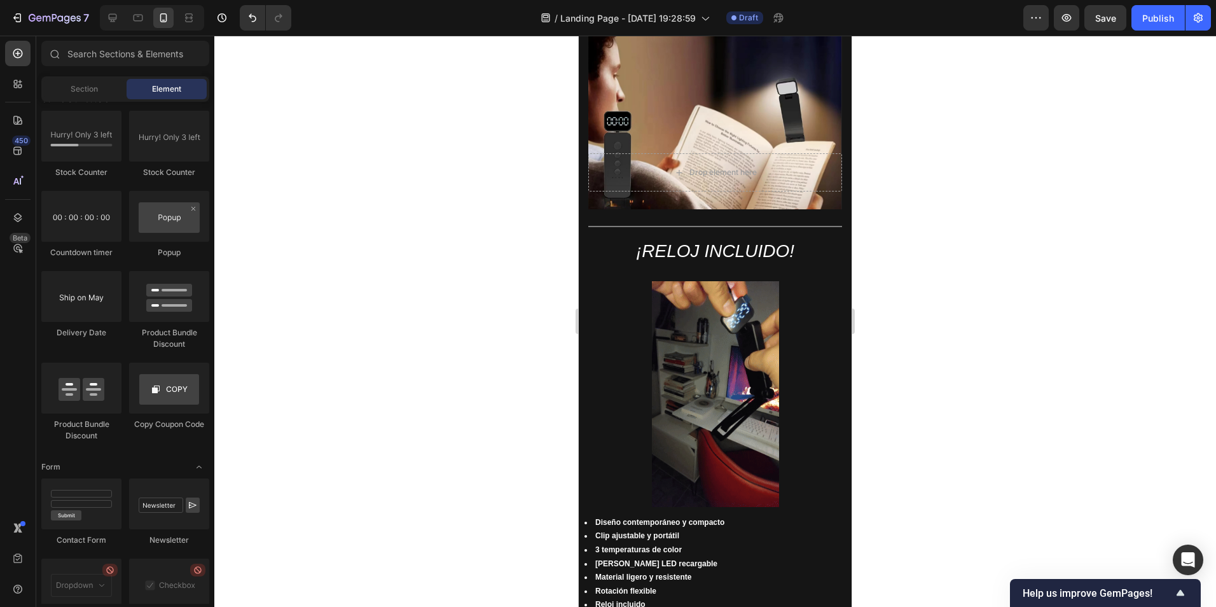
scroll to position [534, 0]
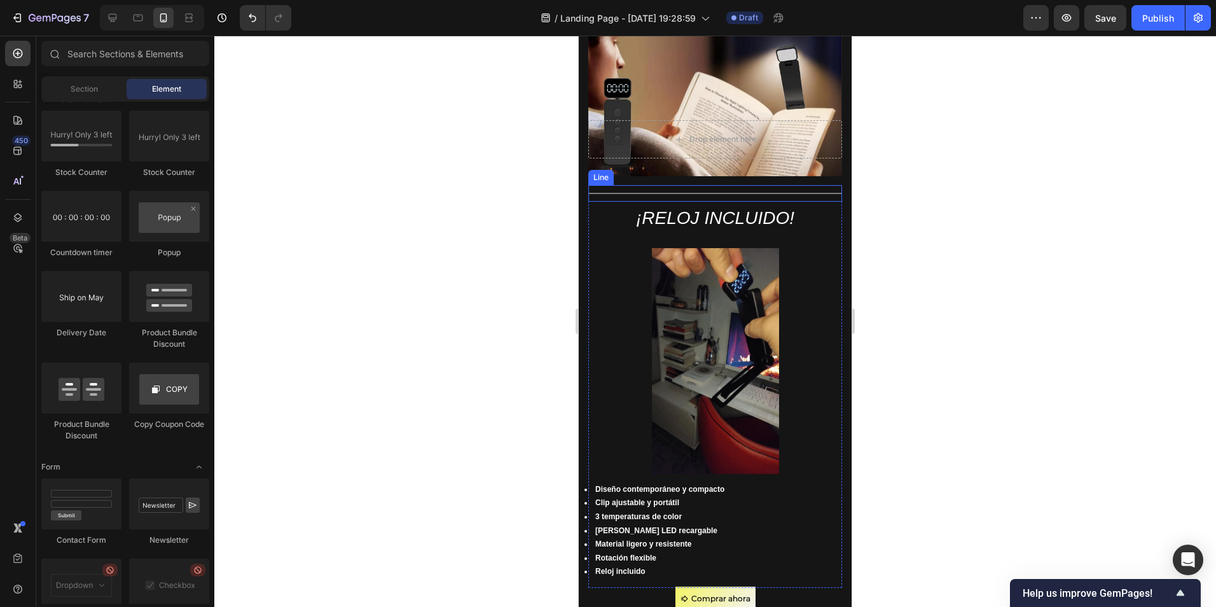
click at [711, 189] on div "Title Line" at bounding box center [715, 193] width 254 height 17
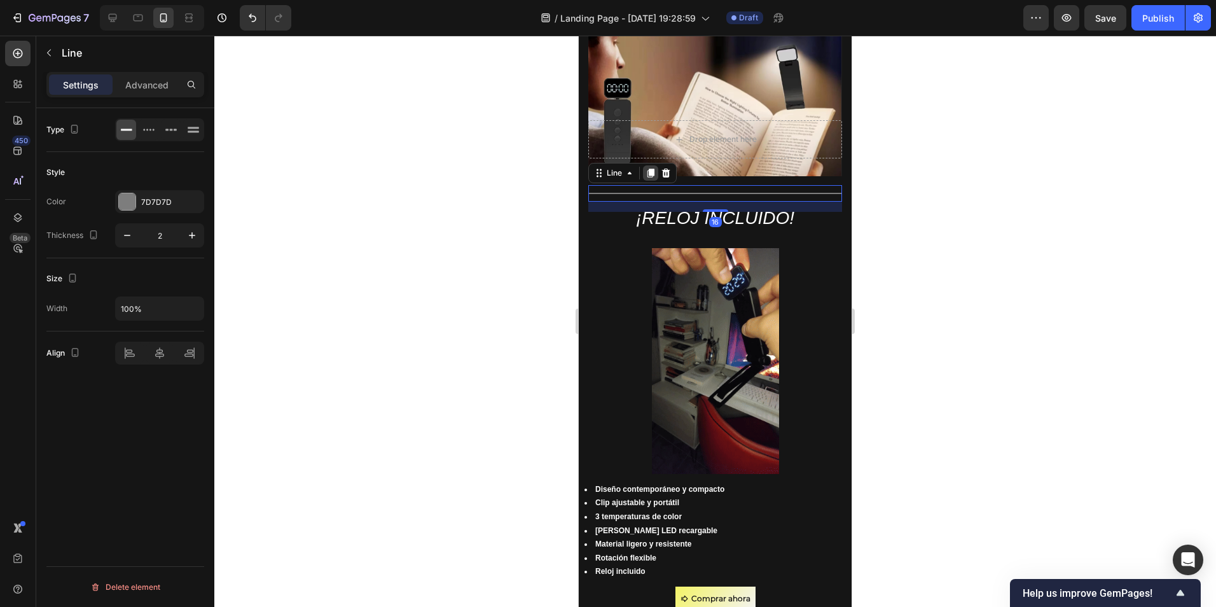
click at [648, 168] on icon at bounding box center [651, 173] width 10 height 10
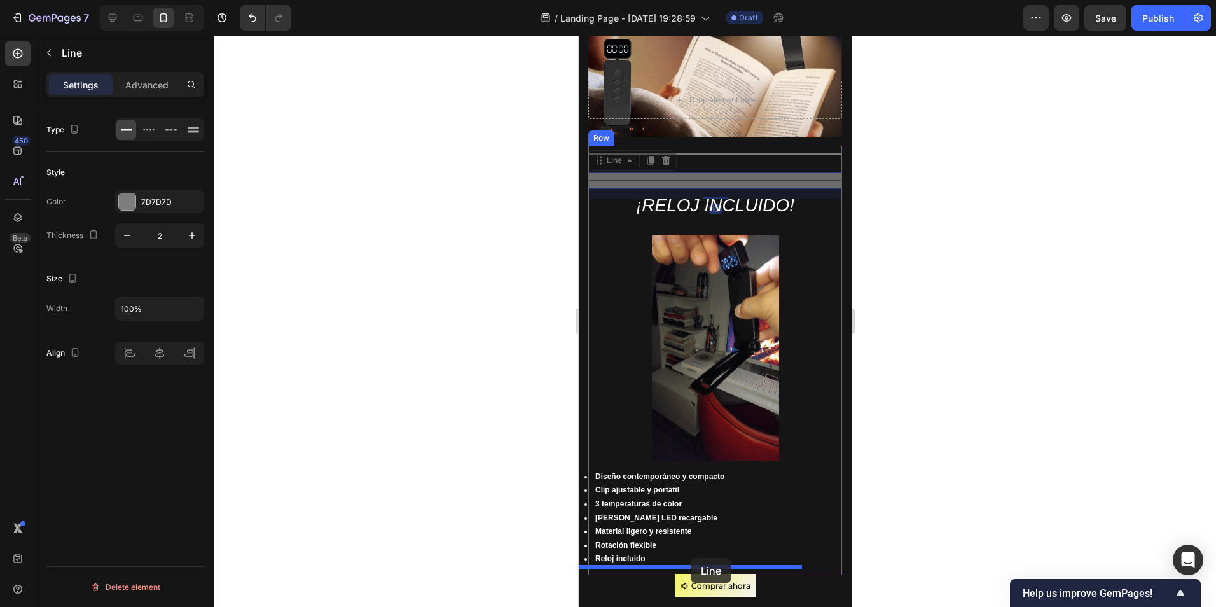
scroll to position [789, 0]
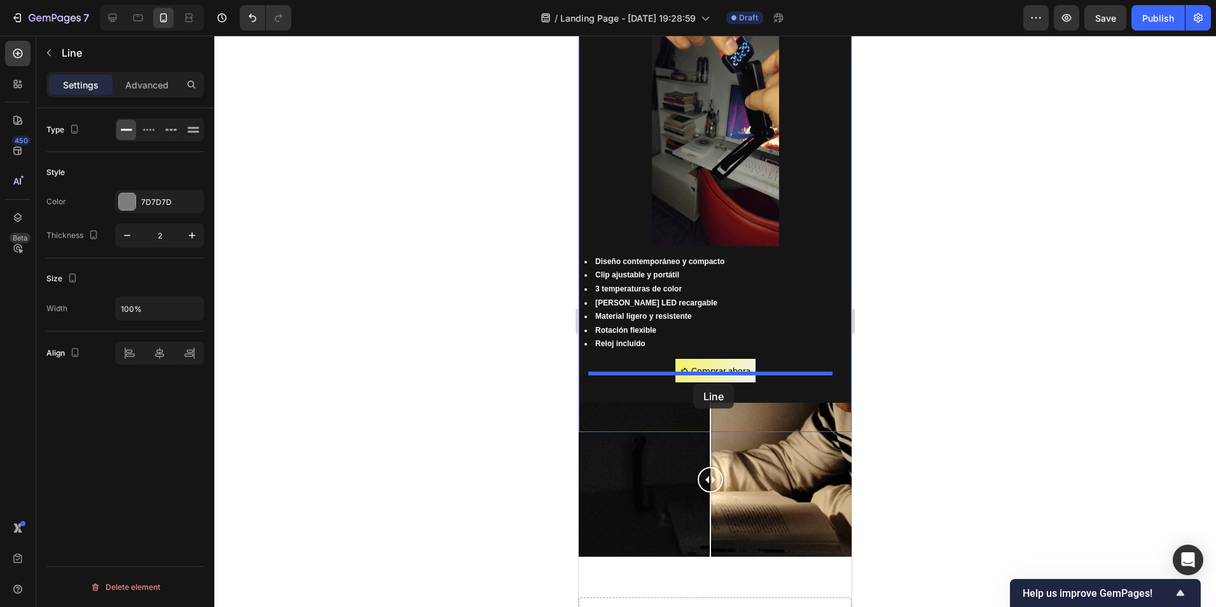
drag, startPoint x: 718, startPoint y: 213, endPoint x: 693, endPoint y: 384, distance: 172.3
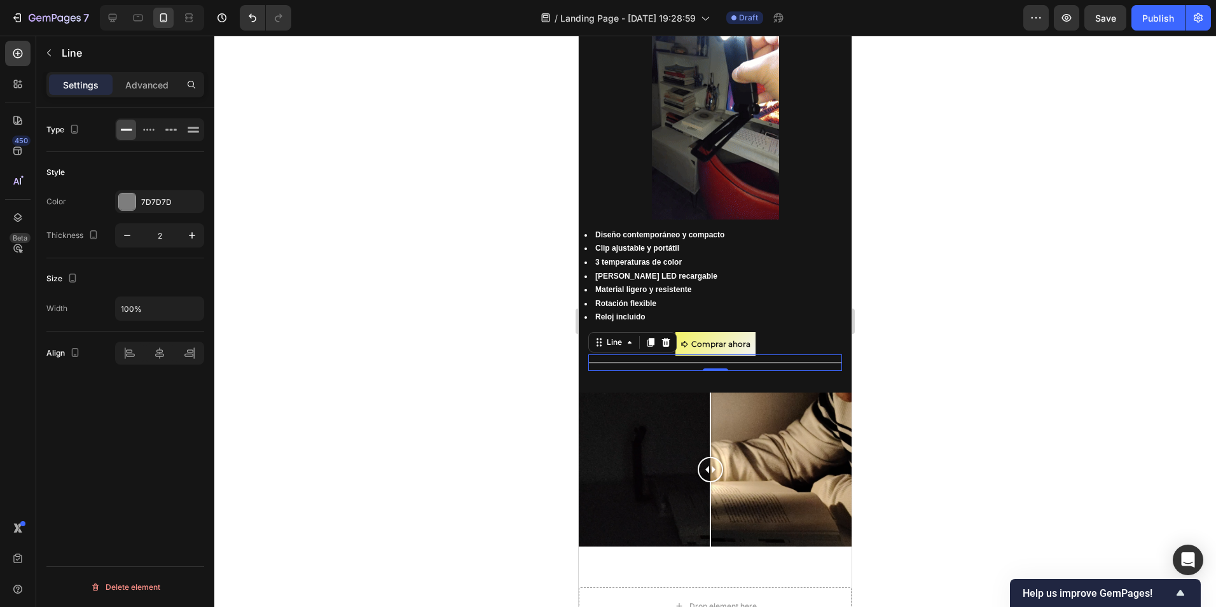
scroll to position [762, 0]
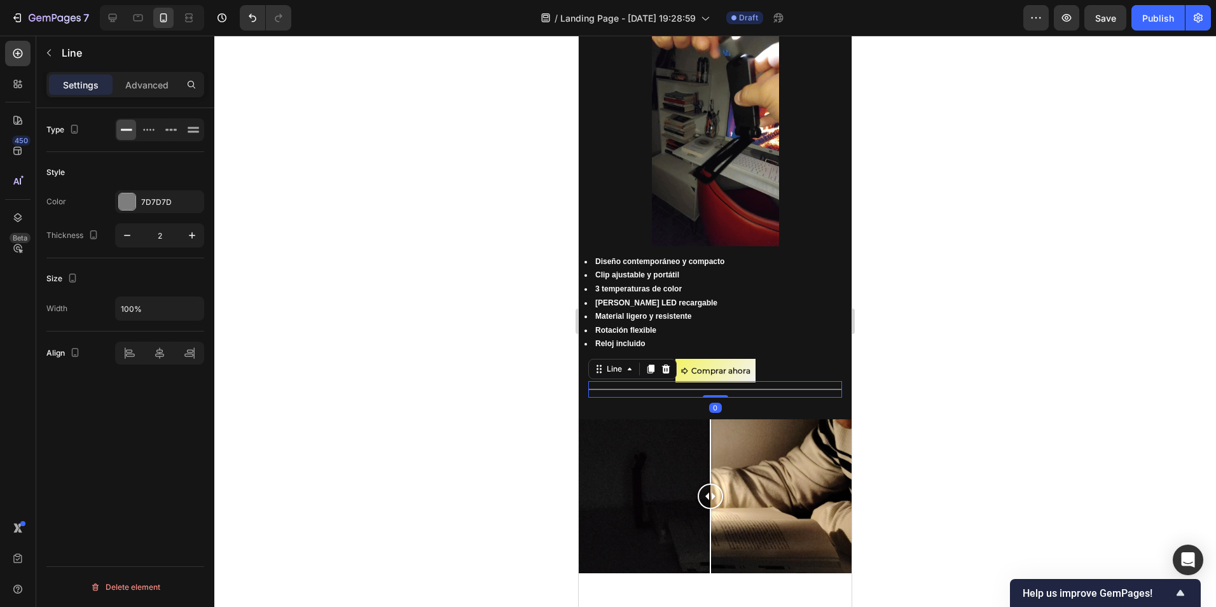
click at [895, 396] on div at bounding box center [715, 321] width 1002 height 571
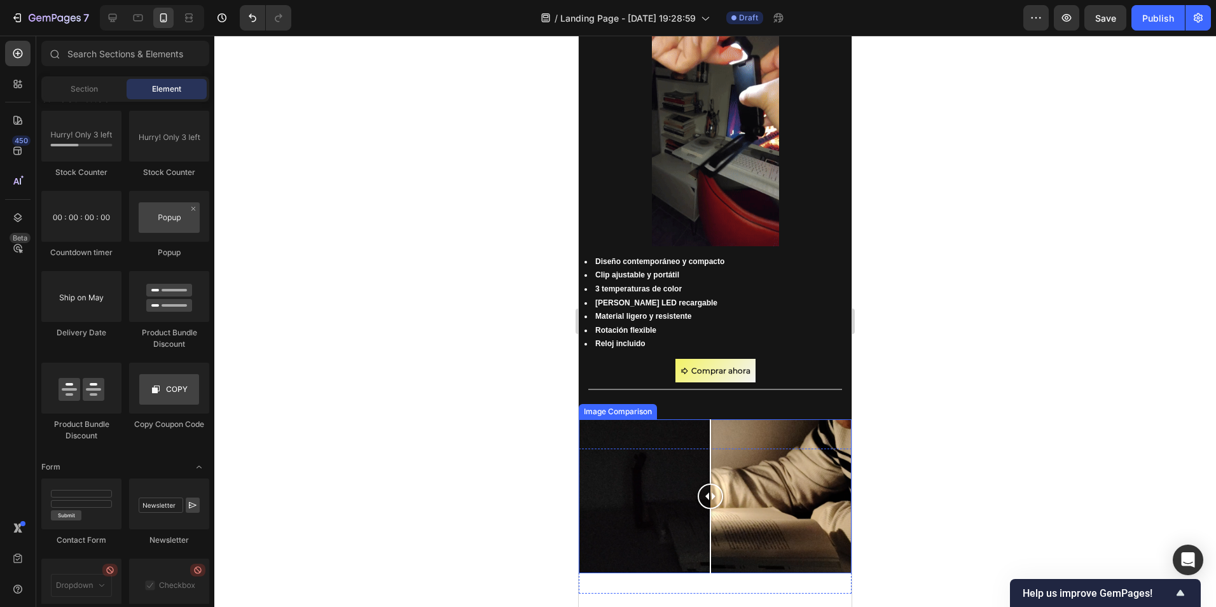
click at [648, 435] on div at bounding box center [715, 495] width 273 height 153
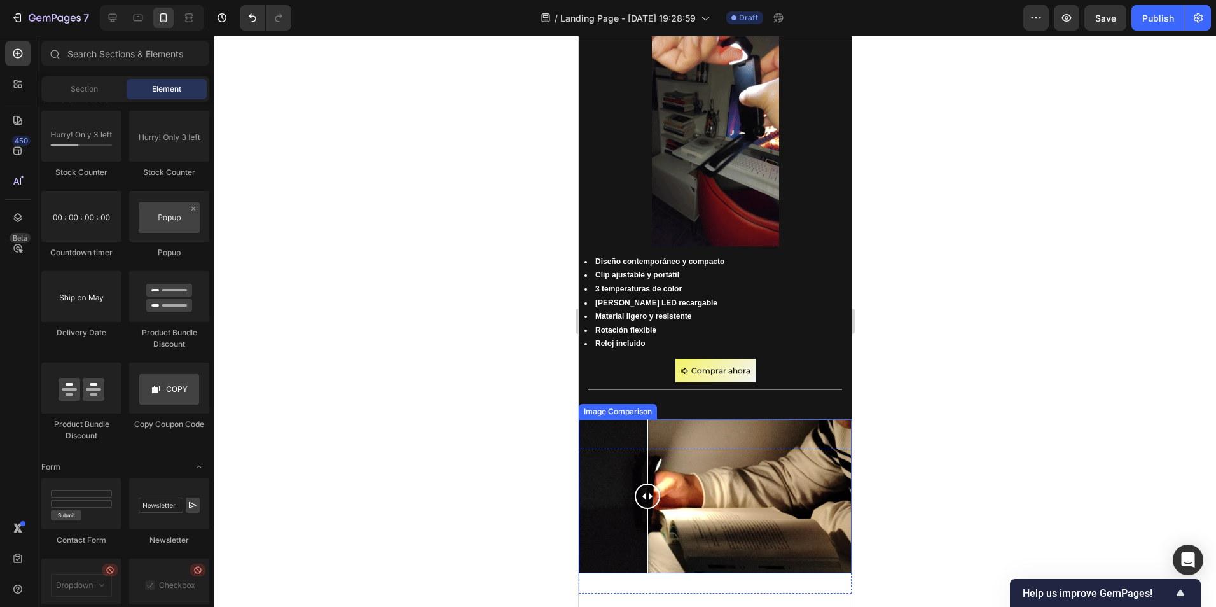
click at [718, 448] on div at bounding box center [715, 495] width 273 height 153
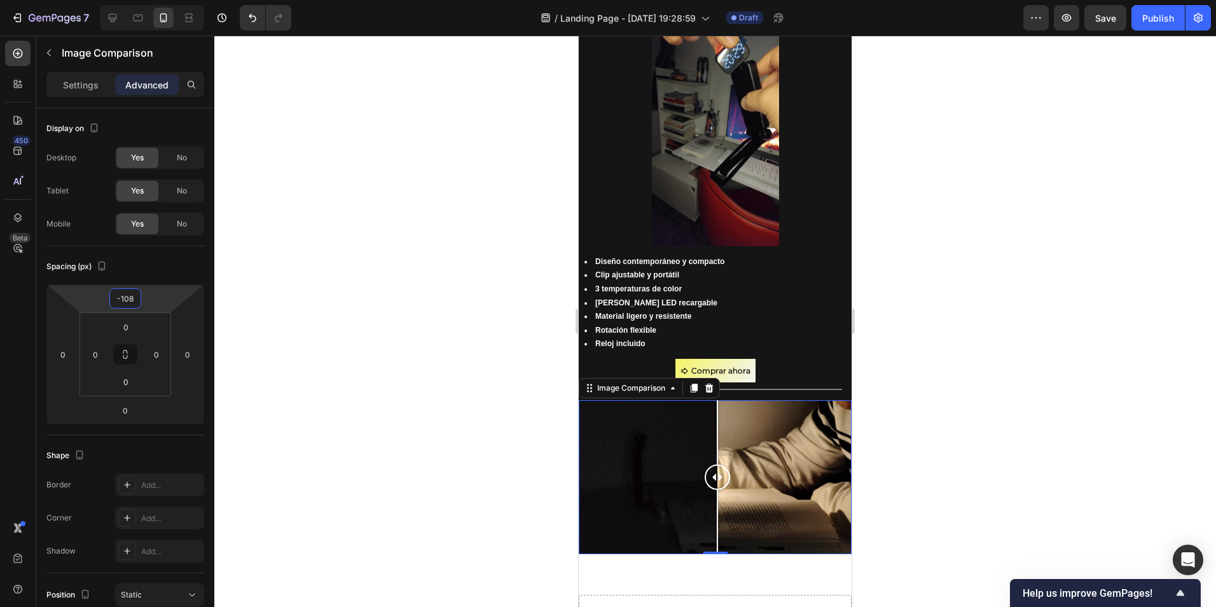
type input "-104"
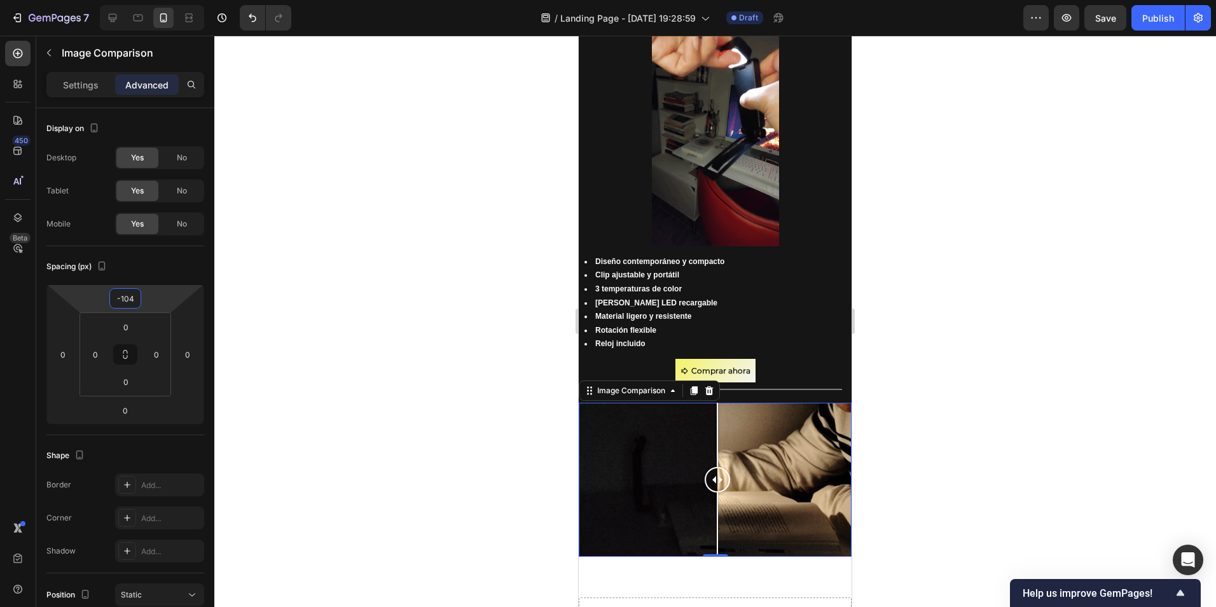
drag, startPoint x: 171, startPoint y: 297, endPoint x: 170, endPoint y: 305, distance: 8.4
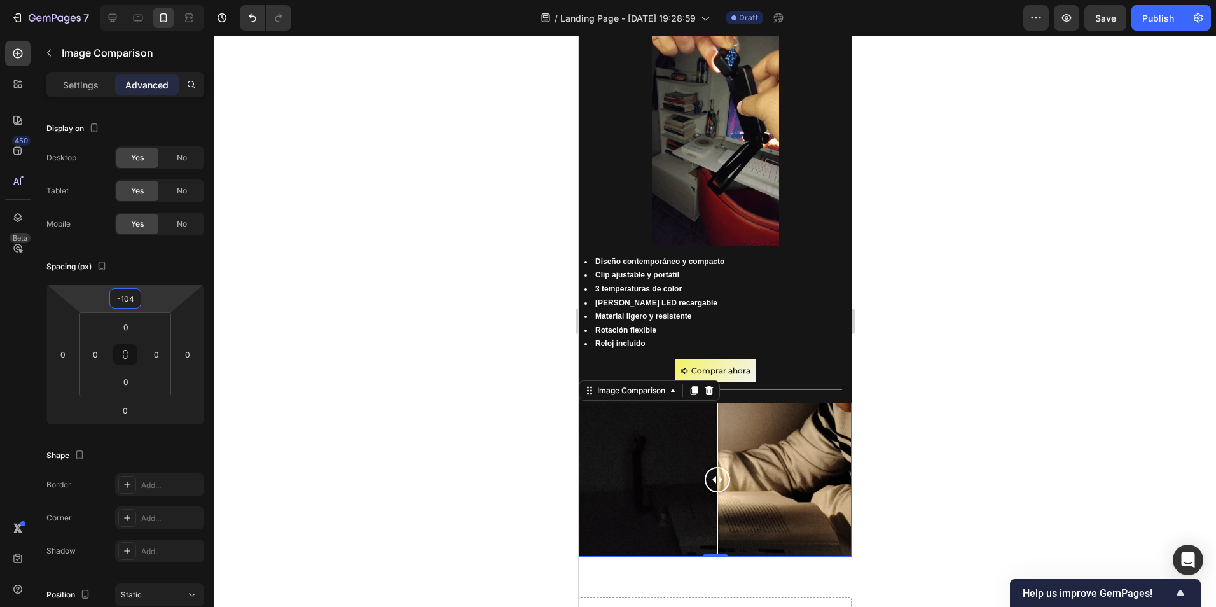
click at [170, 0] on html "7 / Landing Page - Sep 26, 19:28:59 Draft Preview Save Publish 450 Beta Section…" at bounding box center [608, 0] width 1216 height 0
click at [443, 319] on div at bounding box center [715, 321] width 1002 height 571
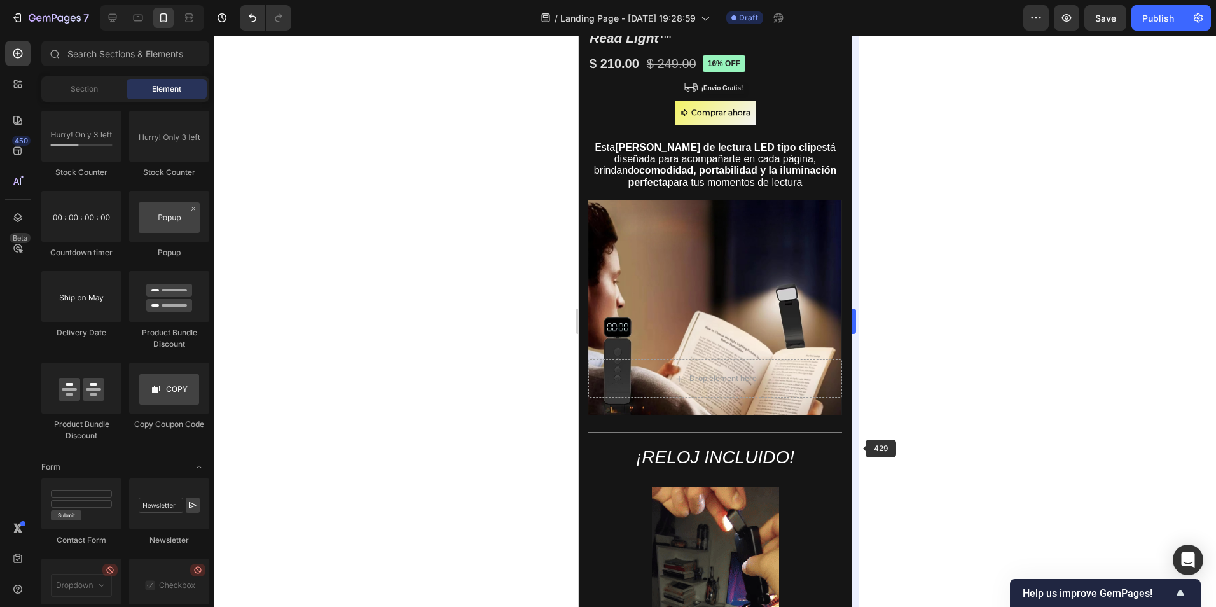
scroll to position [0, 0]
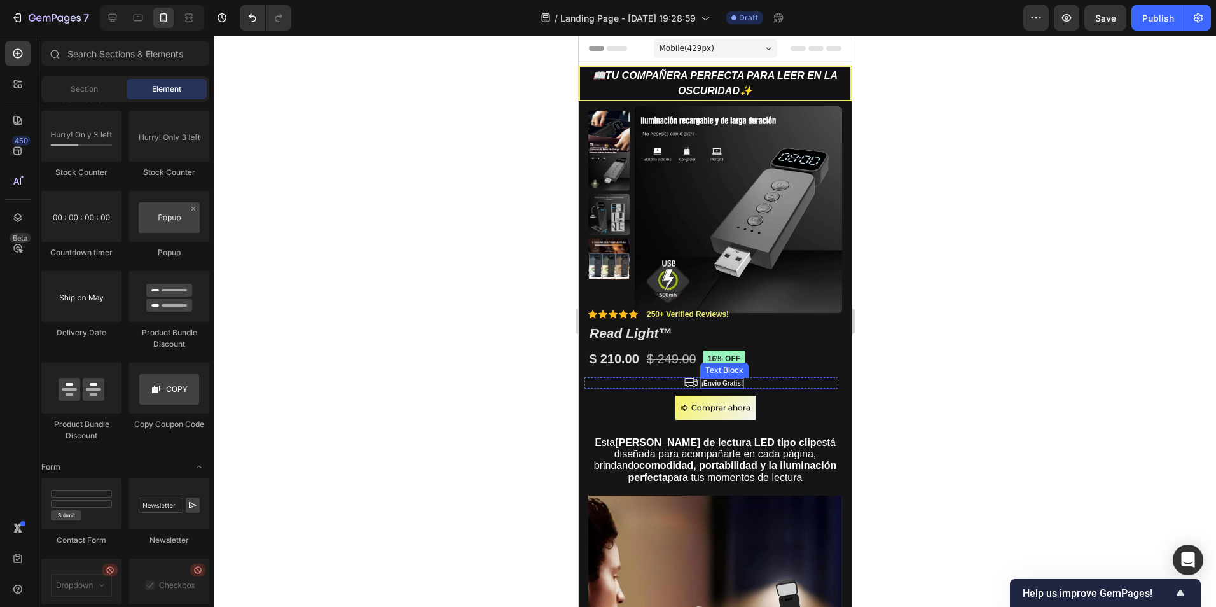
click at [734, 382] on p "¡Envio Gratis!" at bounding box center [723, 383] width 42 height 8
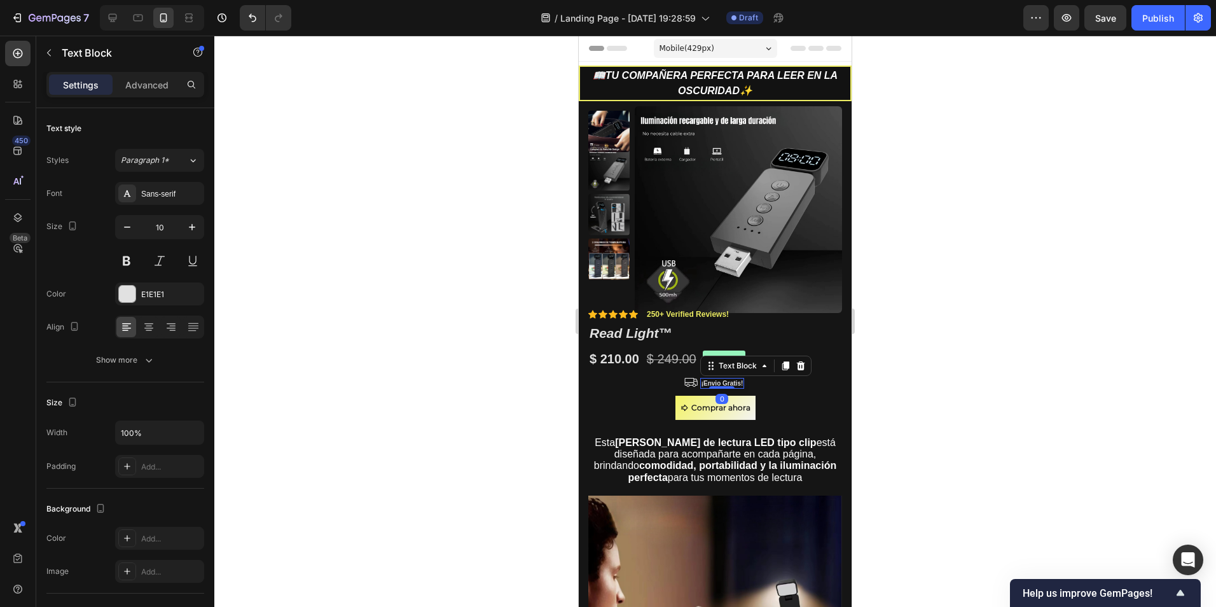
click at [734, 382] on p "¡Envio Gratis!" at bounding box center [723, 383] width 42 height 8
click at [931, 324] on div at bounding box center [715, 321] width 1002 height 571
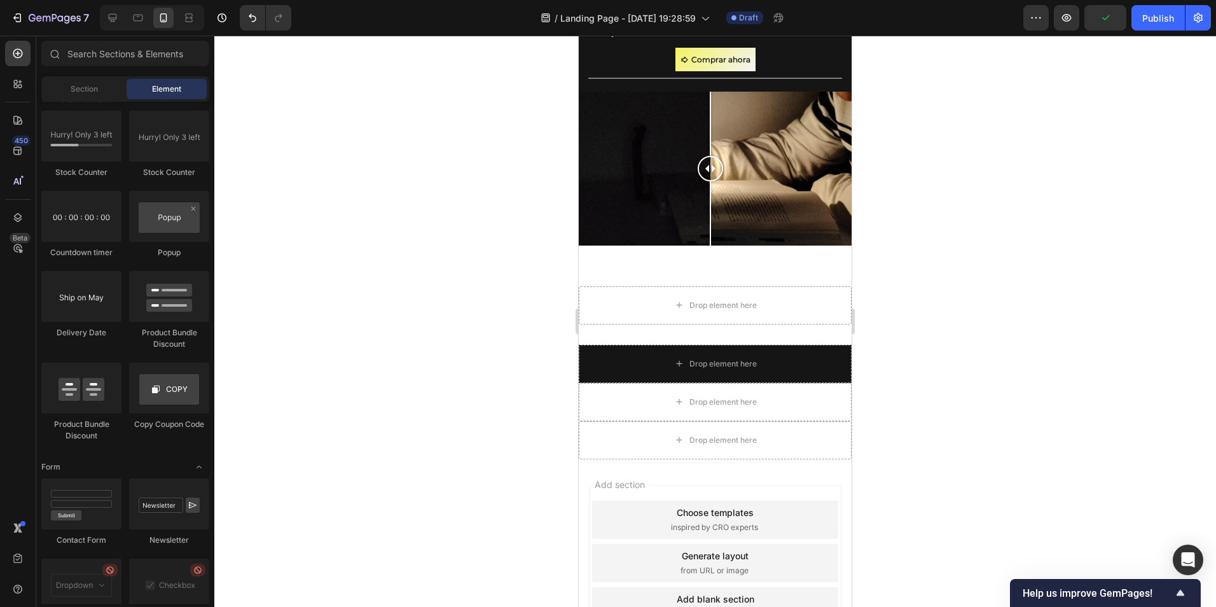
scroll to position [1182, 0]
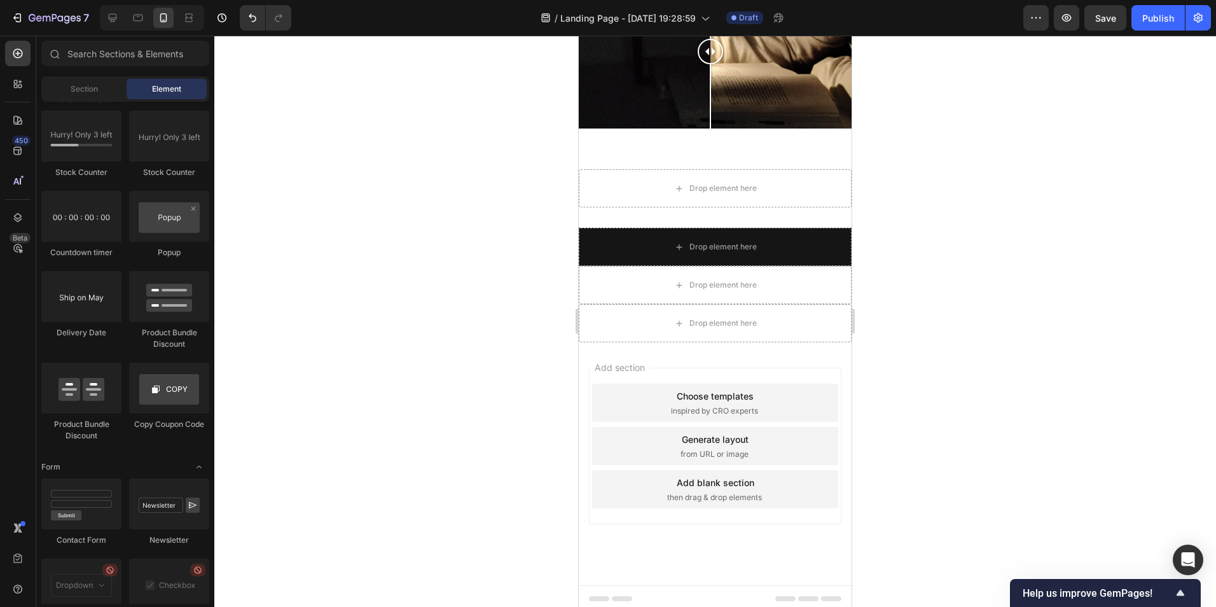
click at [693, 368] on div "Add section Choose templates inspired by CRO experts Generate layout from URL o…" at bounding box center [715, 446] width 253 height 157
click at [641, 372] on div "Add section Choose templates inspired by CRO experts Generate layout from URL o…" at bounding box center [715, 446] width 253 height 157
click at [633, 325] on div "Drop element here" at bounding box center [715, 323] width 273 height 38
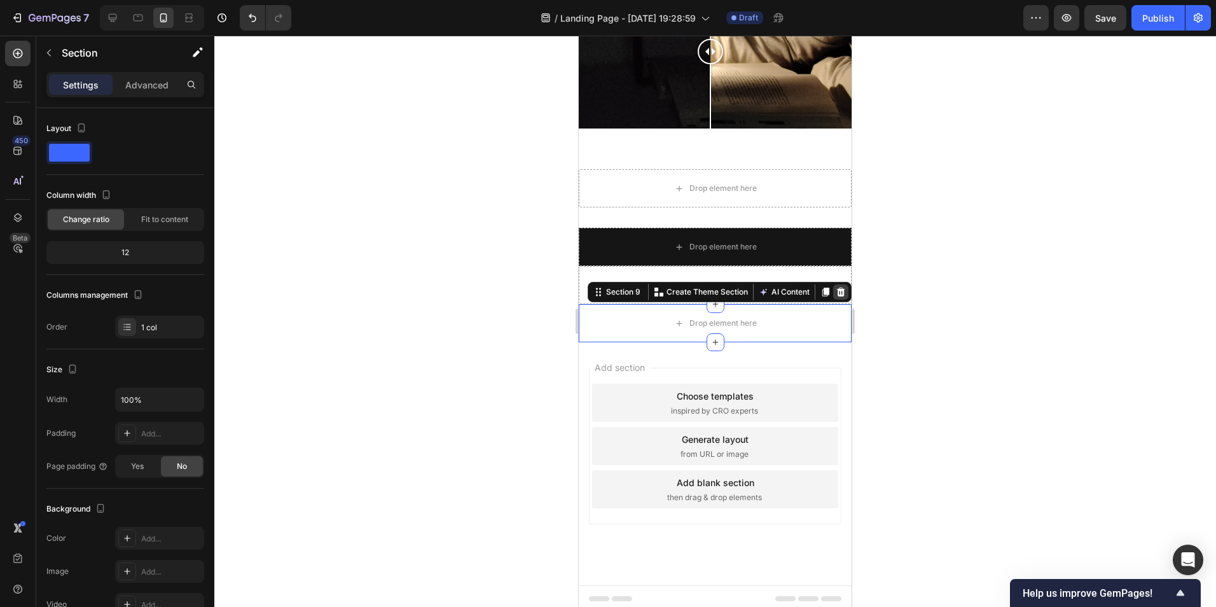
click at [837, 288] on icon at bounding box center [841, 292] width 8 height 9
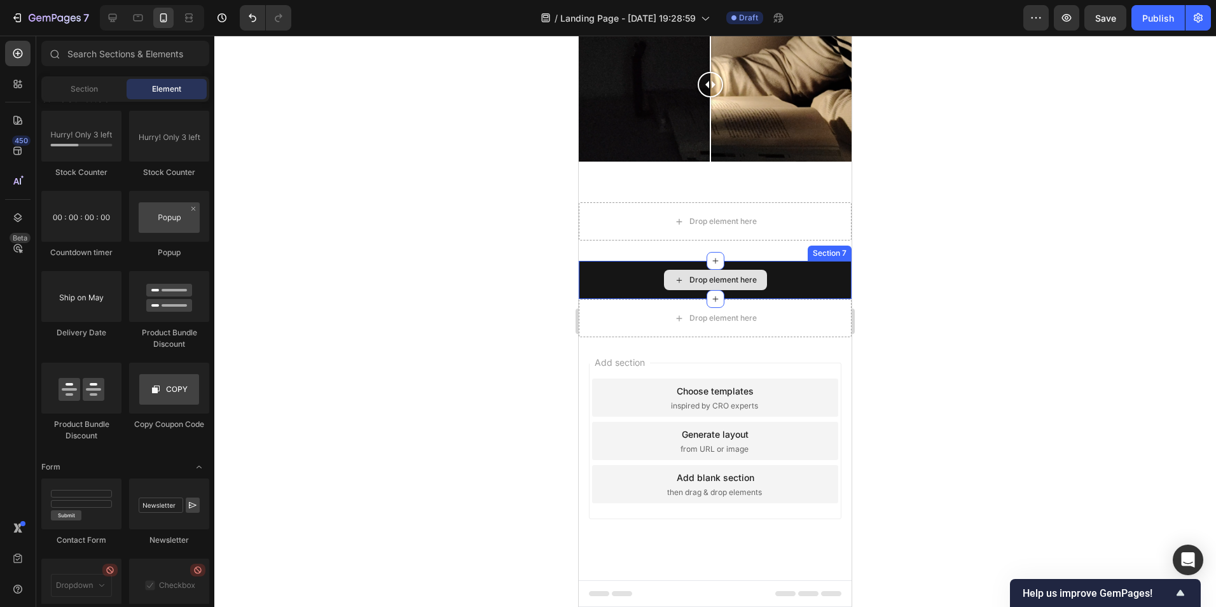
scroll to position [1144, 0]
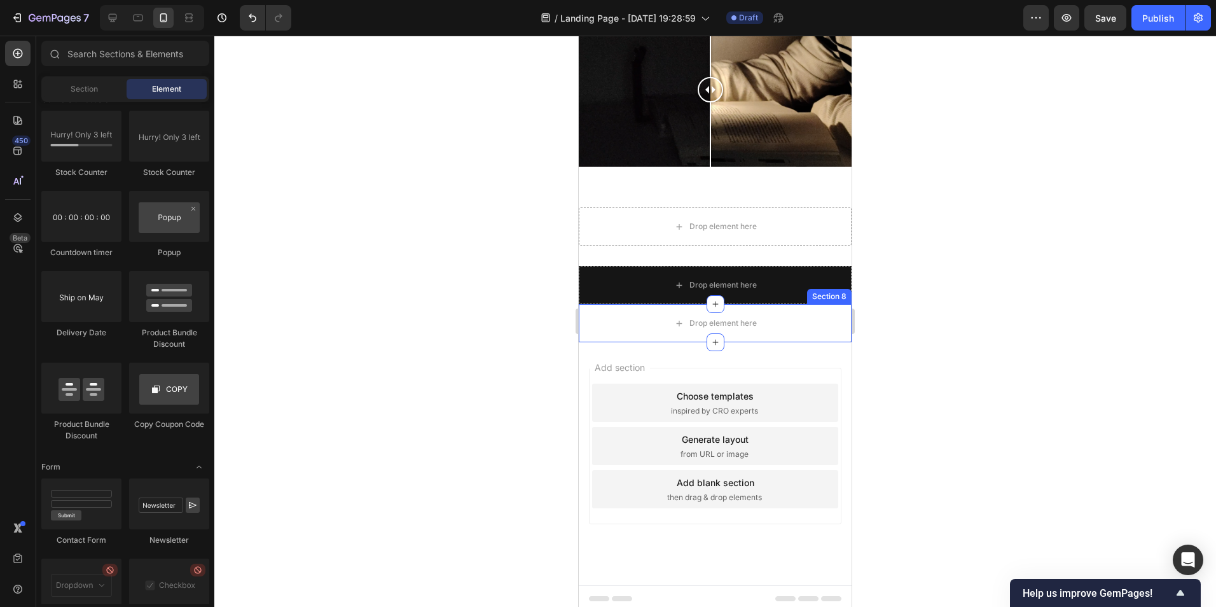
click at [812, 316] on div "Drop element here" at bounding box center [715, 323] width 273 height 38
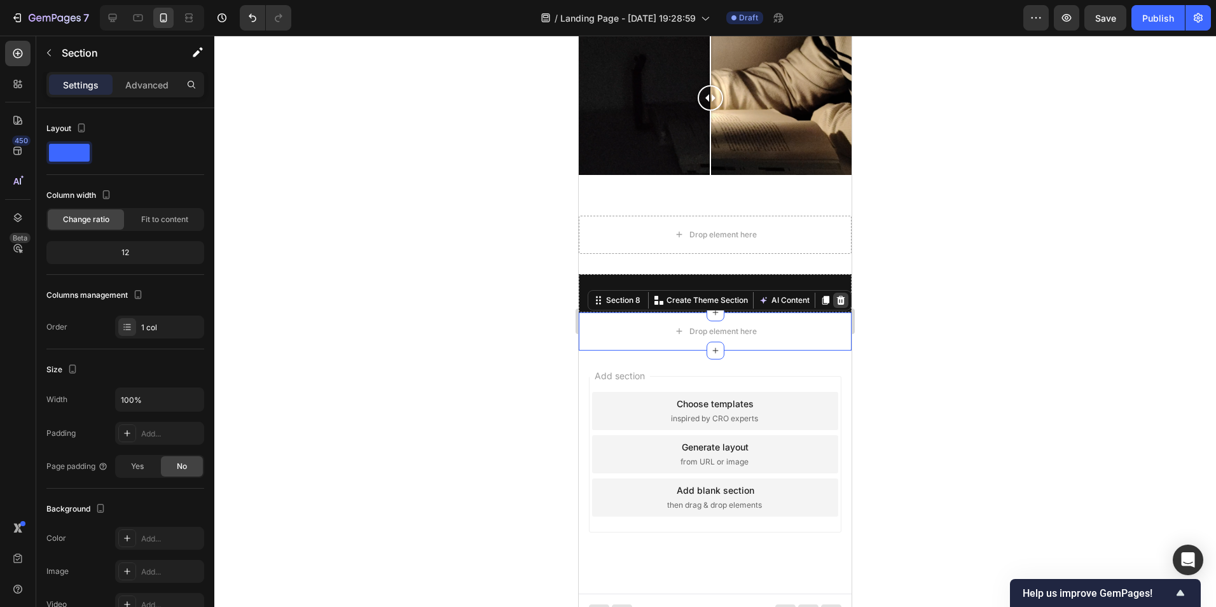
click at [836, 295] on icon at bounding box center [841, 300] width 10 height 10
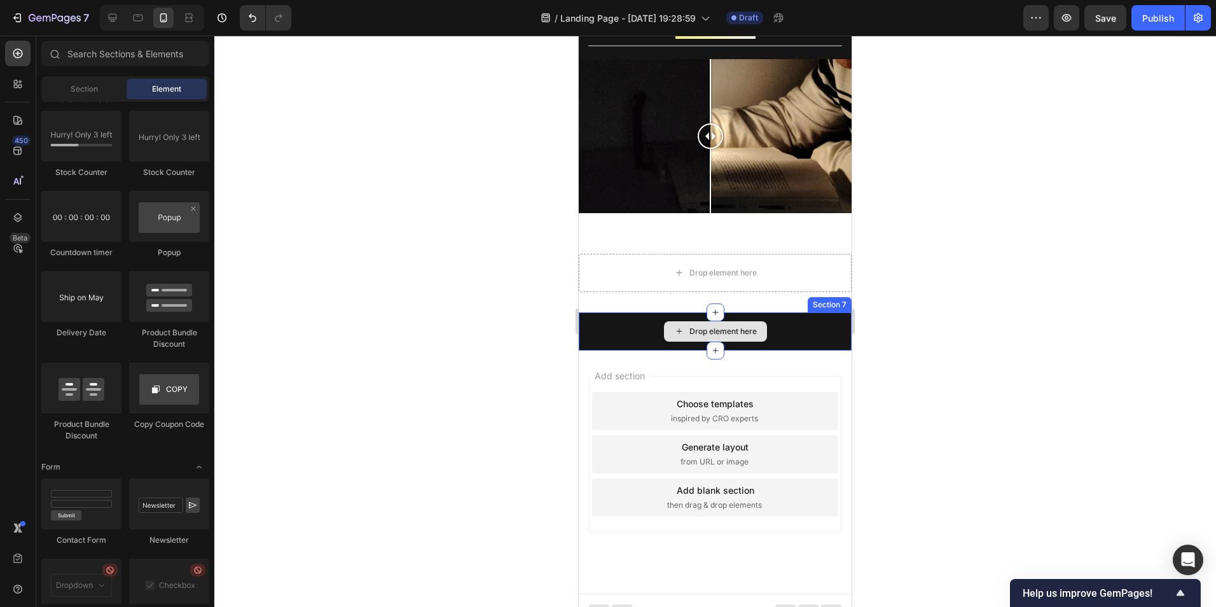
click at [831, 312] on div "Drop element here" at bounding box center [715, 331] width 273 height 38
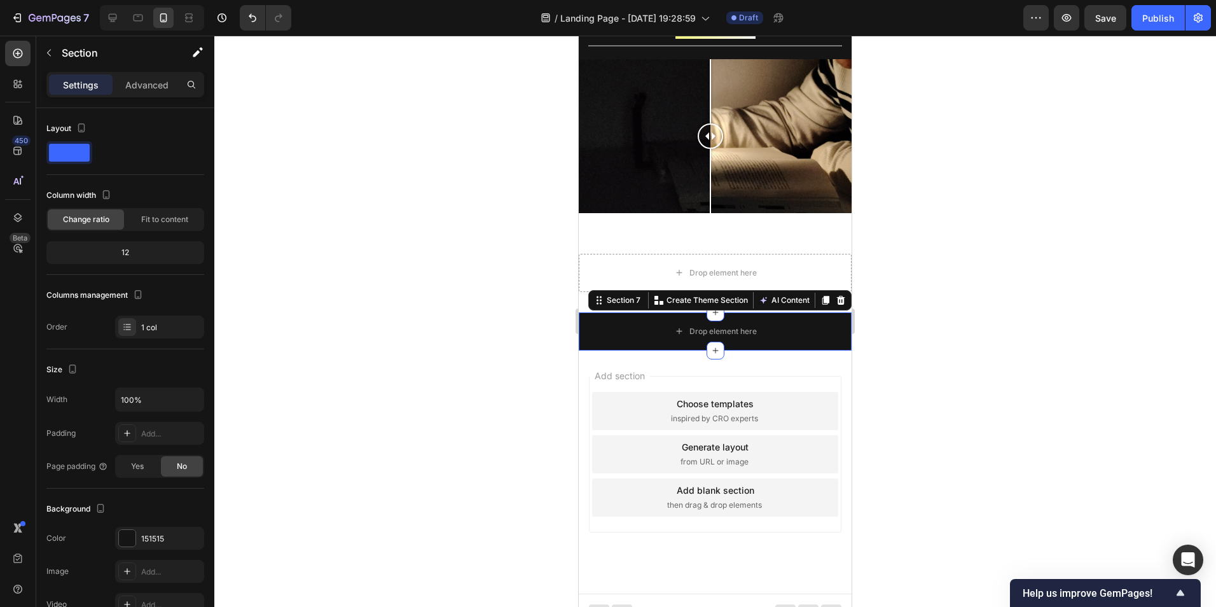
click at [837, 296] on icon at bounding box center [841, 300] width 8 height 9
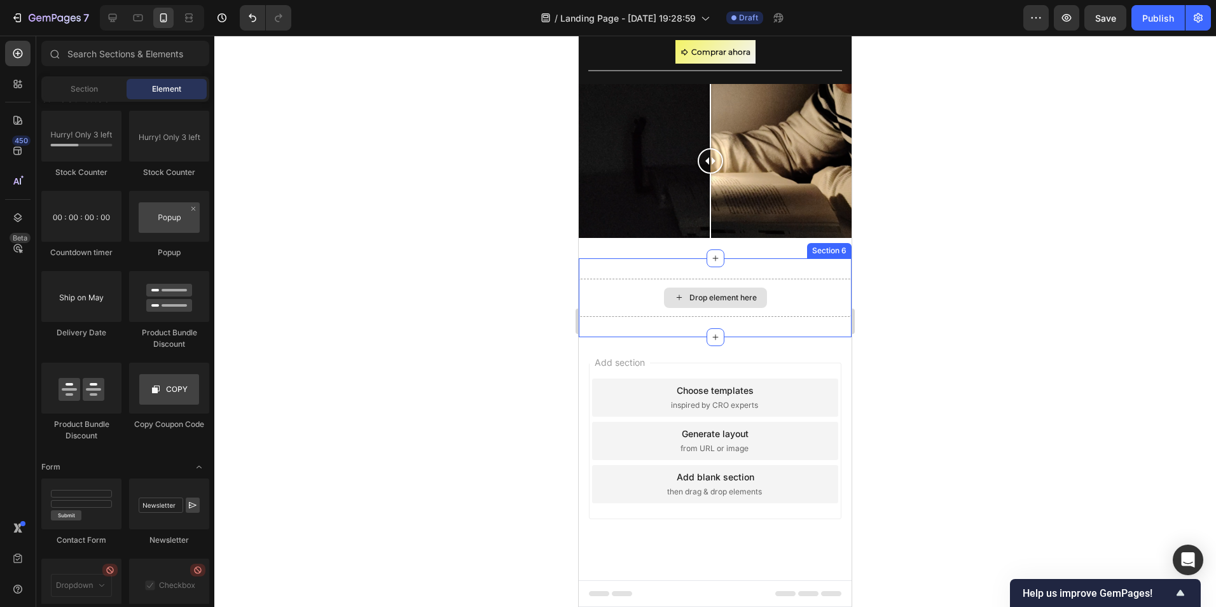
scroll to position [1068, 0]
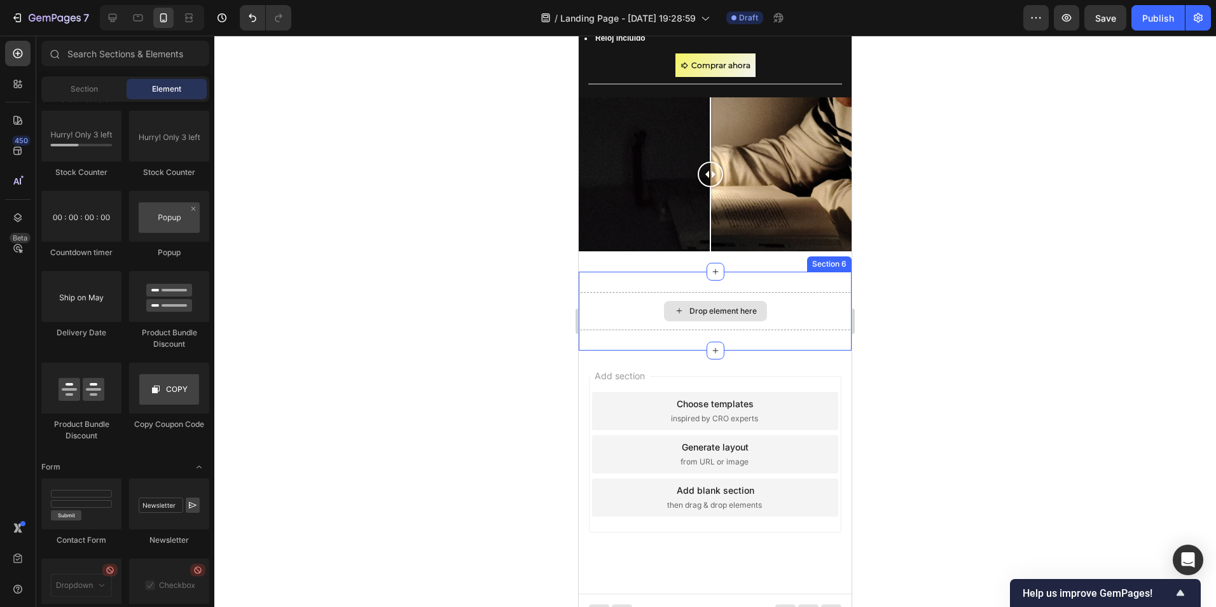
click at [809, 305] on div "Drop element here" at bounding box center [715, 311] width 273 height 38
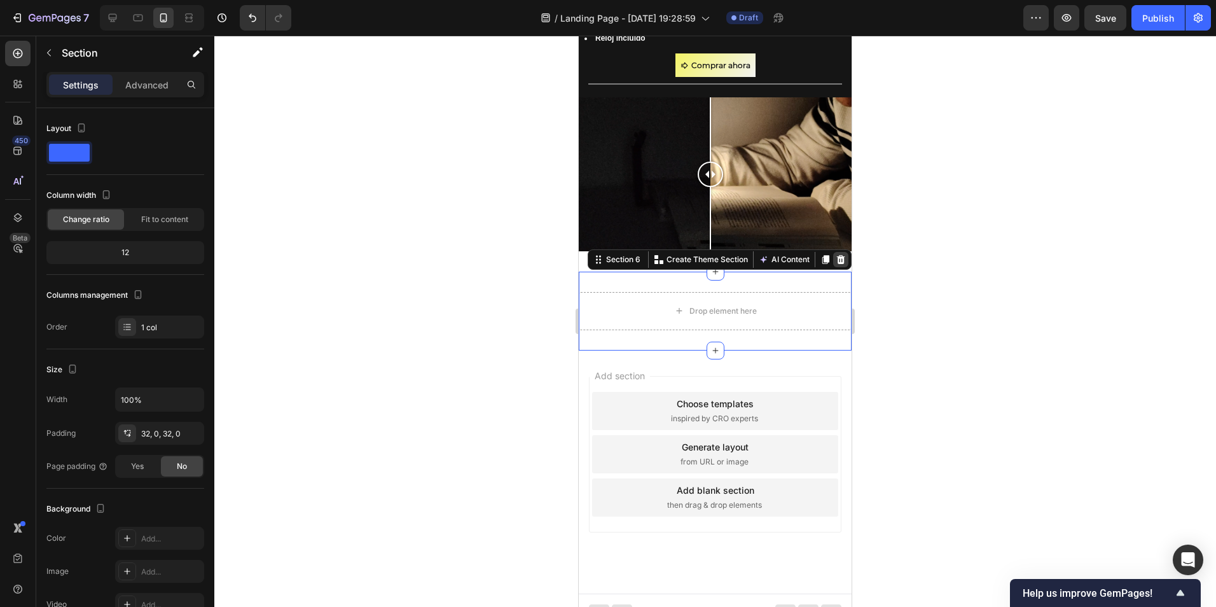
click at [836, 254] on icon at bounding box center [841, 259] width 10 height 10
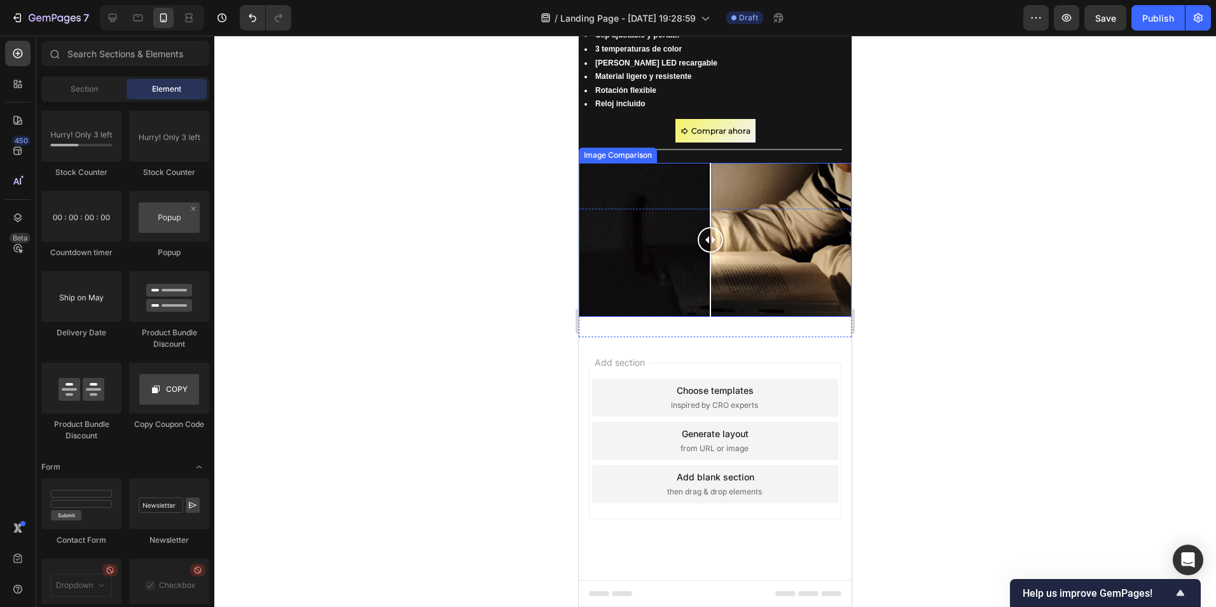
scroll to position [989, 0]
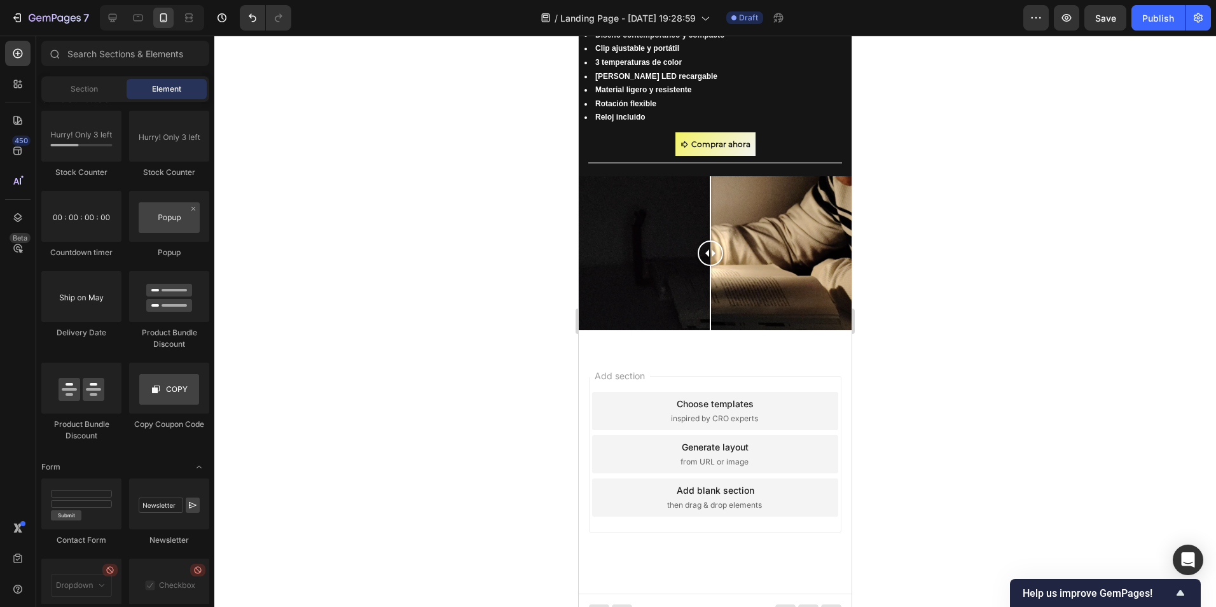
click at [670, 392] on div "Choose templates inspired by CRO experts" at bounding box center [715, 411] width 246 height 38
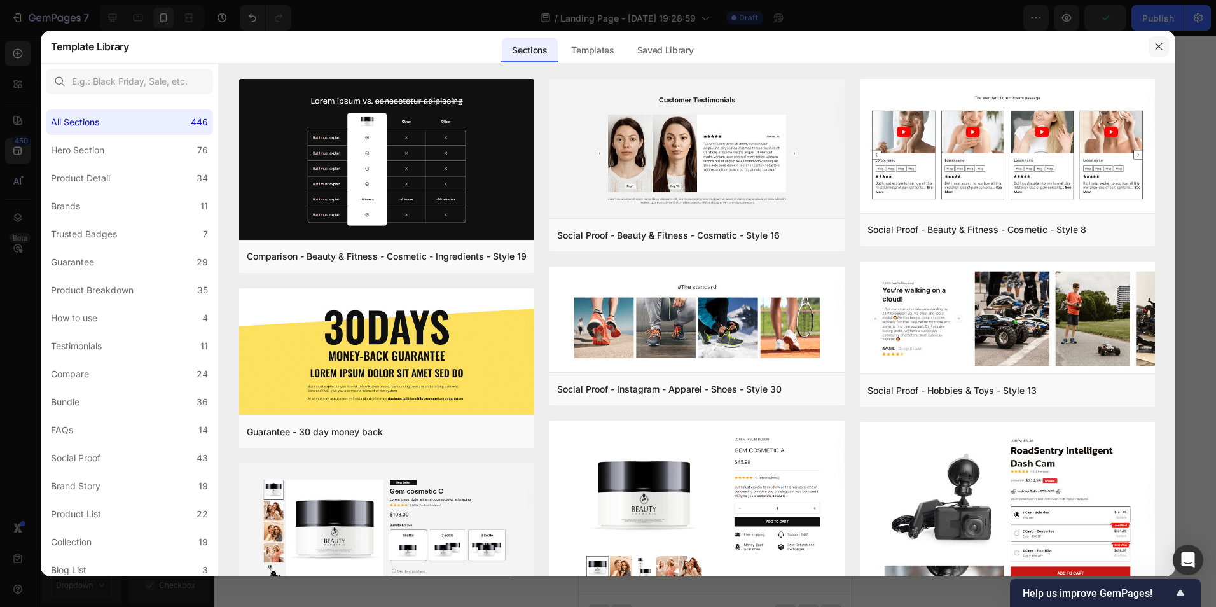
click at [1155, 50] on icon "button" at bounding box center [1159, 46] width 10 height 10
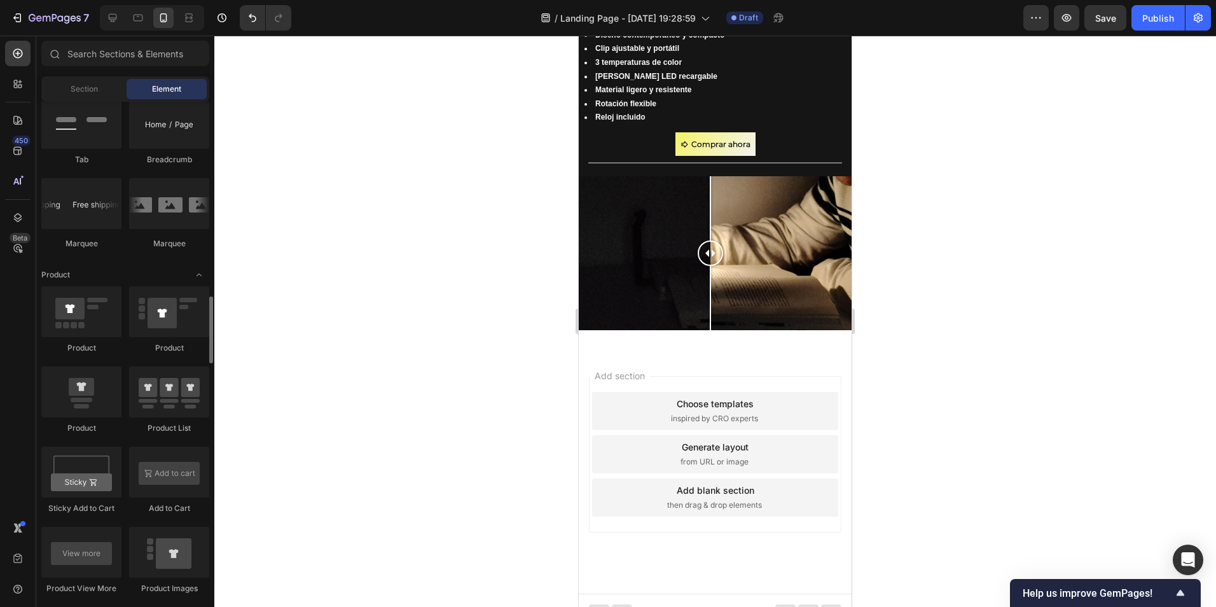
scroll to position [1272, 0]
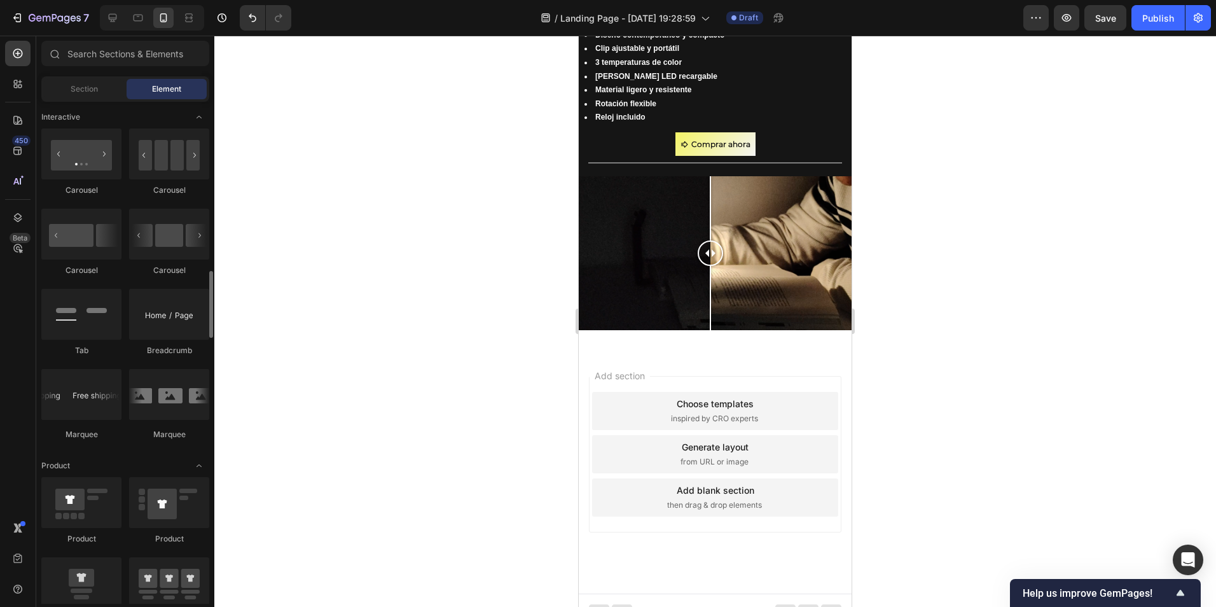
click at [81, 99] on div "Sections(18) Elements(83) Section Element Hero Section Product Detail Brands Tr…" at bounding box center [125, 322] width 178 height 563
click at [82, 90] on span "Section" at bounding box center [84, 88] width 27 height 11
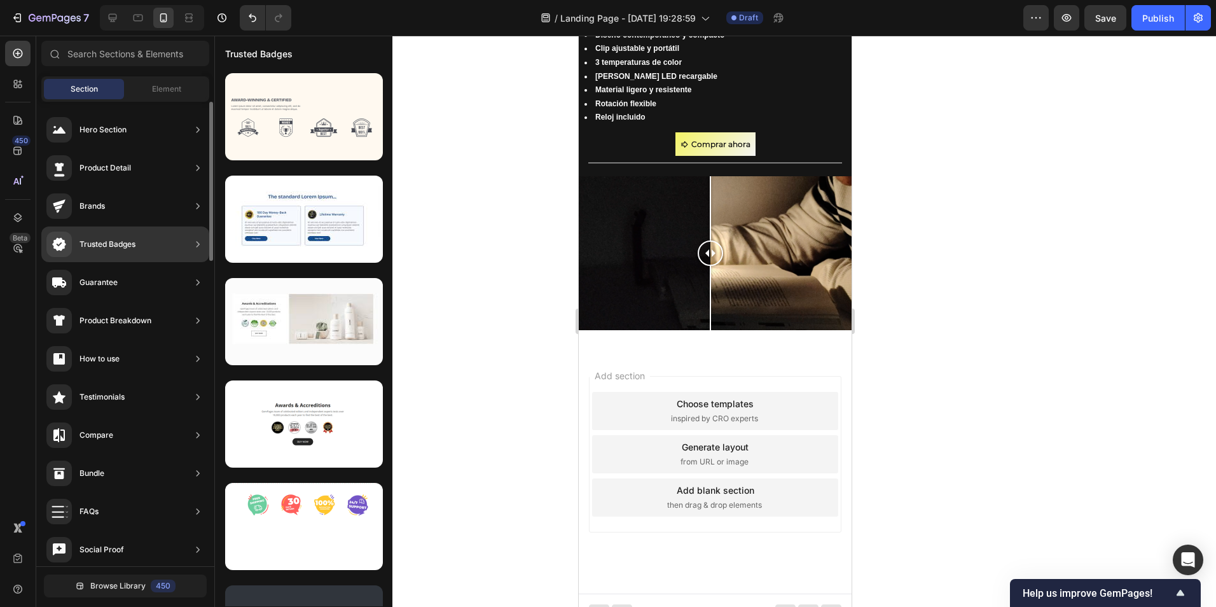
click at [136, 254] on div "Trusted Badges" at bounding box center [90, 244] width 89 height 25
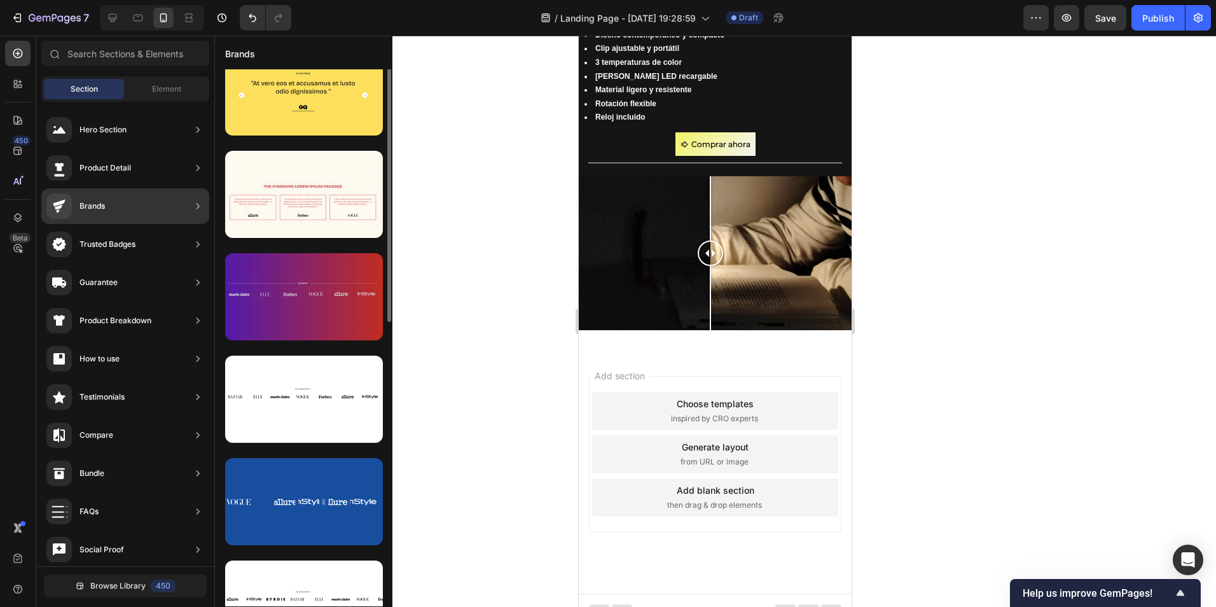
scroll to position [64, 0]
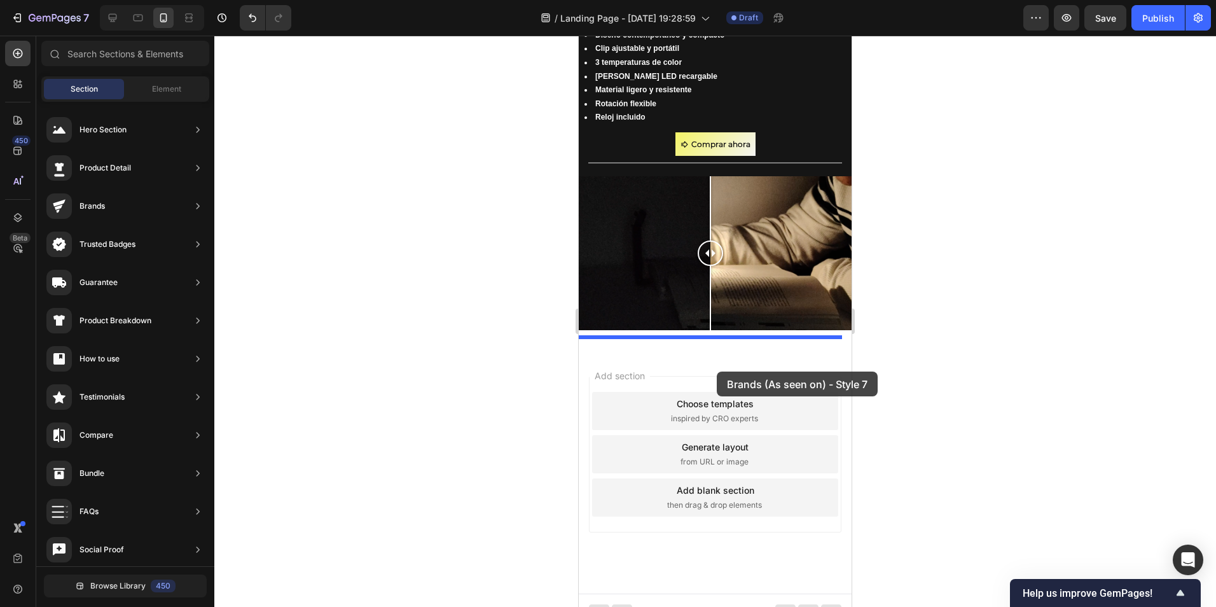
drag, startPoint x: 886, startPoint y: 293, endPoint x: 717, endPoint y: 372, distance: 186.1
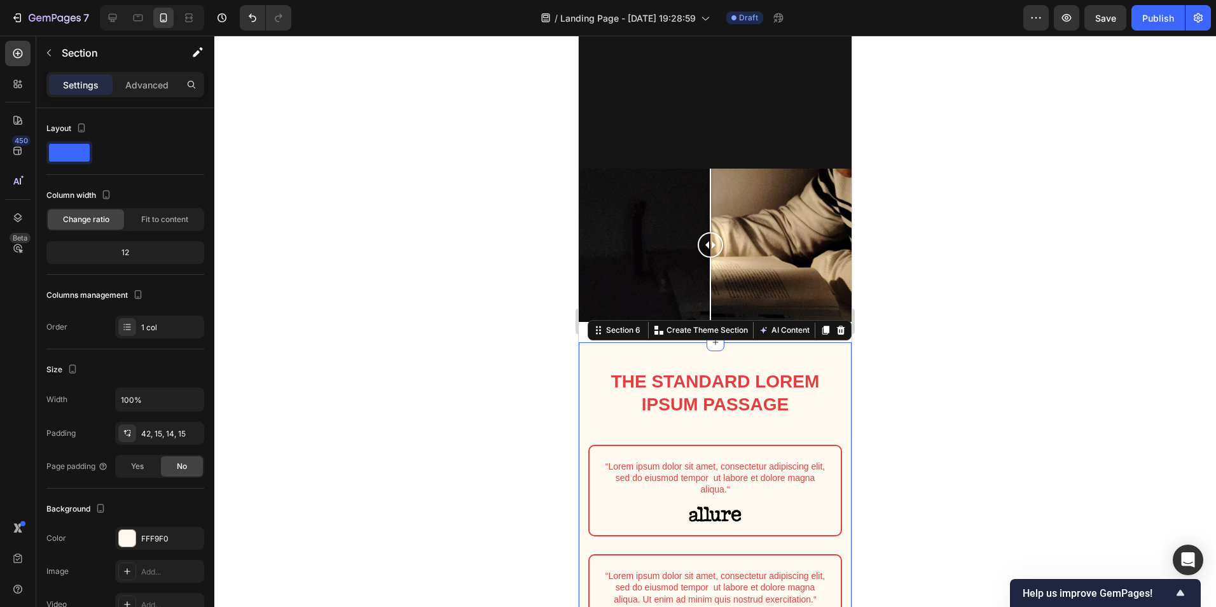
scroll to position [1182, 0]
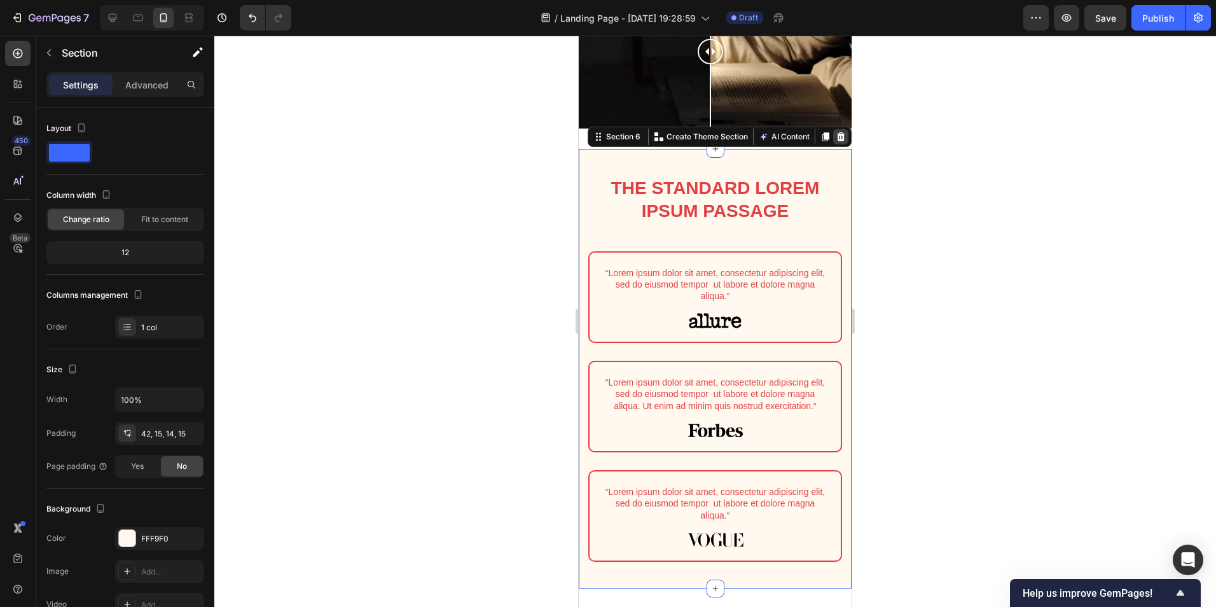
drag, startPoint x: 828, startPoint y: 131, endPoint x: 1053, endPoint y: 45, distance: 240.4
click at [836, 132] on icon at bounding box center [841, 137] width 10 height 10
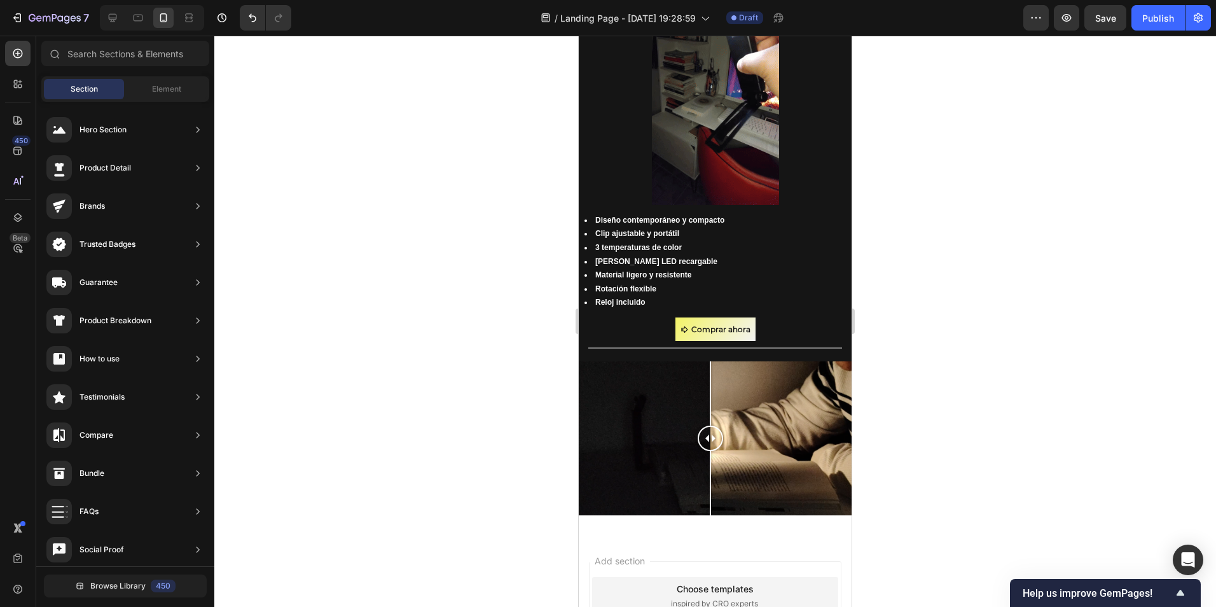
scroll to position [442, 0]
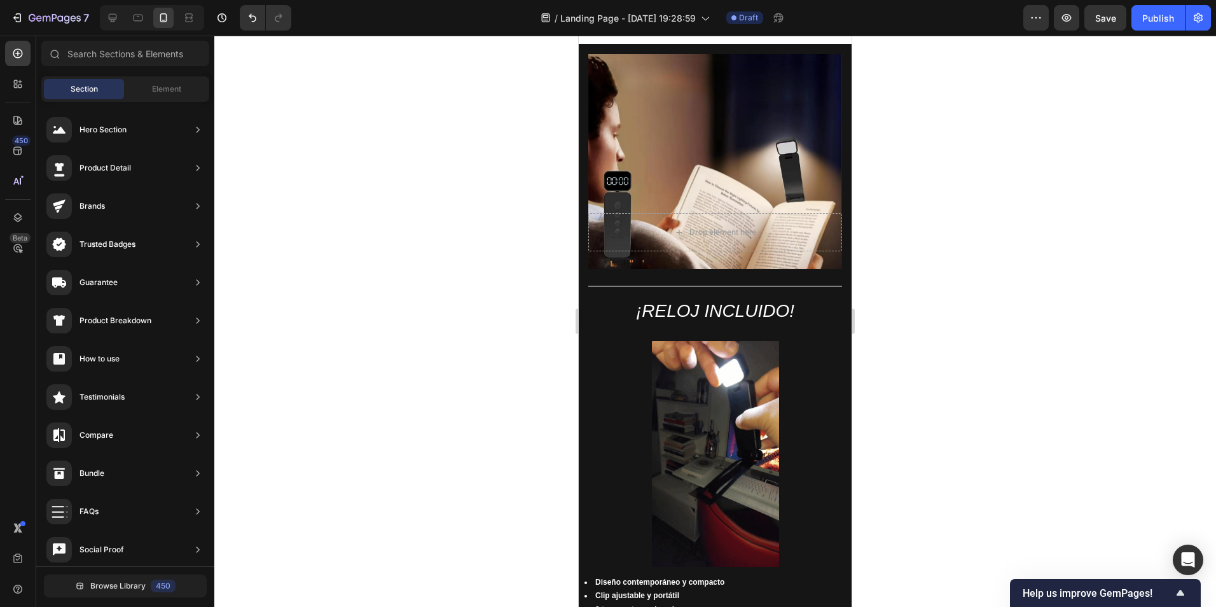
drag, startPoint x: 844, startPoint y: 449, endPoint x: 1737, endPoint y: 45, distance: 980.9
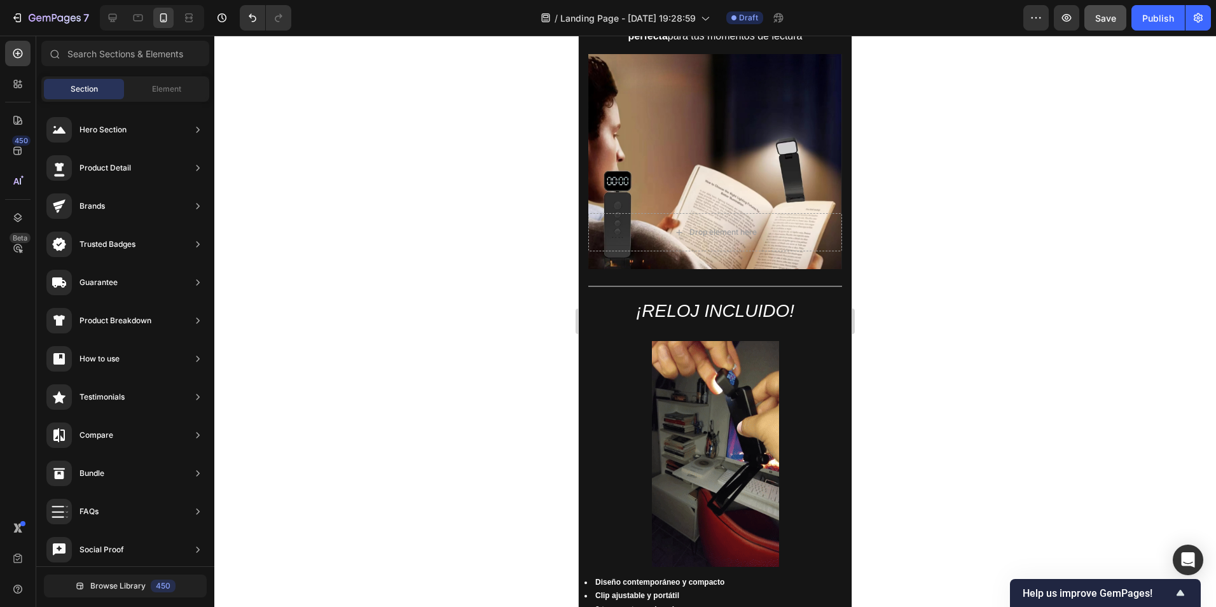
scroll to position [0, 0]
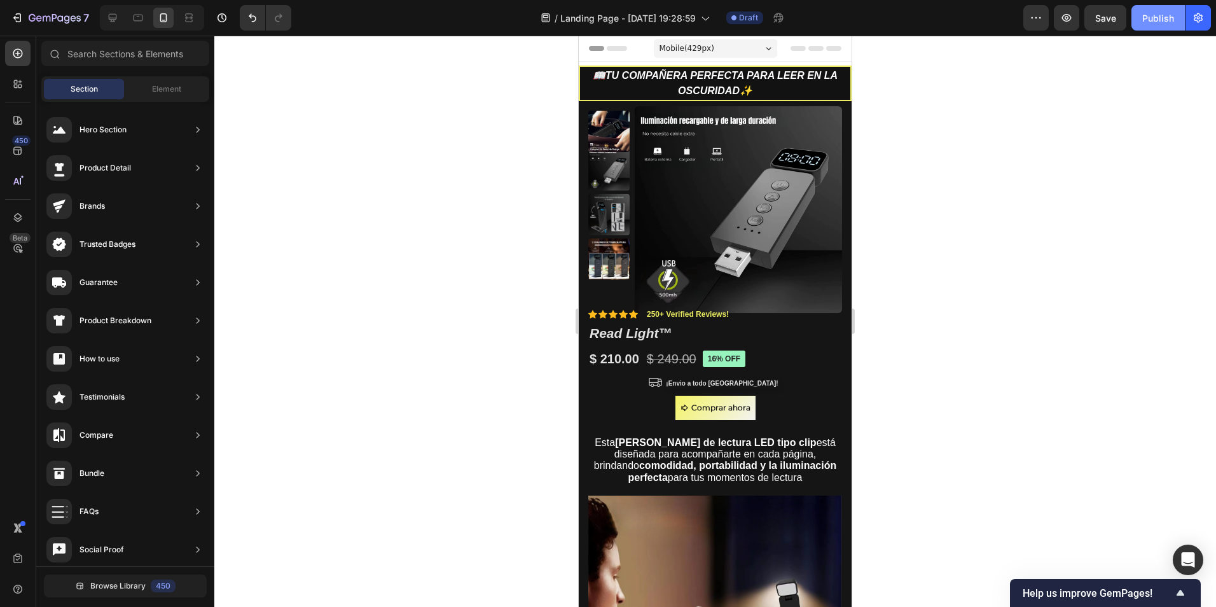
click at [1150, 19] on div "Publish" at bounding box center [1159, 17] width 32 height 13
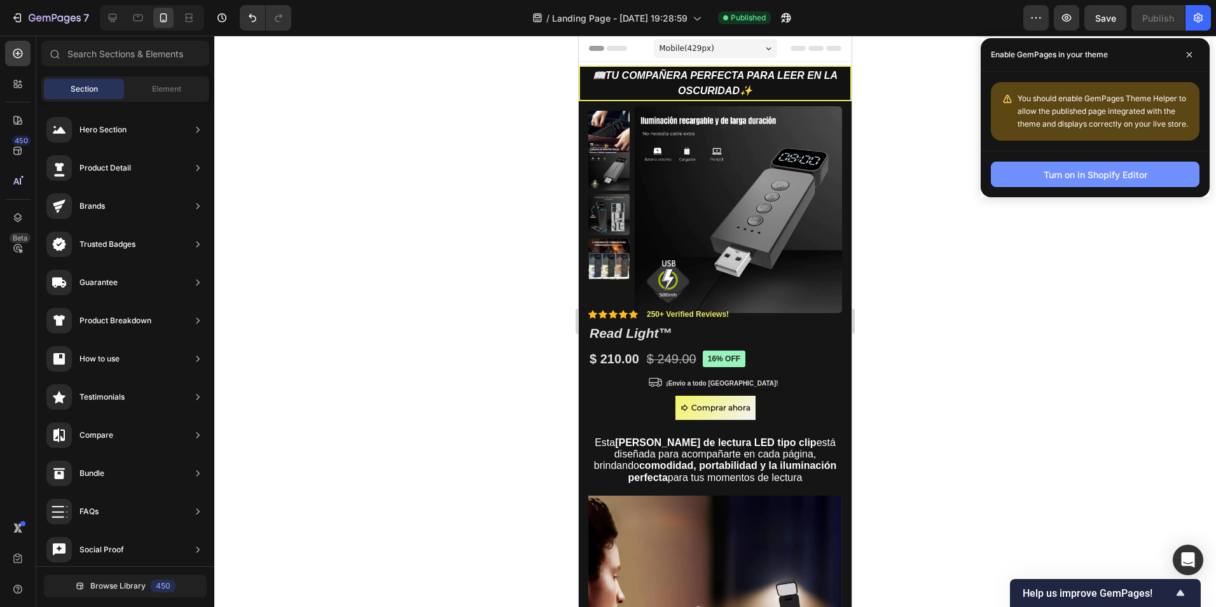
click at [1073, 174] on div "Turn on in Shopify Editor" at bounding box center [1096, 174] width 104 height 13
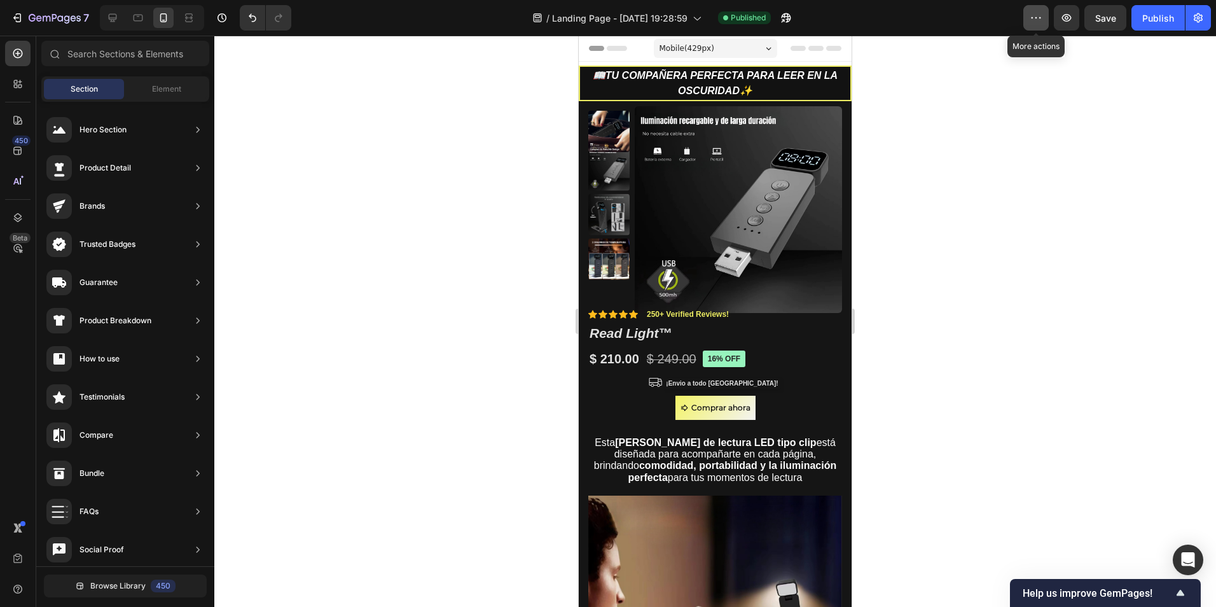
click at [1043, 18] on icon "button" at bounding box center [1036, 17] width 13 height 13
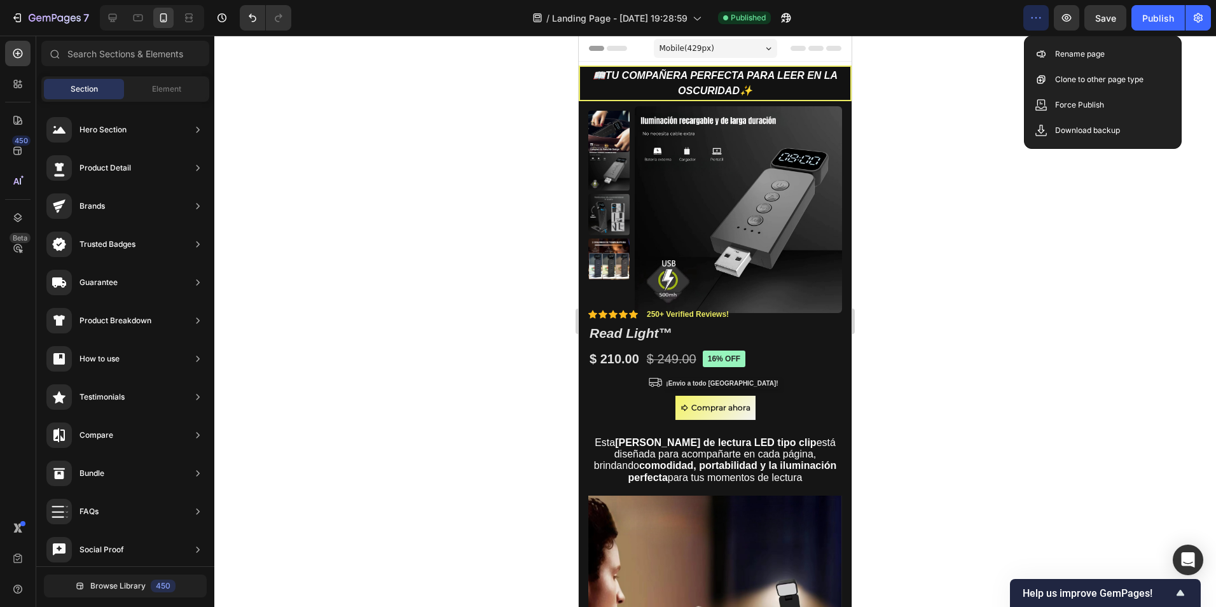
click at [1006, 116] on div at bounding box center [715, 321] width 1002 height 571
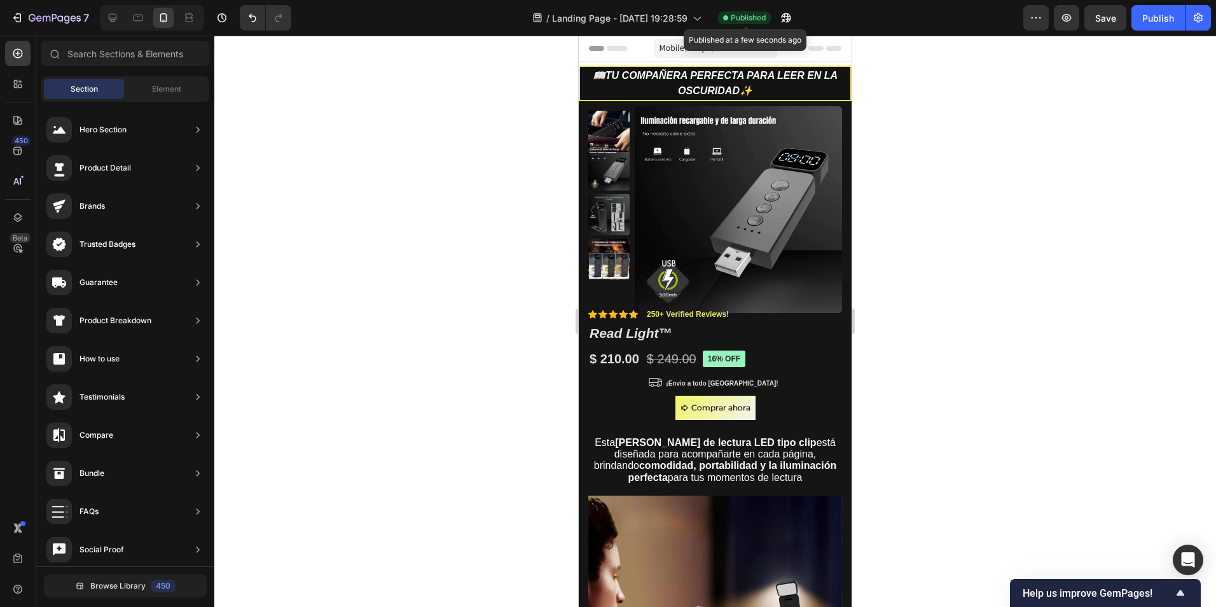
click at [748, 12] on span "Published" at bounding box center [748, 17] width 35 height 11
click at [1061, 24] on button "button" at bounding box center [1066, 17] width 25 height 25
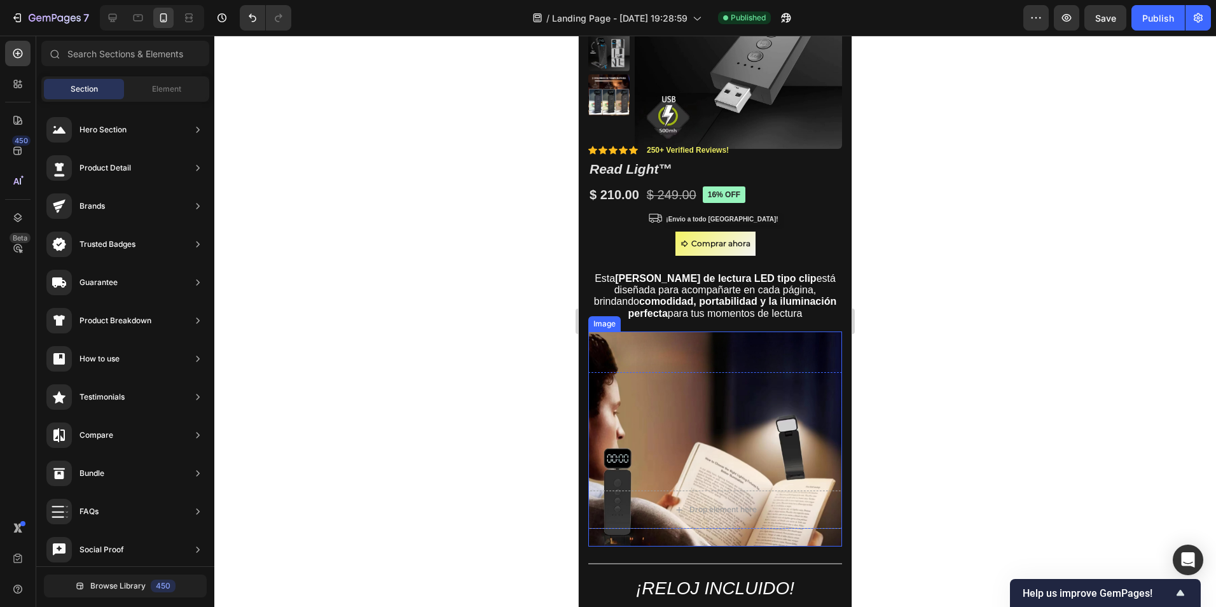
scroll to position [254, 0]
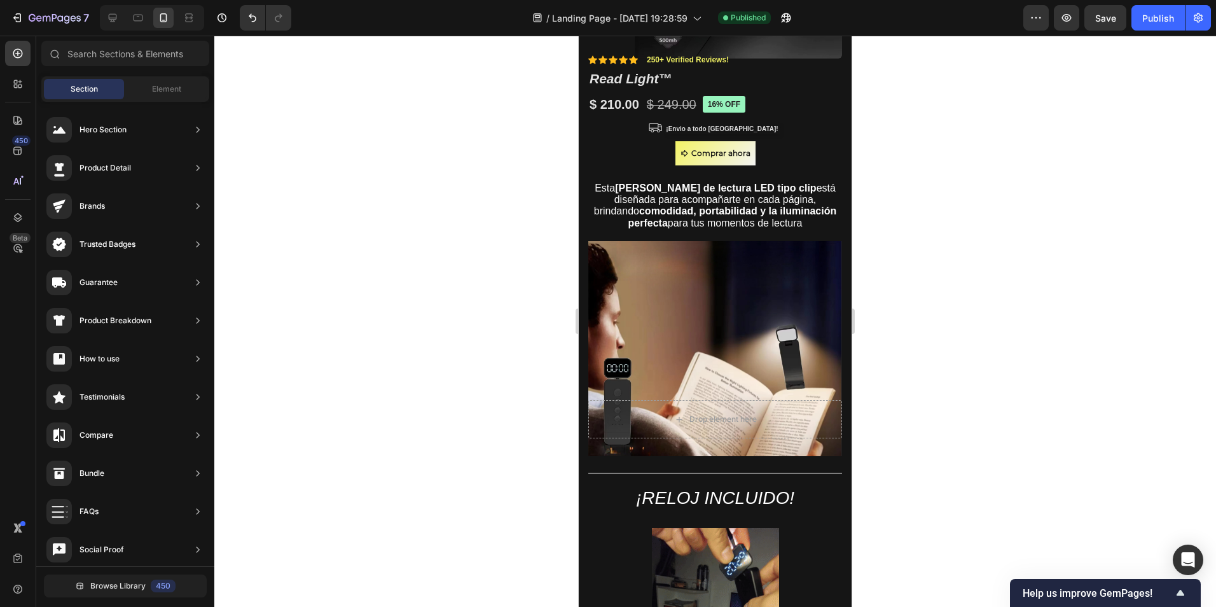
click at [926, 417] on div at bounding box center [715, 321] width 1002 height 571
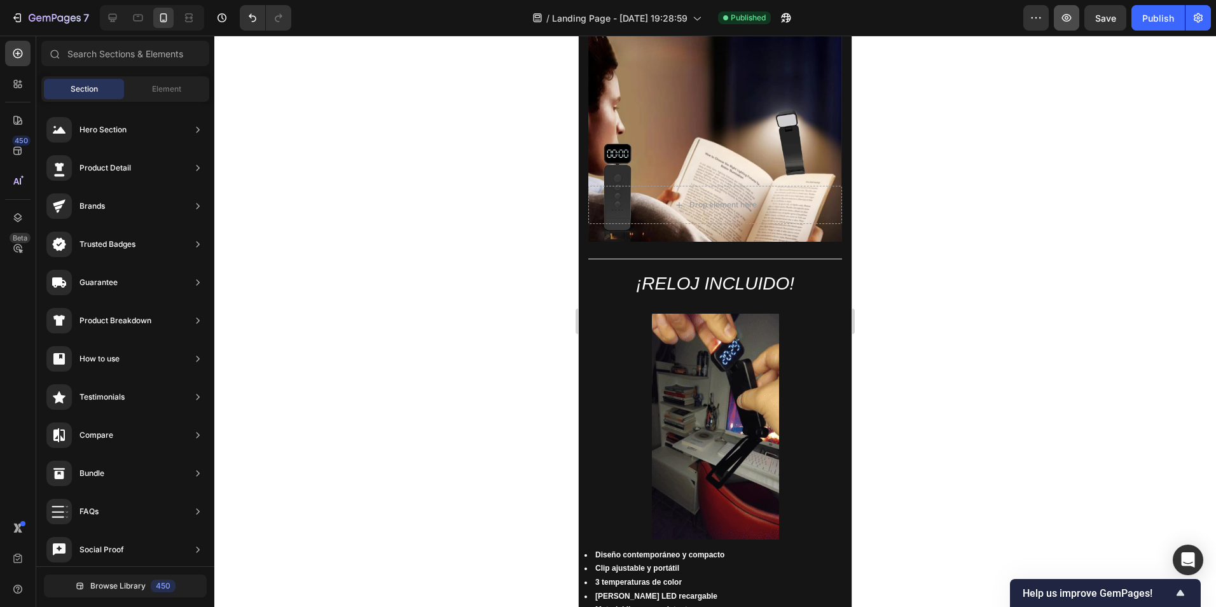
scroll to position [0, 0]
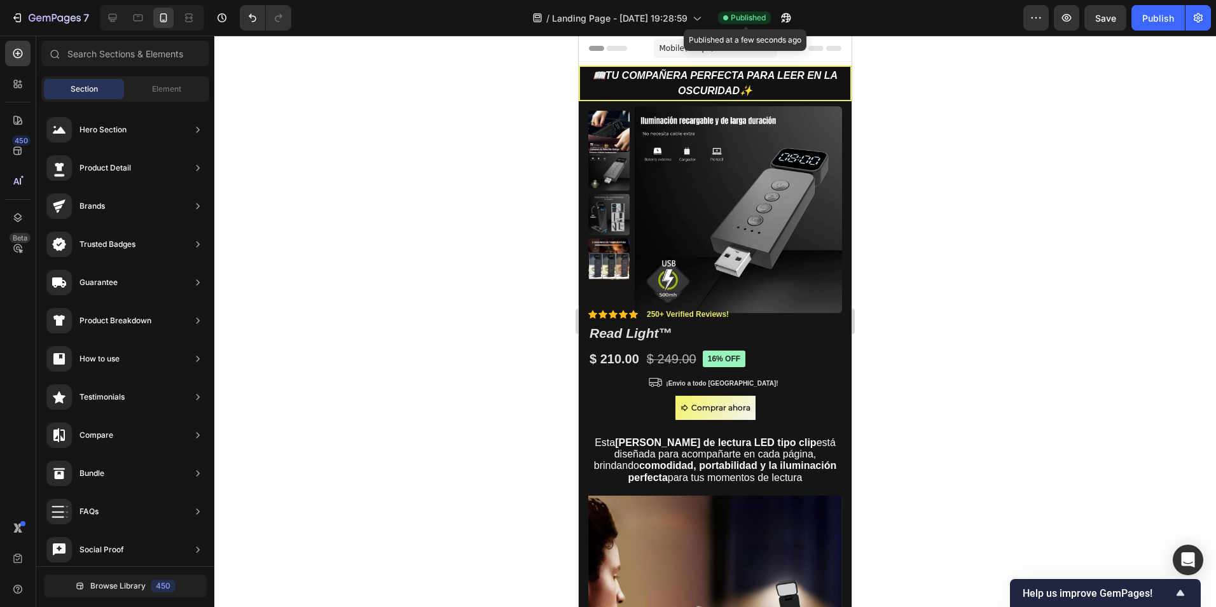
click at [742, 18] on span "Published" at bounding box center [748, 17] width 35 height 11
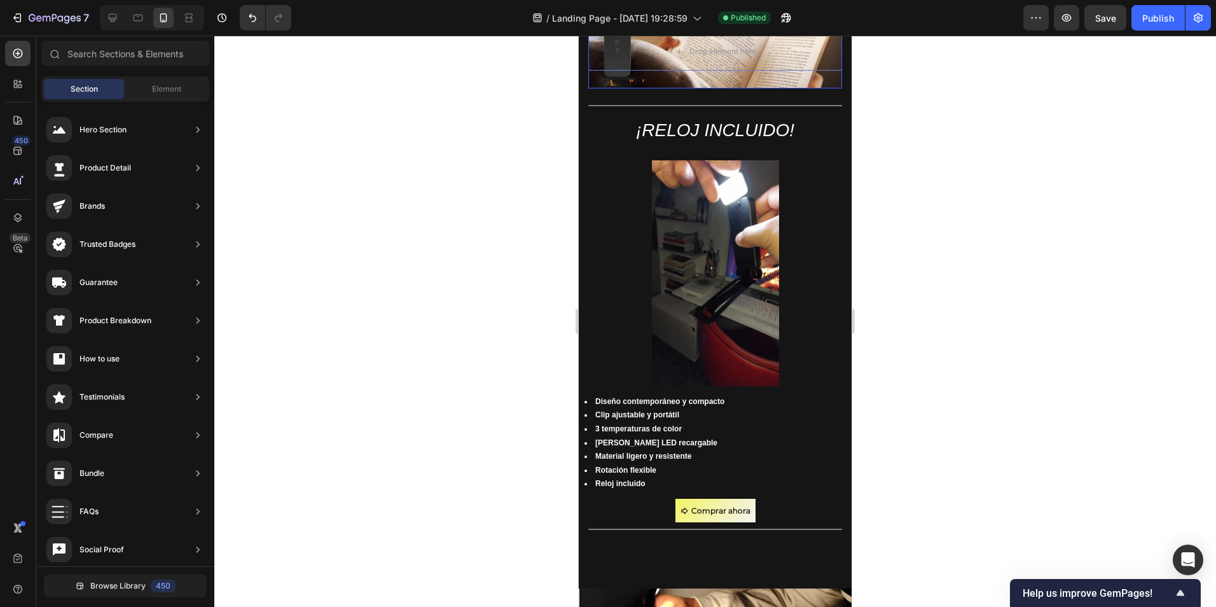
scroll to position [763, 0]
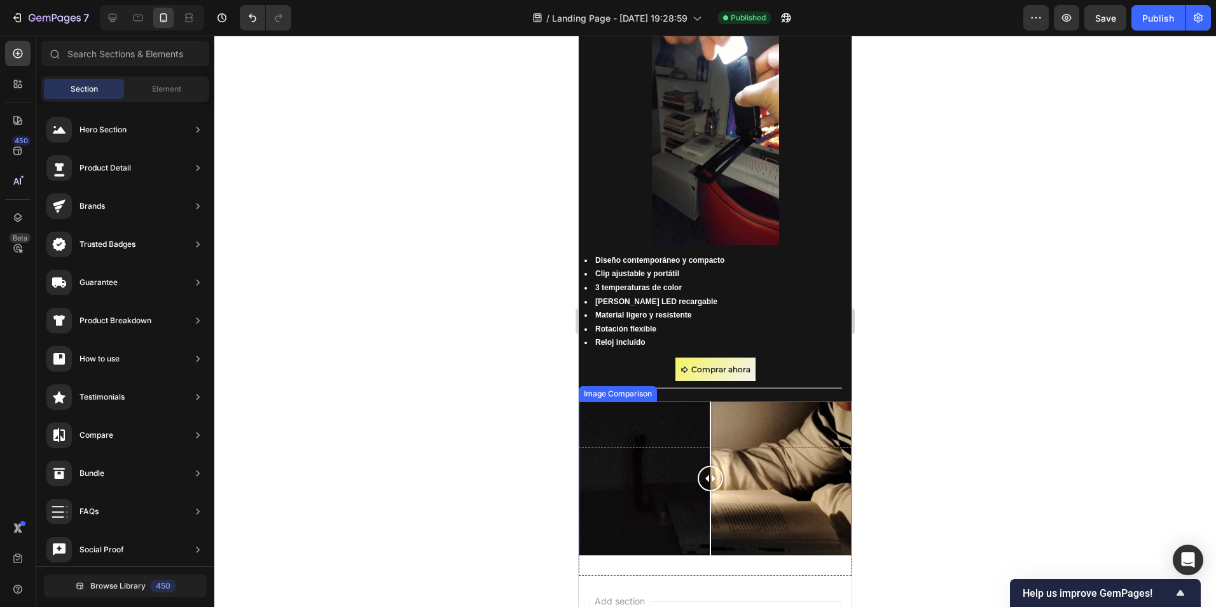
click at [701, 477] on div at bounding box center [710, 478] width 25 height 25
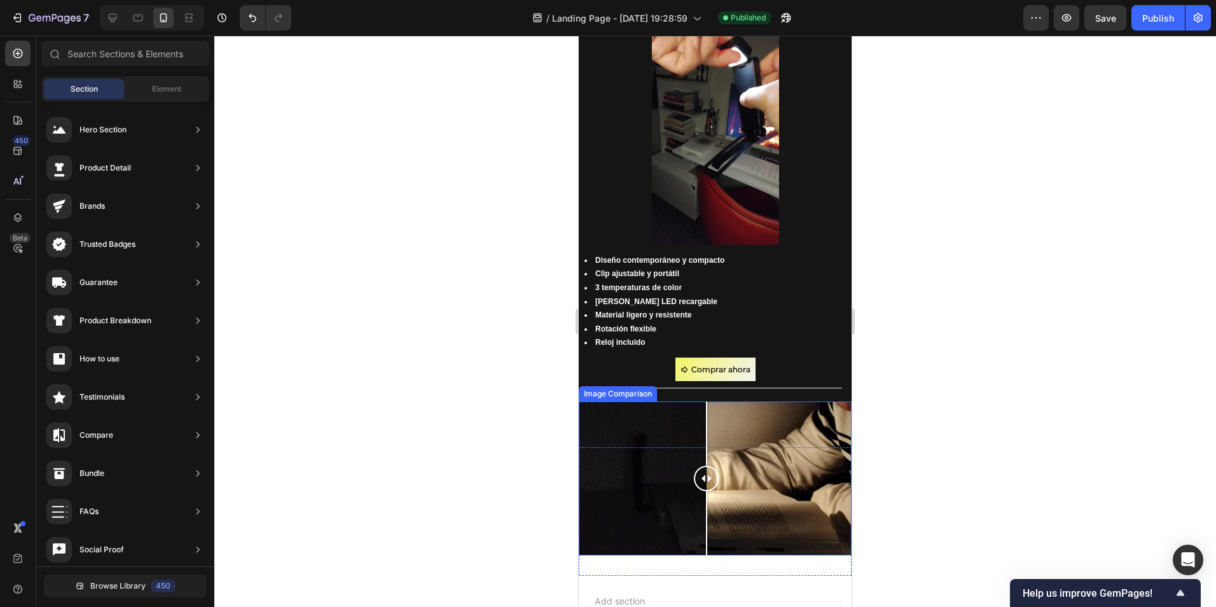
click at [707, 477] on div at bounding box center [706, 478] width 25 height 25
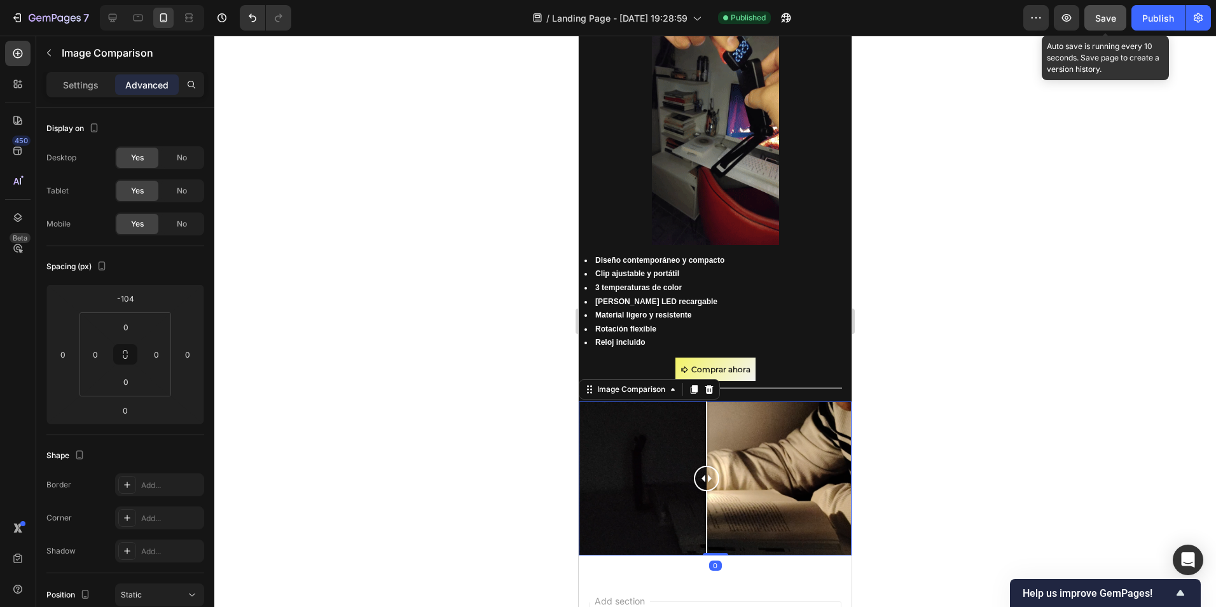
click at [1104, 13] on span "Save" at bounding box center [1106, 18] width 21 height 11
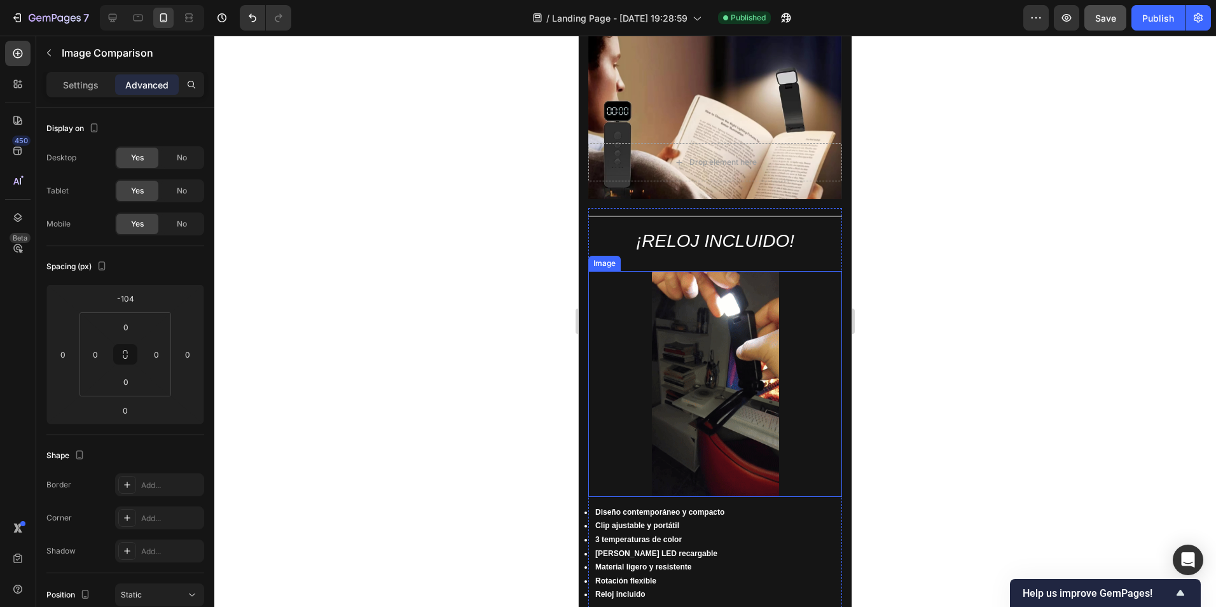
scroll to position [445, 0]
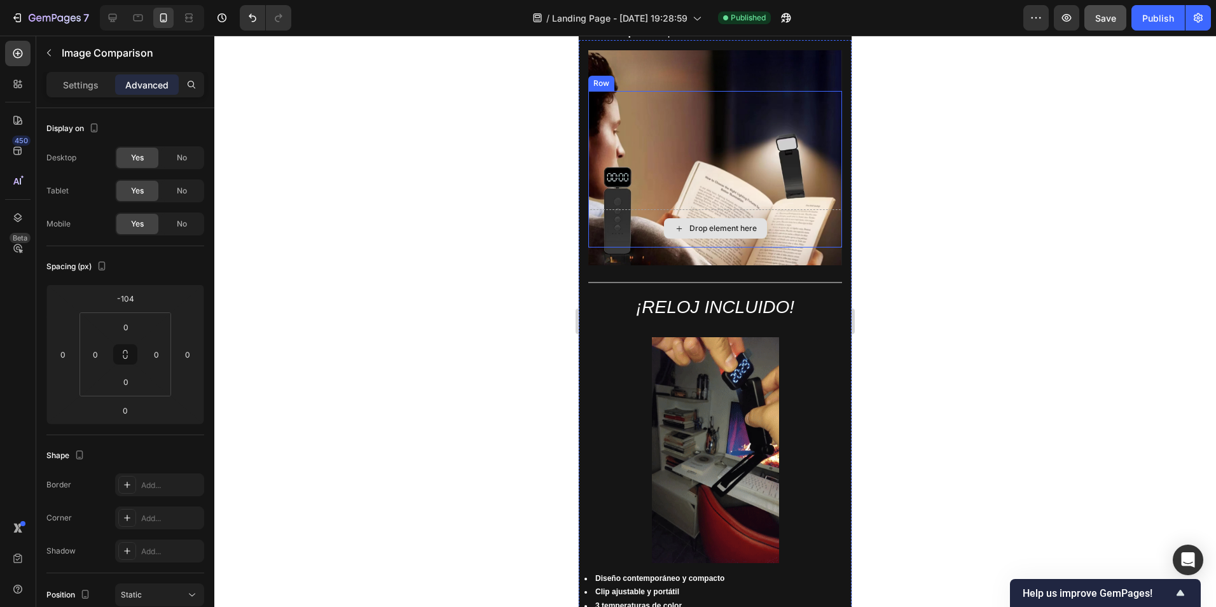
click at [758, 200] on img at bounding box center [715, 157] width 254 height 215
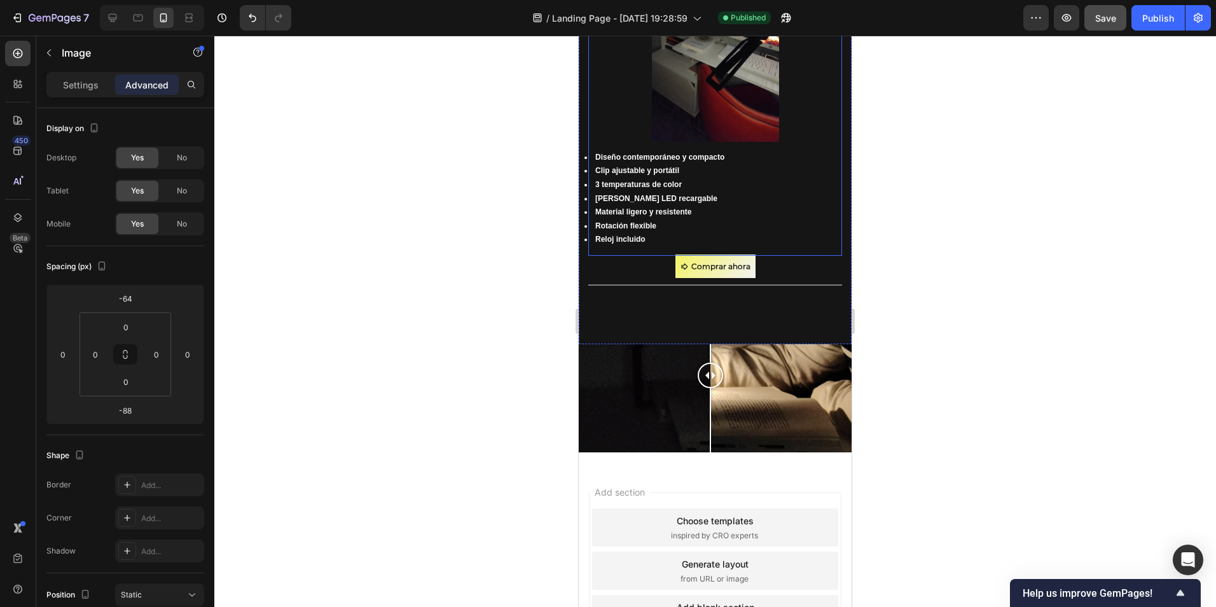
scroll to position [954, 0]
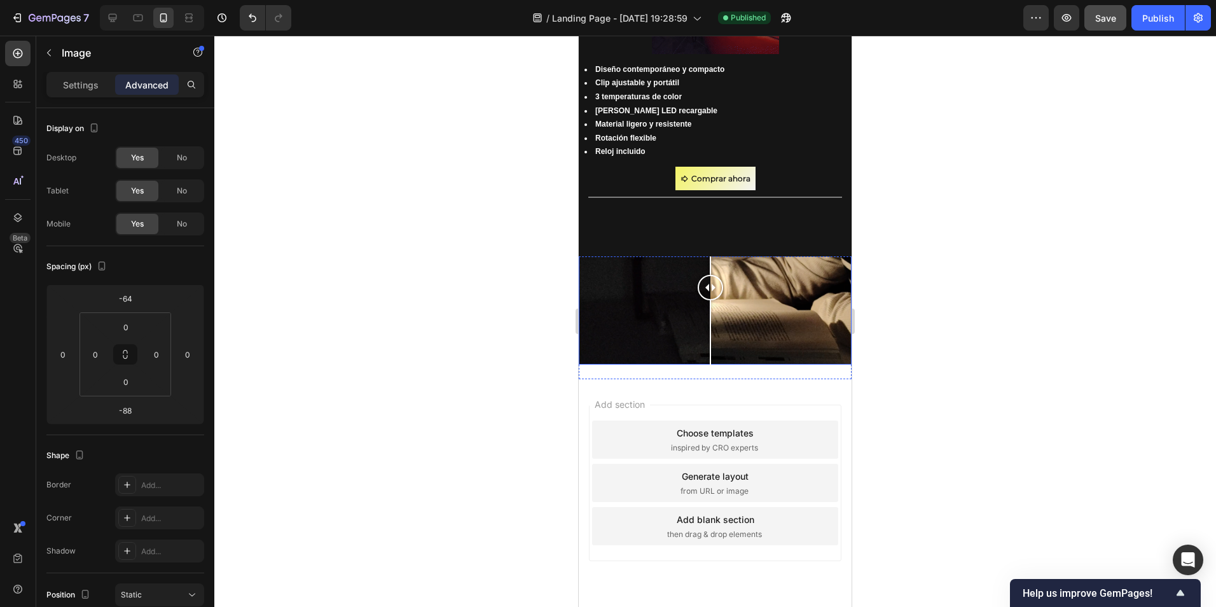
click at [759, 289] on div at bounding box center [715, 287] width 273 height 153
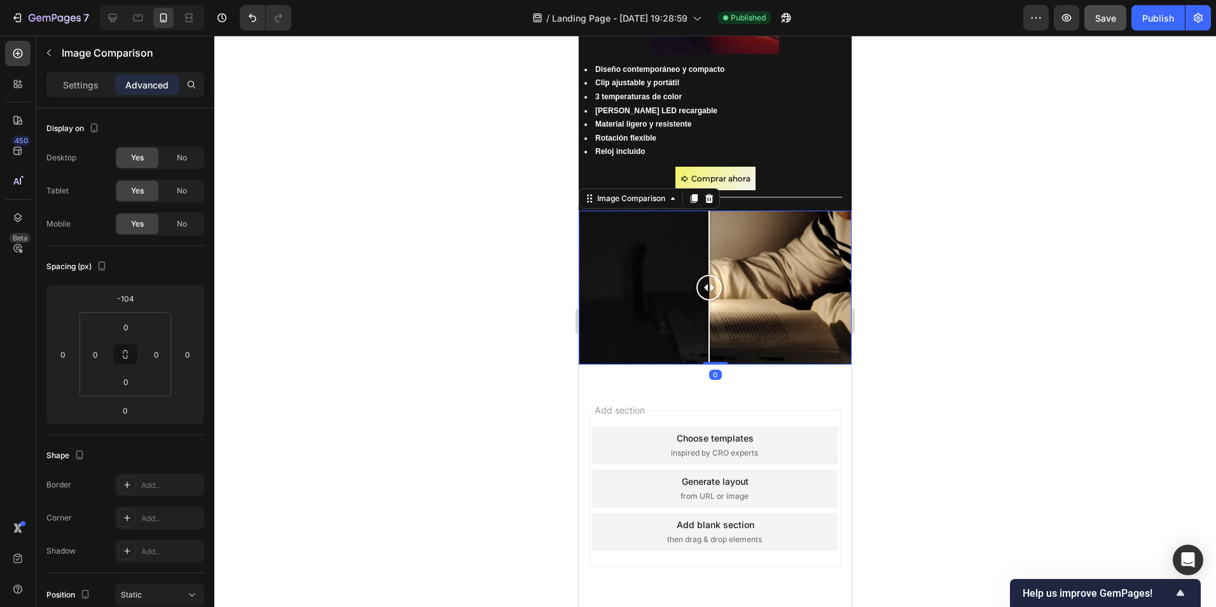
drag, startPoint x: 716, startPoint y: 283, endPoint x: 835, endPoint y: 289, distance: 119.1
click at [714, 284] on div at bounding box center [709, 287] width 25 height 25
click at [962, 318] on div at bounding box center [715, 321] width 1002 height 571
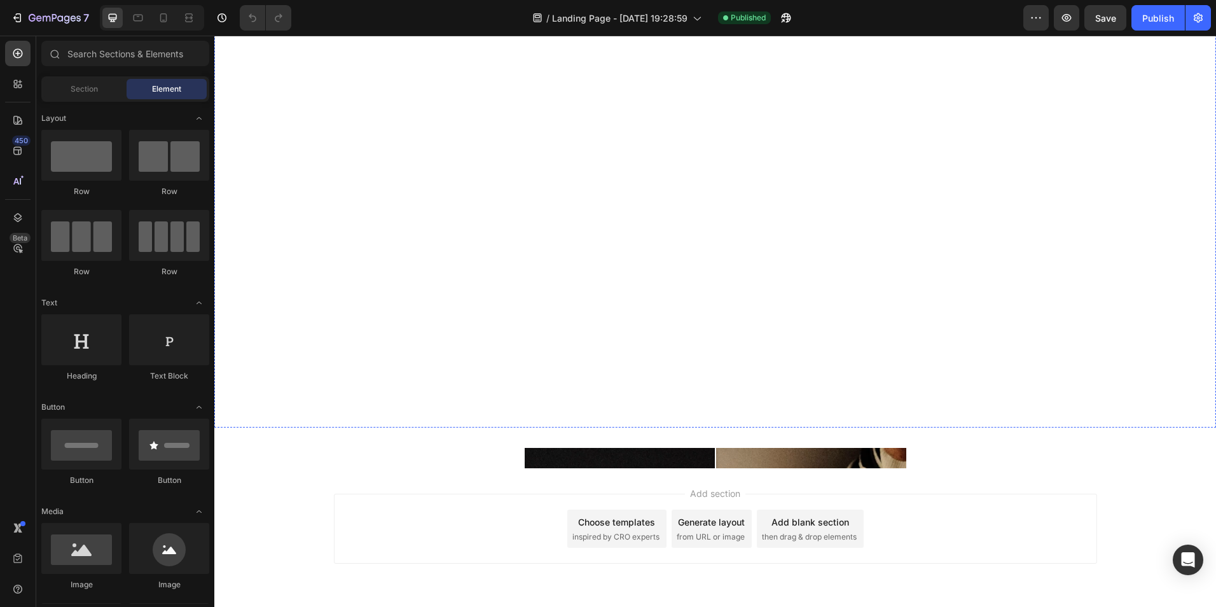
scroll to position [1229, 0]
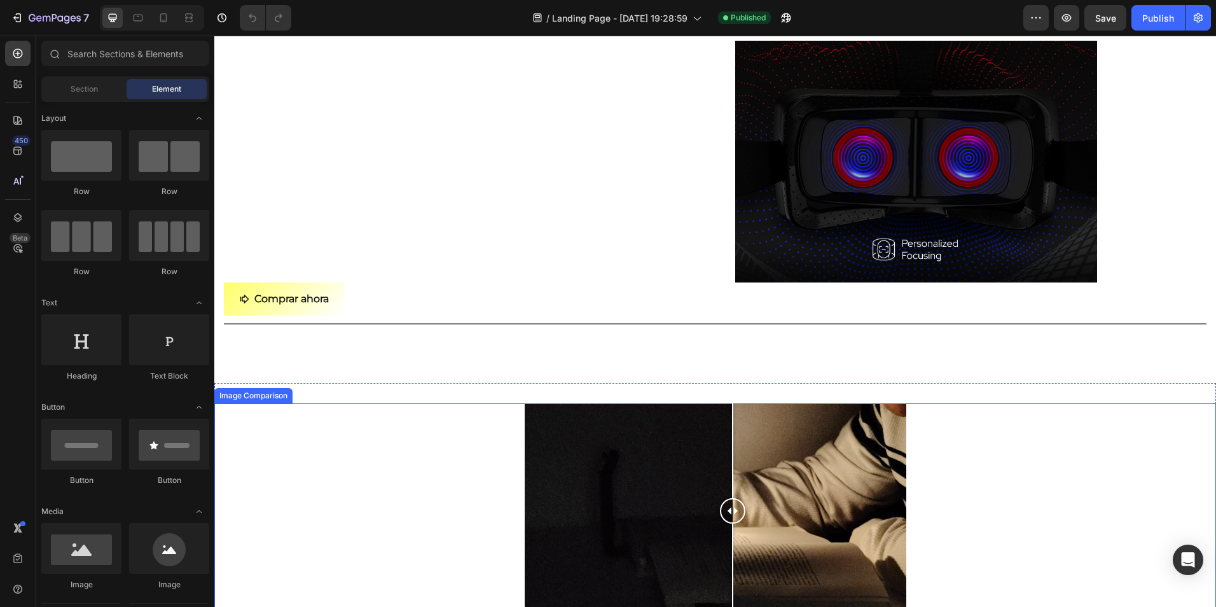
click at [728, 409] on div at bounding box center [716, 510] width 382 height 215
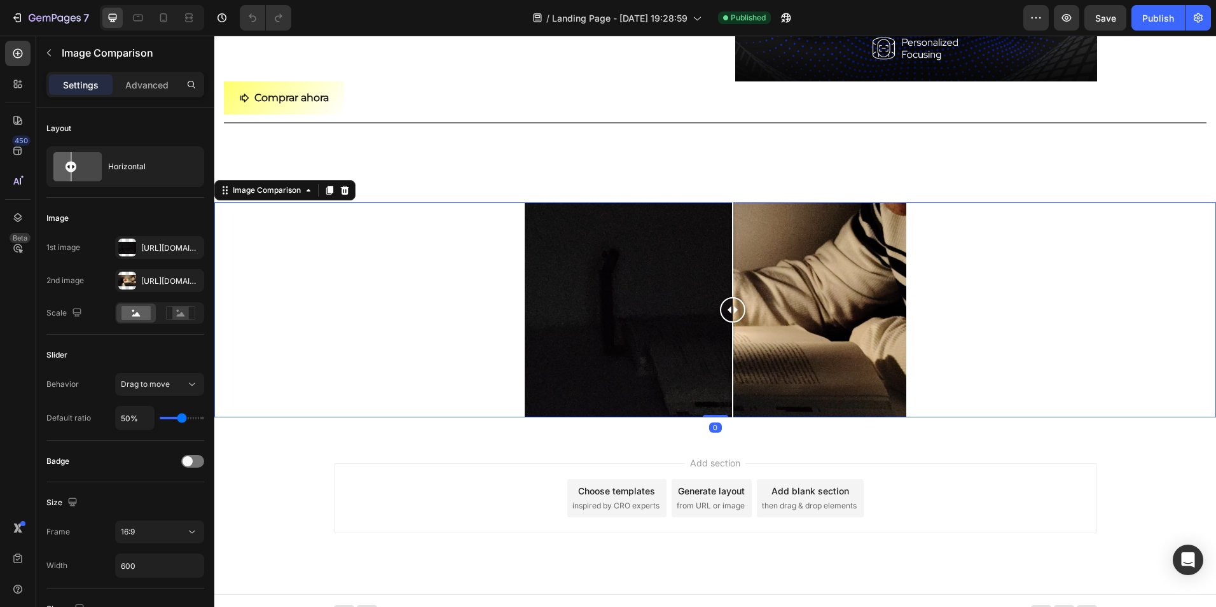
scroll to position [1444, 0]
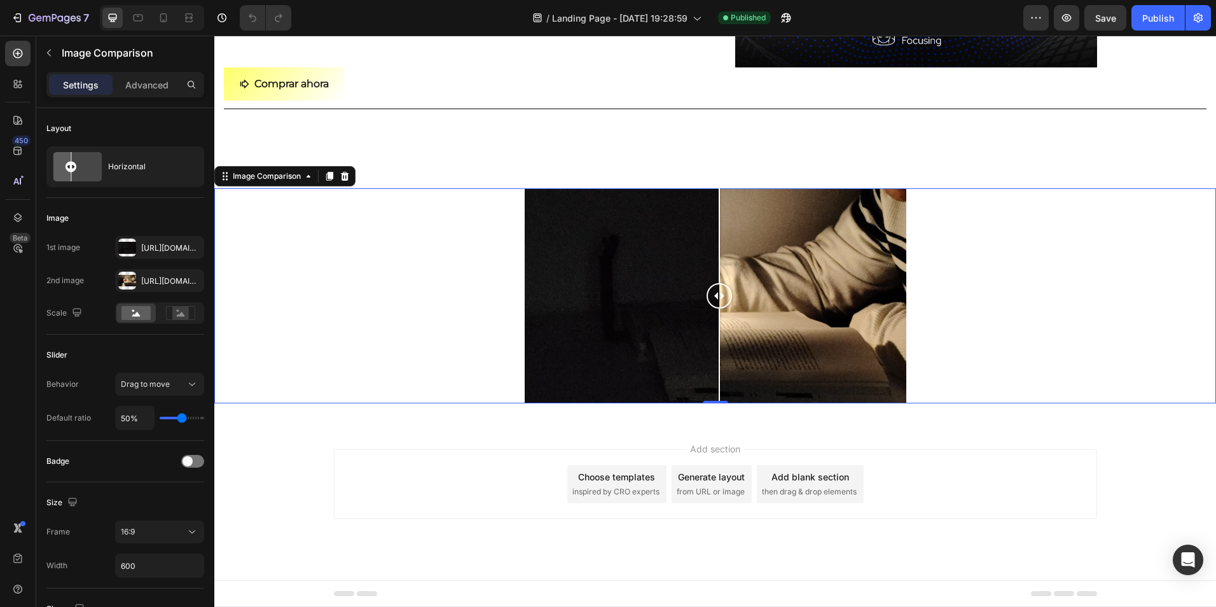
drag, startPoint x: 737, startPoint y: 300, endPoint x: 714, endPoint y: 304, distance: 22.7
click at [714, 304] on div at bounding box center [719, 295] width 25 height 25
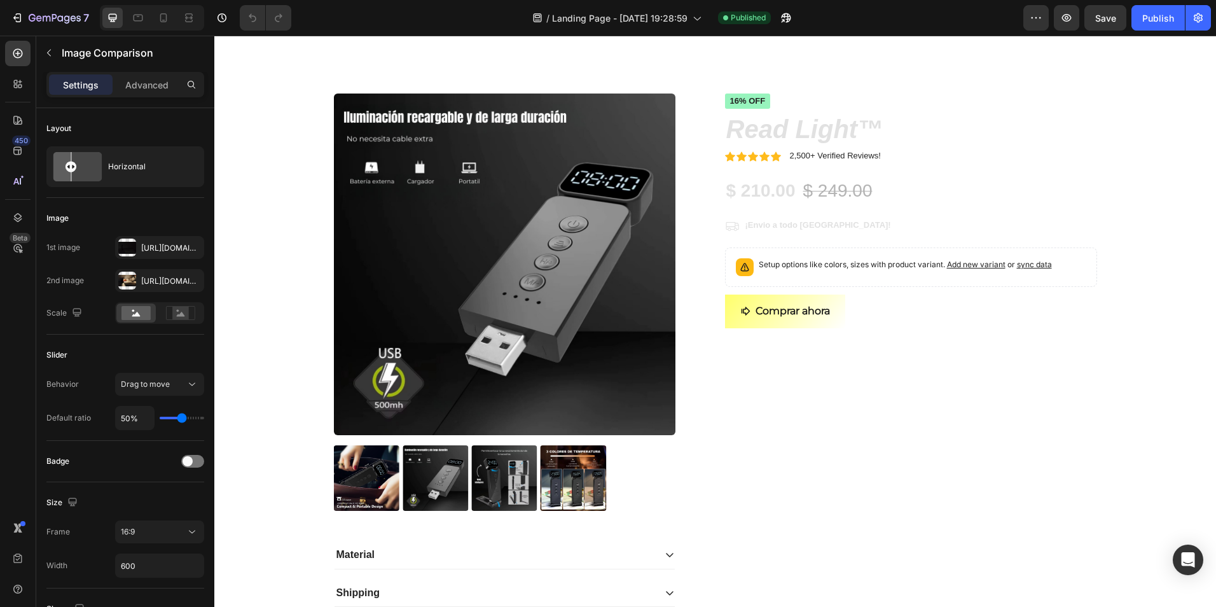
scroll to position [0, 0]
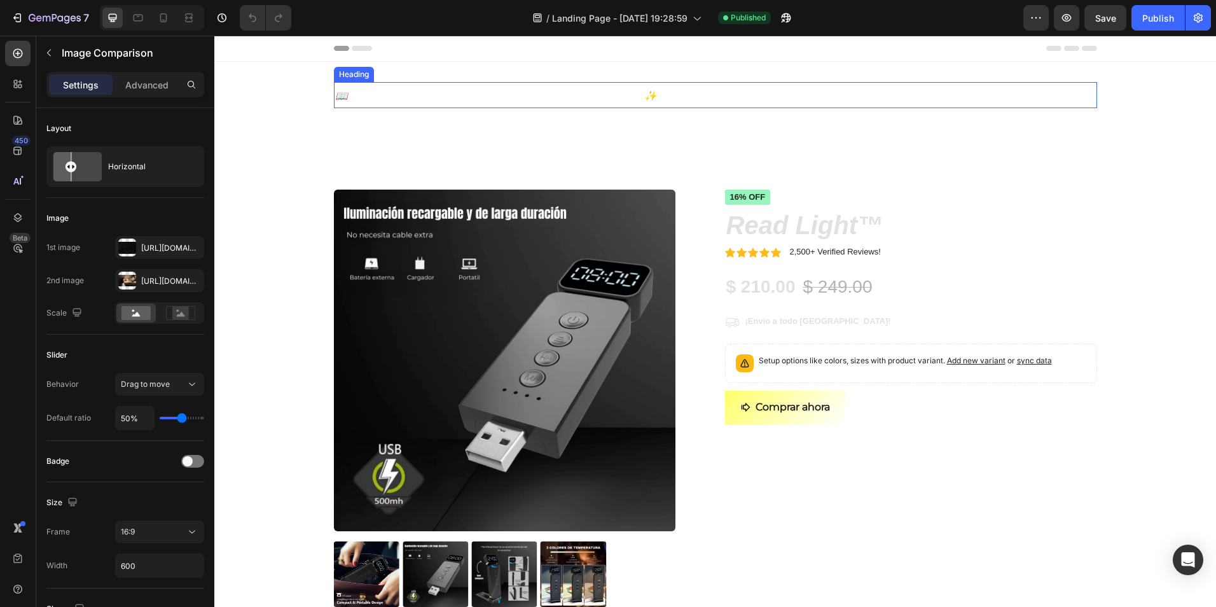
click at [544, 100] on strong "📖tu compañera perfecta para leer en la oscuridad✨" at bounding box center [496, 95] width 322 height 11
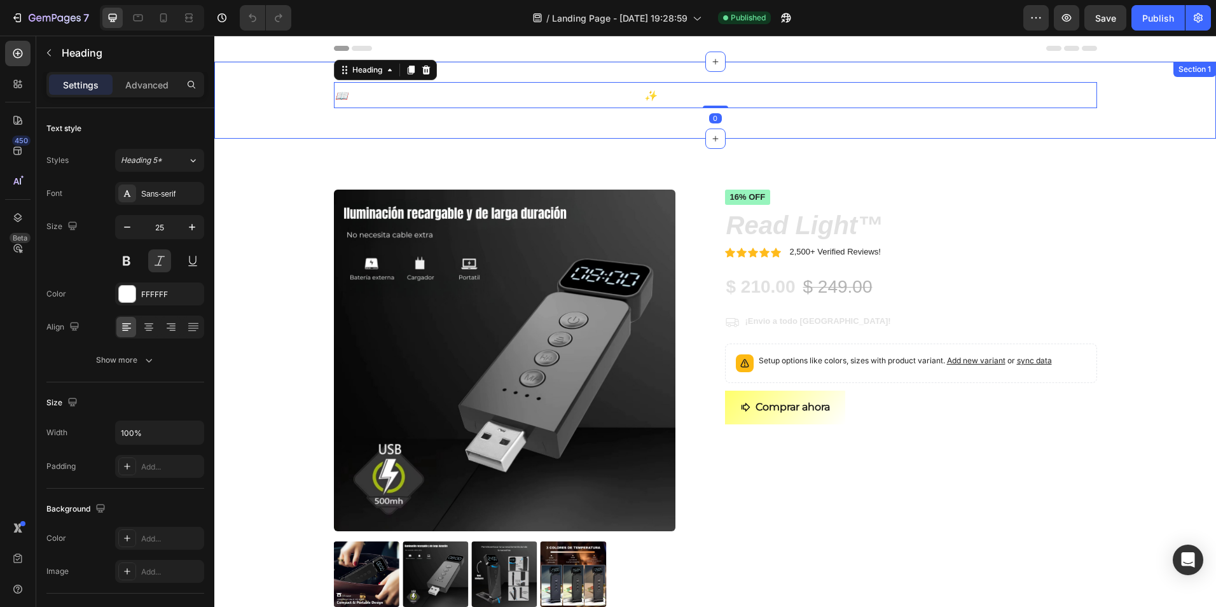
click at [528, 68] on div "📖tu compañera perfecta para leer en la oscuridad✨ Heading 0 Row Section 1" at bounding box center [715, 100] width 1002 height 77
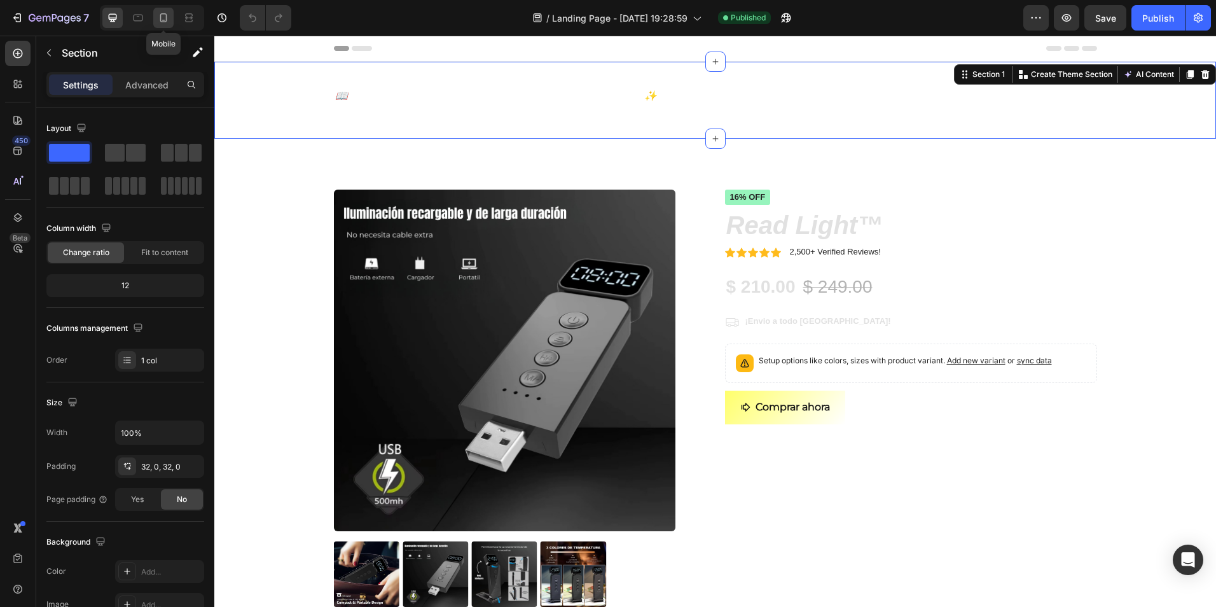
click at [164, 23] on icon at bounding box center [163, 17] width 13 height 13
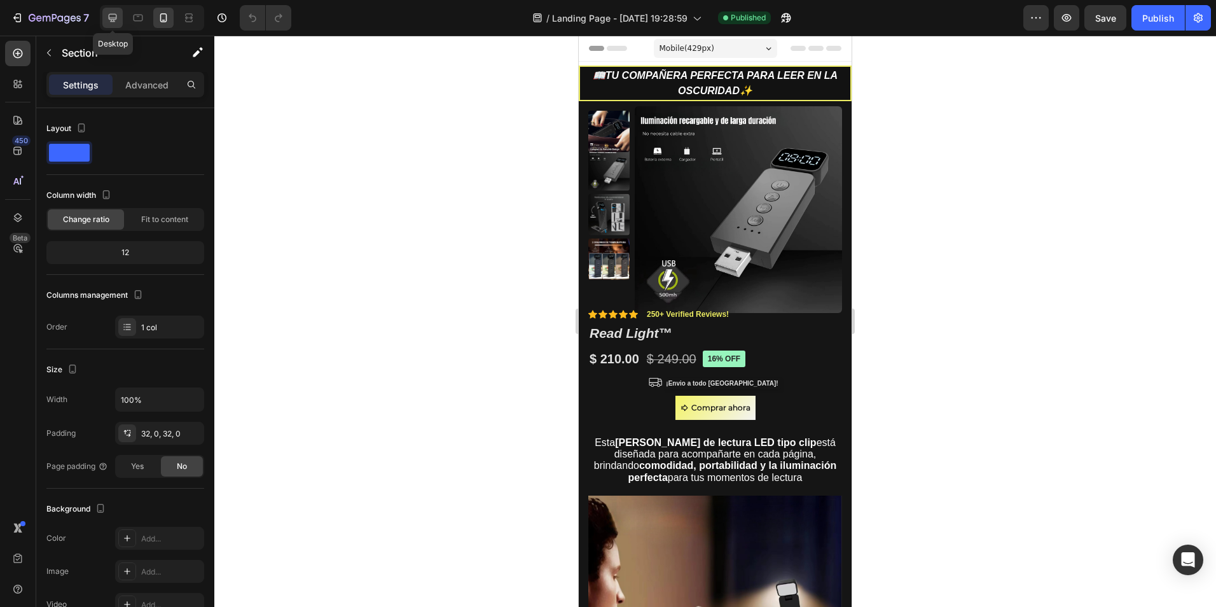
click at [120, 24] on div at bounding box center [112, 18] width 20 height 20
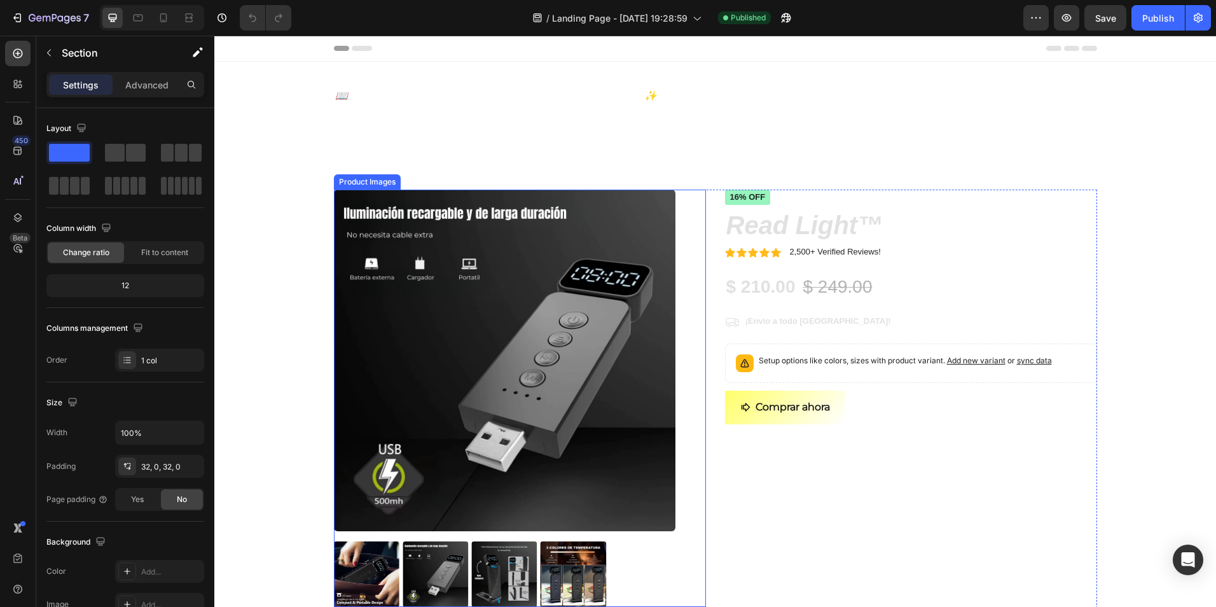
click at [685, 278] on div "Product Images" at bounding box center [520, 398] width 372 height 417
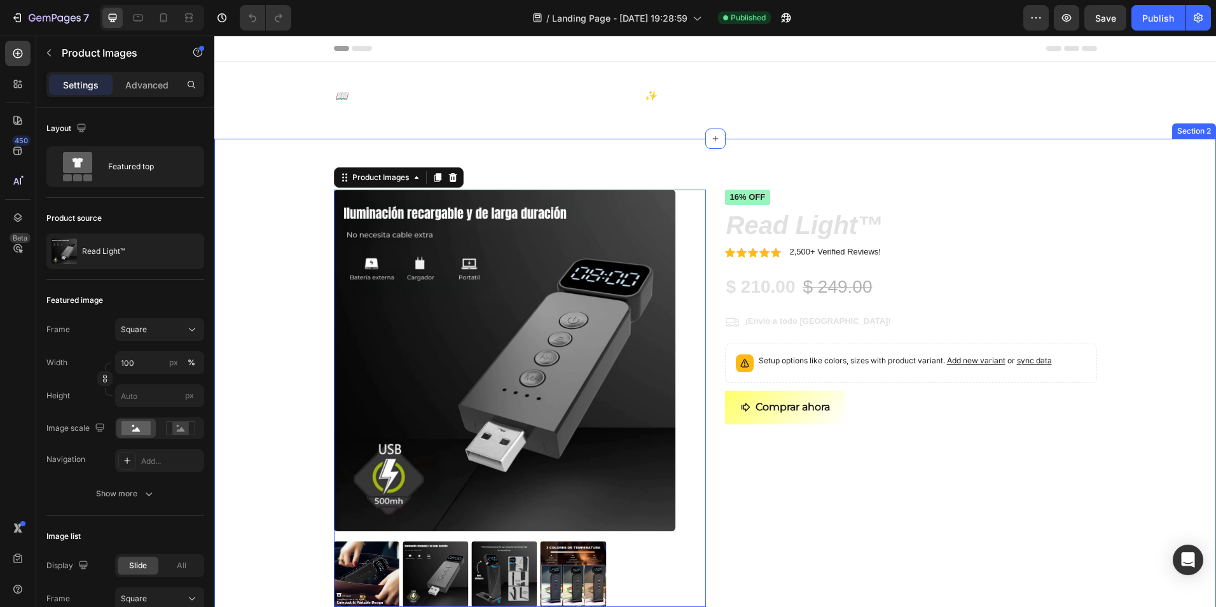
click at [696, 139] on div "Product Images 48 Material Shipping Care instruction Accordion Icon Icon Icon I…" at bounding box center [715, 466] width 1002 height 654
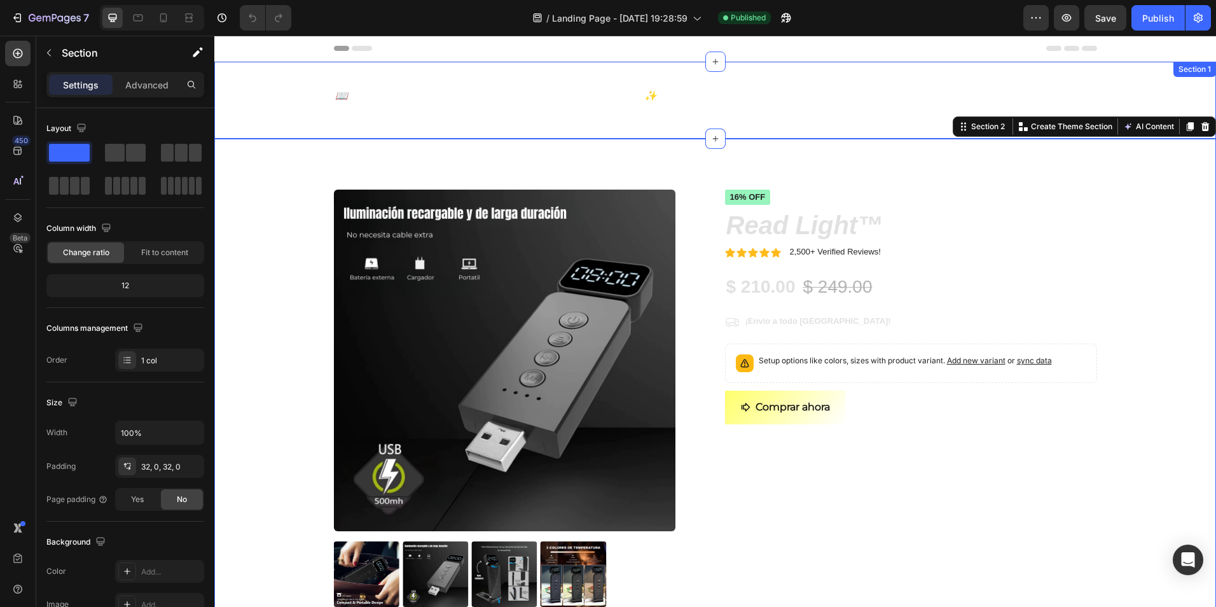
click at [650, 119] on div "📖tu compañera perfecta para leer en la oscuridad✨ Heading Row Section 1" at bounding box center [715, 100] width 1002 height 77
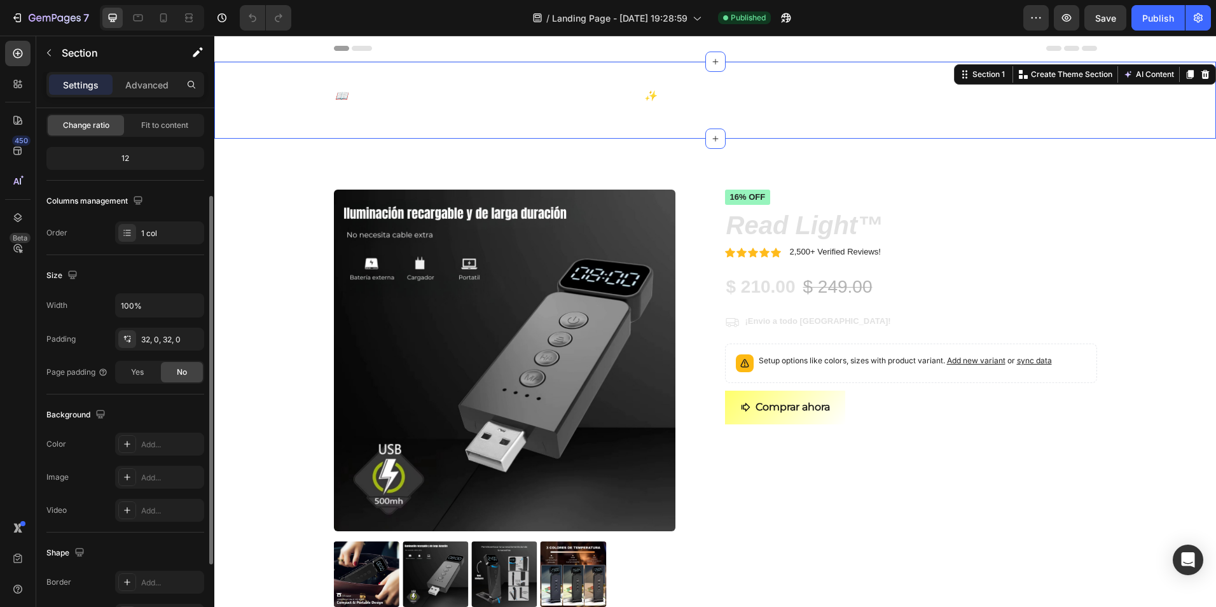
scroll to position [241, 0]
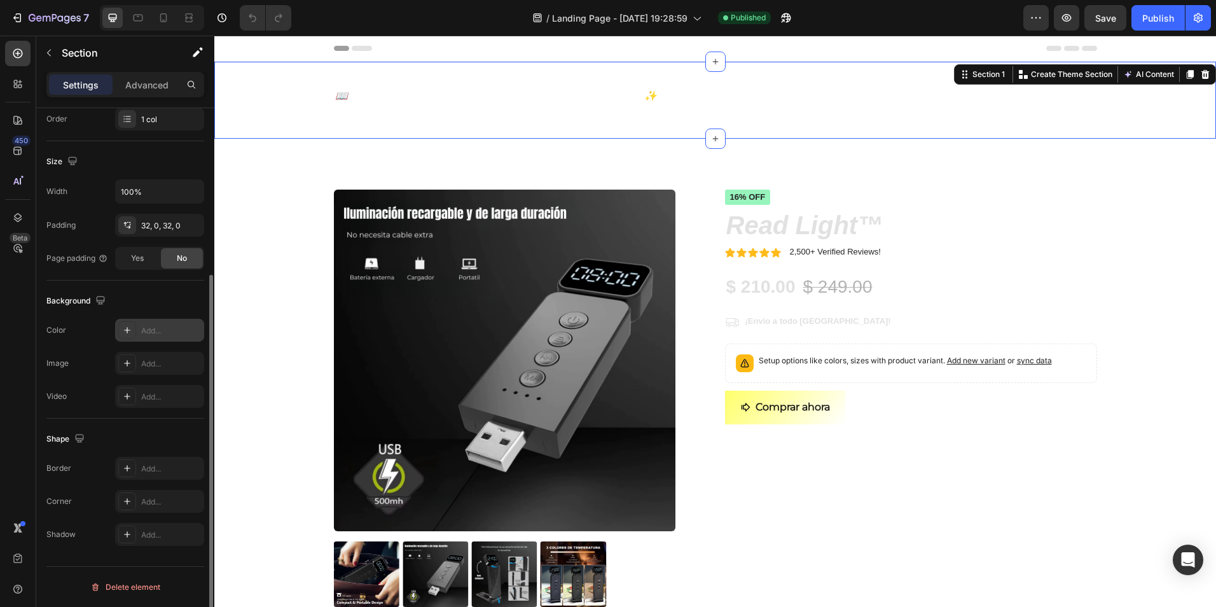
click at [152, 332] on div "Add..." at bounding box center [171, 330] width 60 height 11
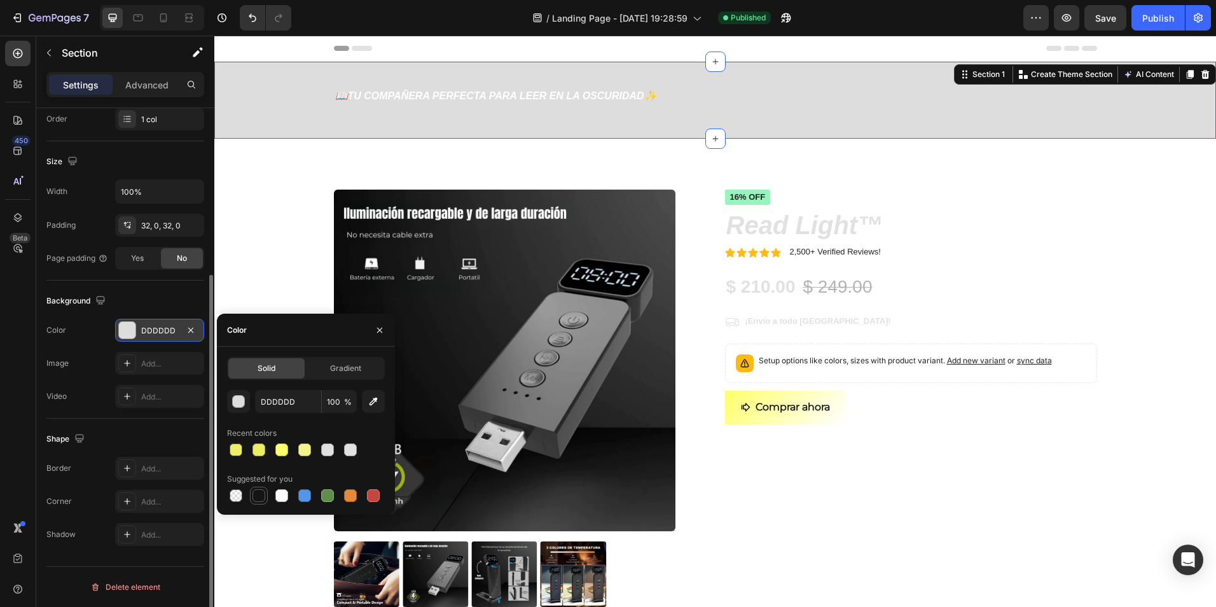
click at [262, 490] on div at bounding box center [259, 495] width 13 height 13
type input "151515"
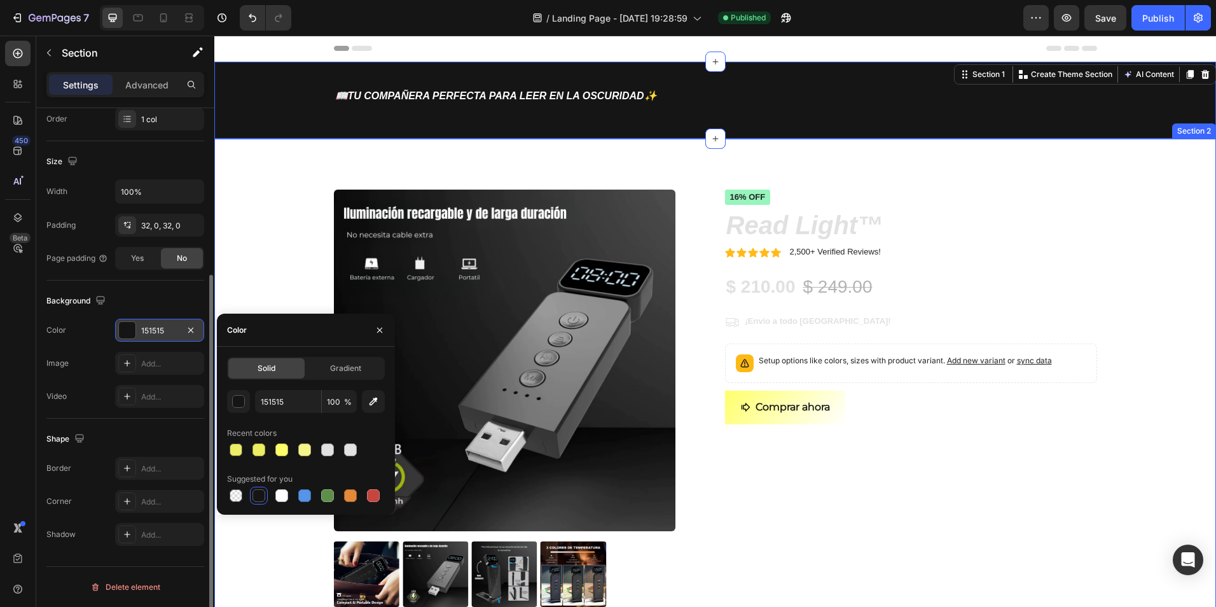
click at [517, 155] on div "Product Images Material Shipping Care instruction Accordion Icon Icon Icon Icon…" at bounding box center [715, 466] width 1002 height 654
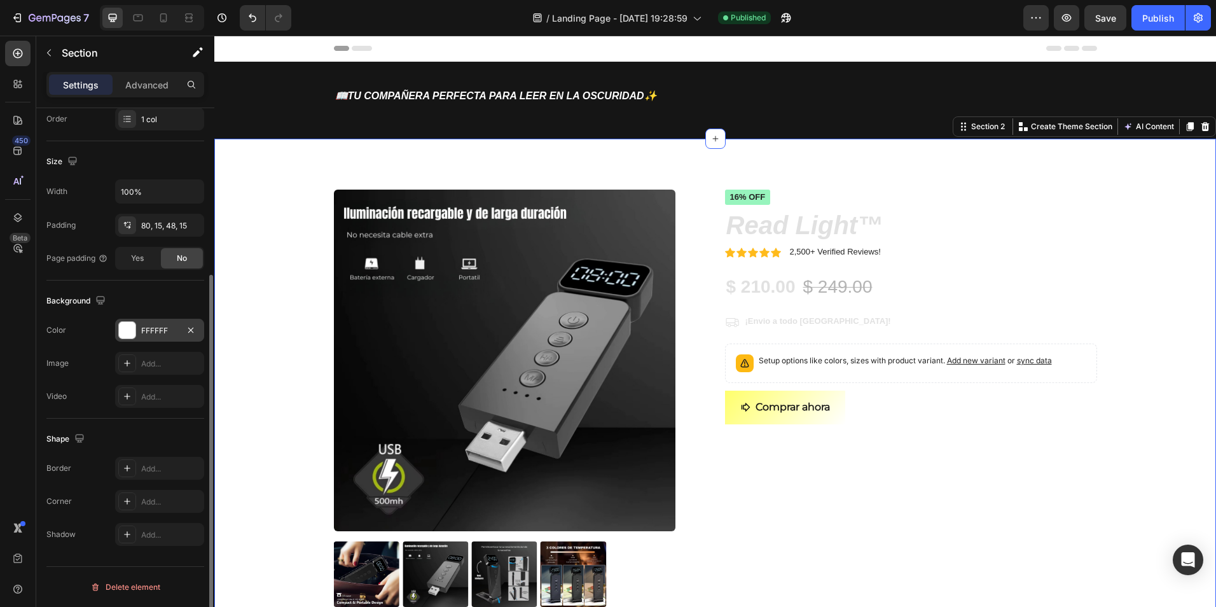
click at [141, 324] on div "FFFFFF" at bounding box center [159, 330] width 89 height 23
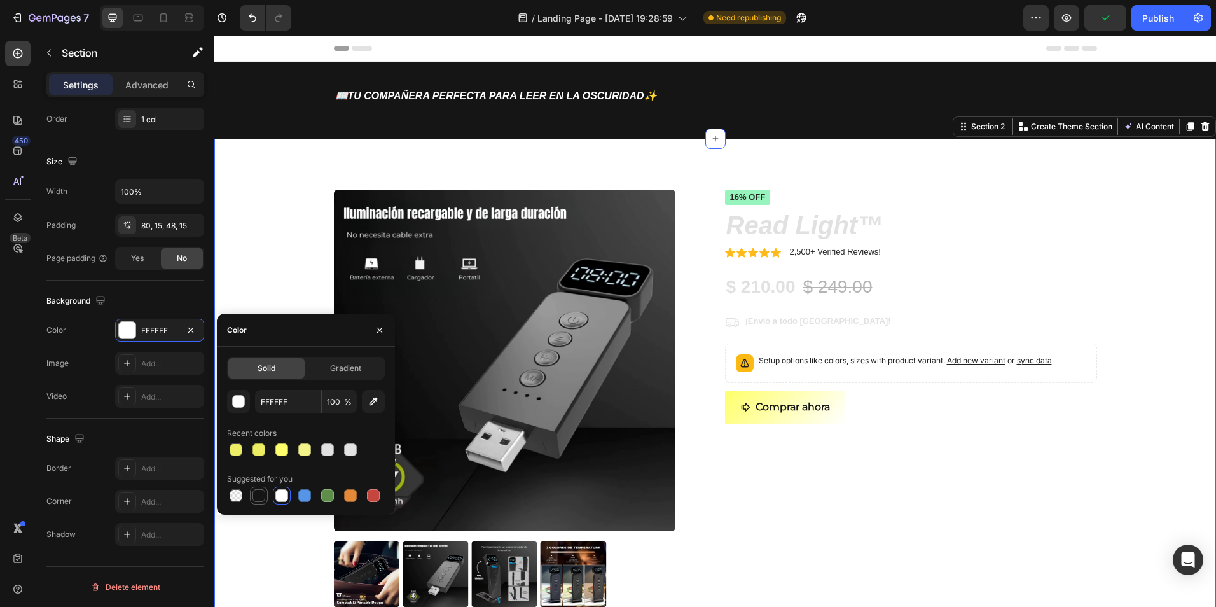
click at [263, 499] on div at bounding box center [259, 495] width 13 height 13
type input "151515"
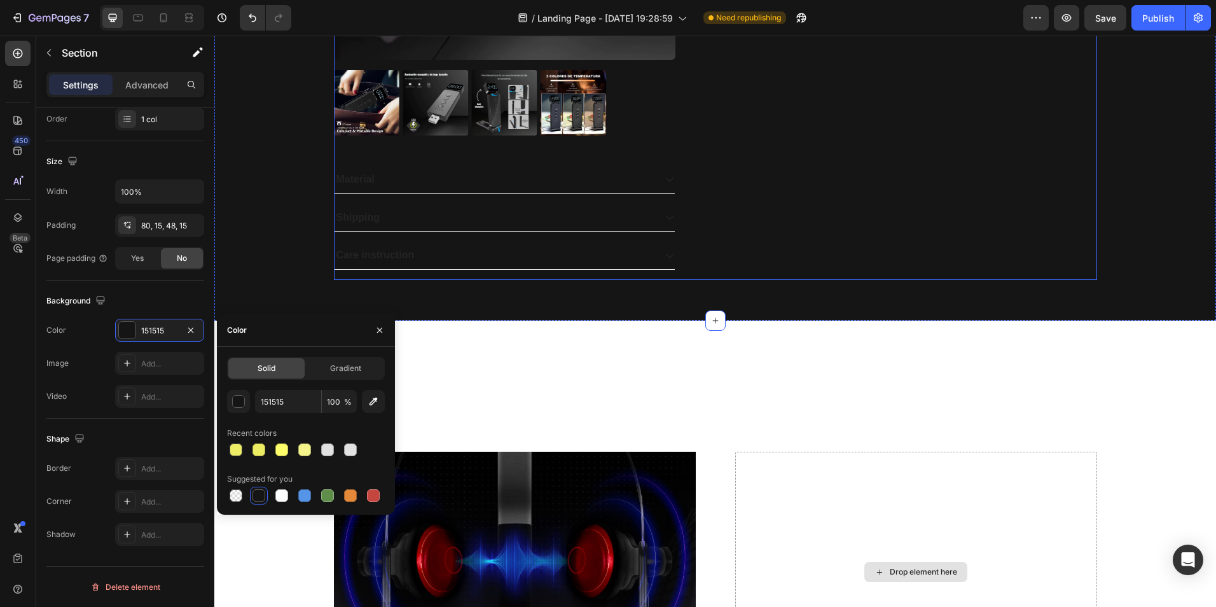
scroll to position [509, 0]
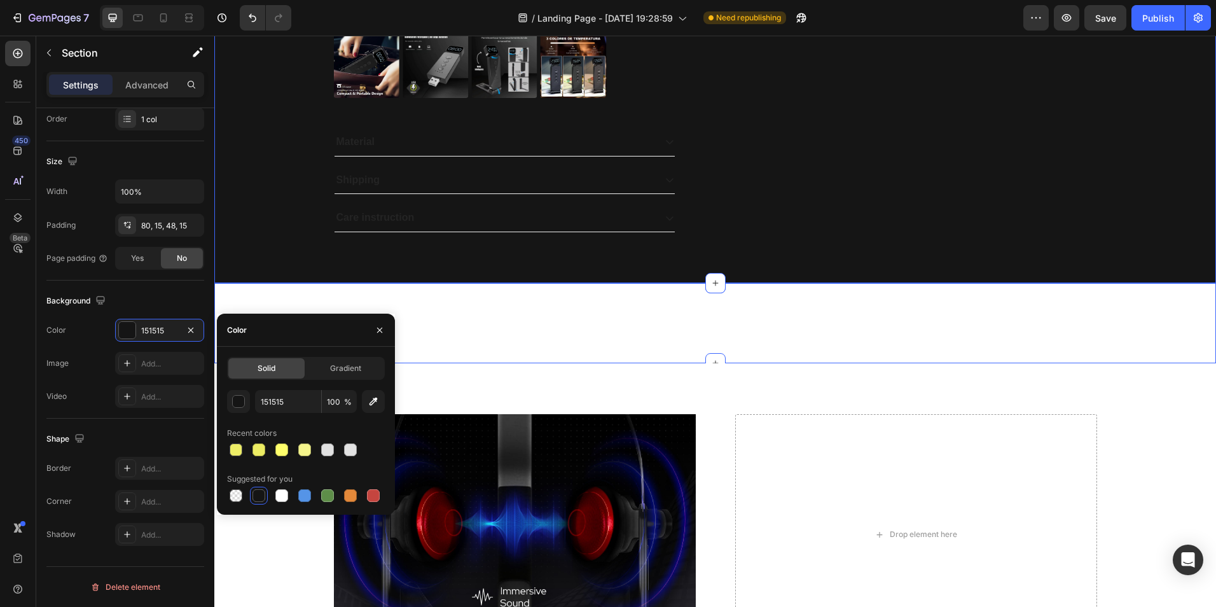
click at [693, 338] on div "Esta [PERSON_NAME] de lectura LED tipo clip está diseñada para acompañarte en c…" at bounding box center [715, 322] width 1002 height 39
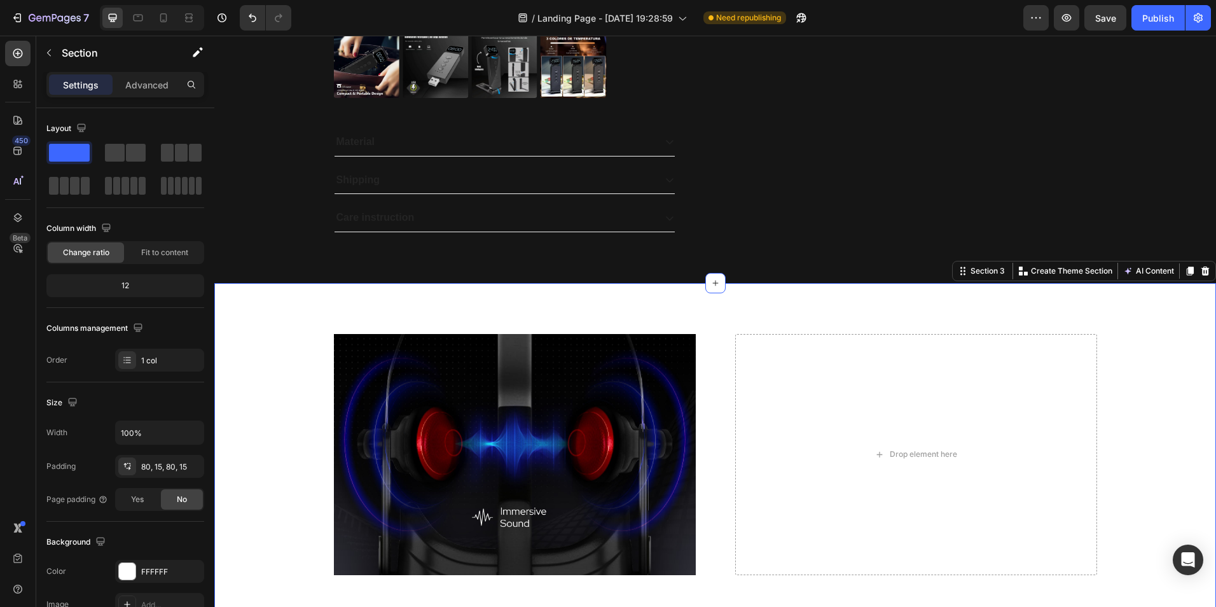
scroll to position [491, 0]
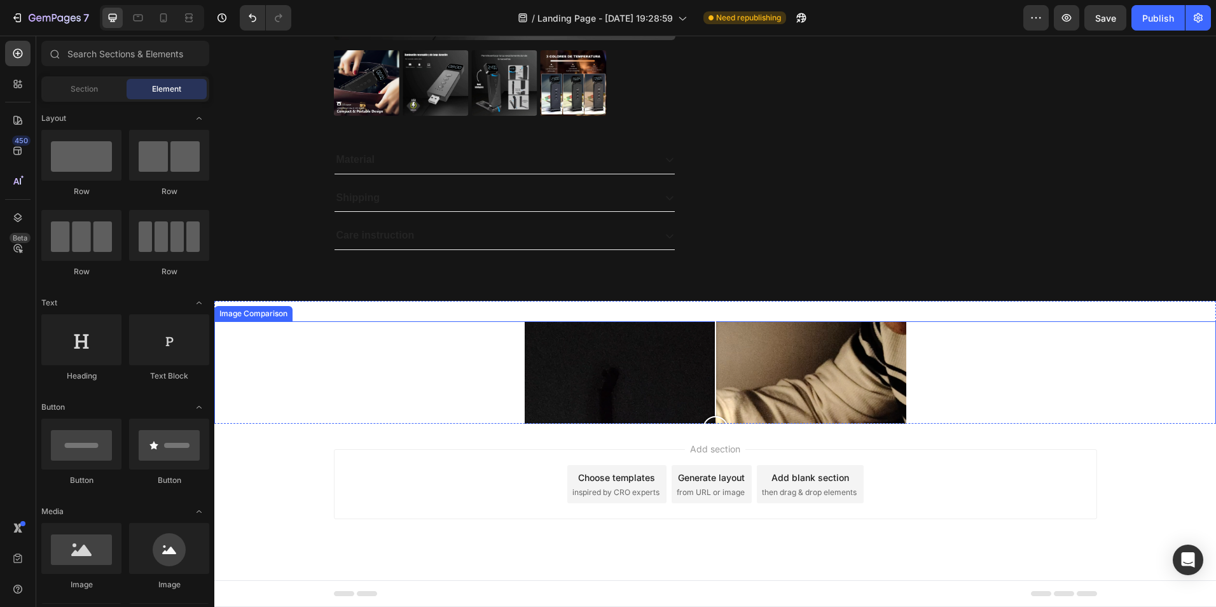
click at [408, 363] on div at bounding box center [715, 428] width 1002 height 215
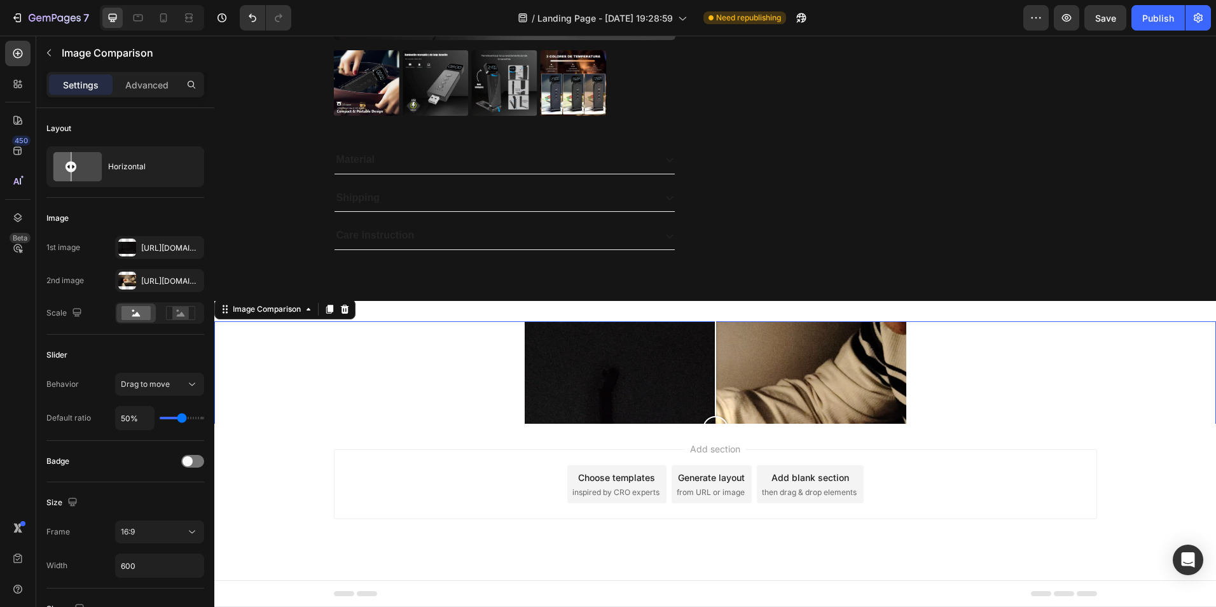
scroll to position [509, 0]
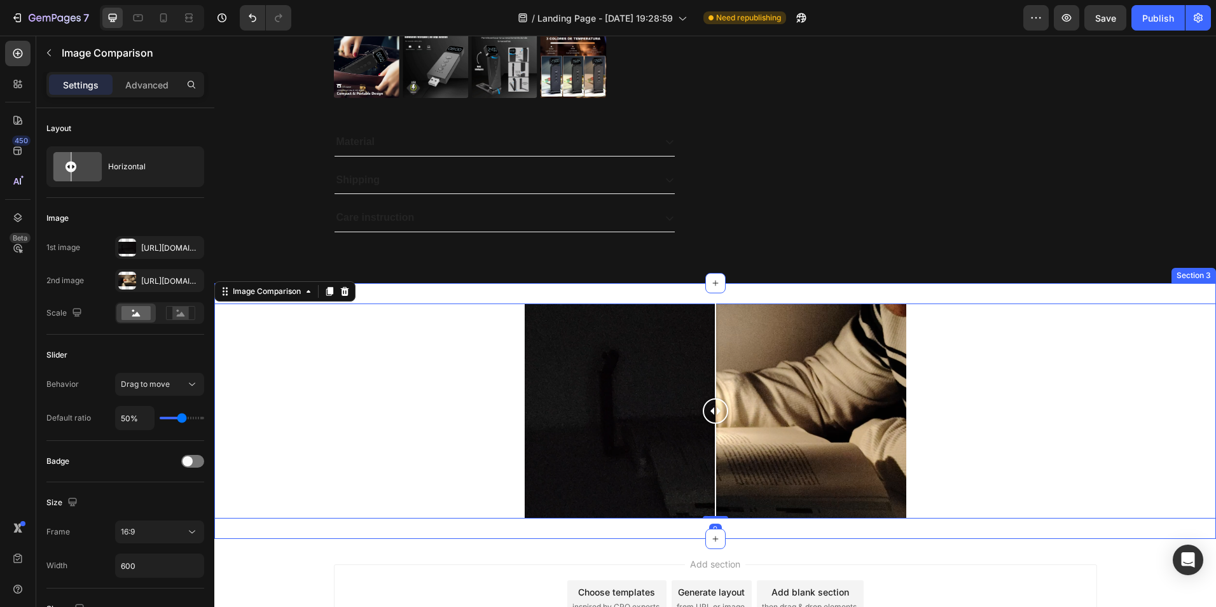
click at [403, 290] on div "Image Comparison 0 Section 3" at bounding box center [715, 411] width 1002 height 256
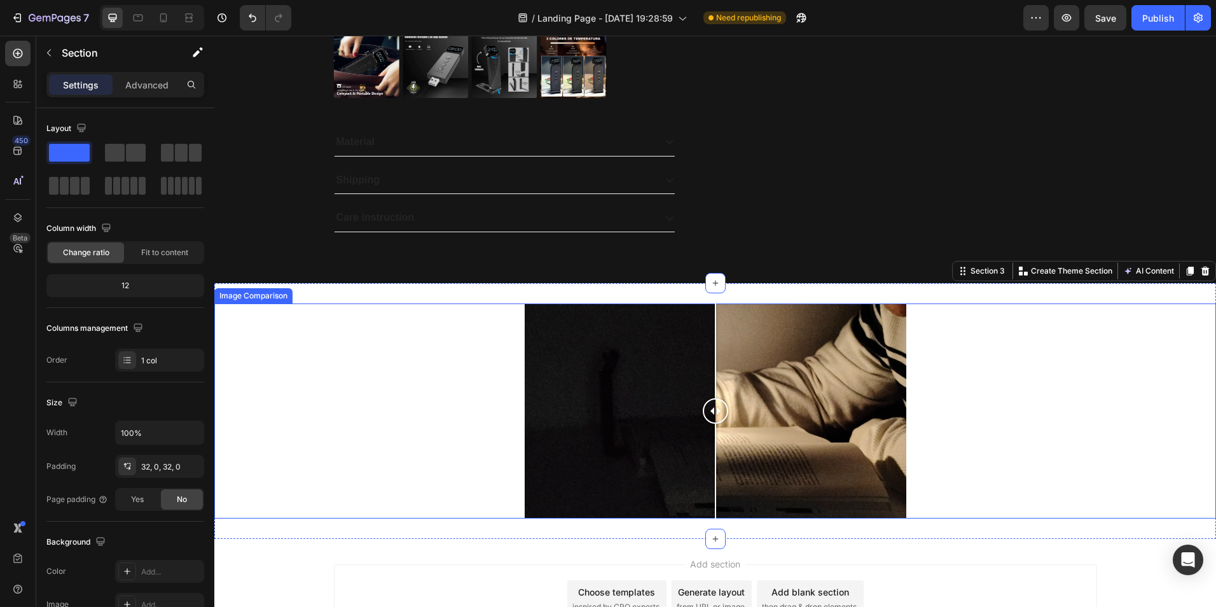
click at [401, 334] on div at bounding box center [715, 410] width 1002 height 215
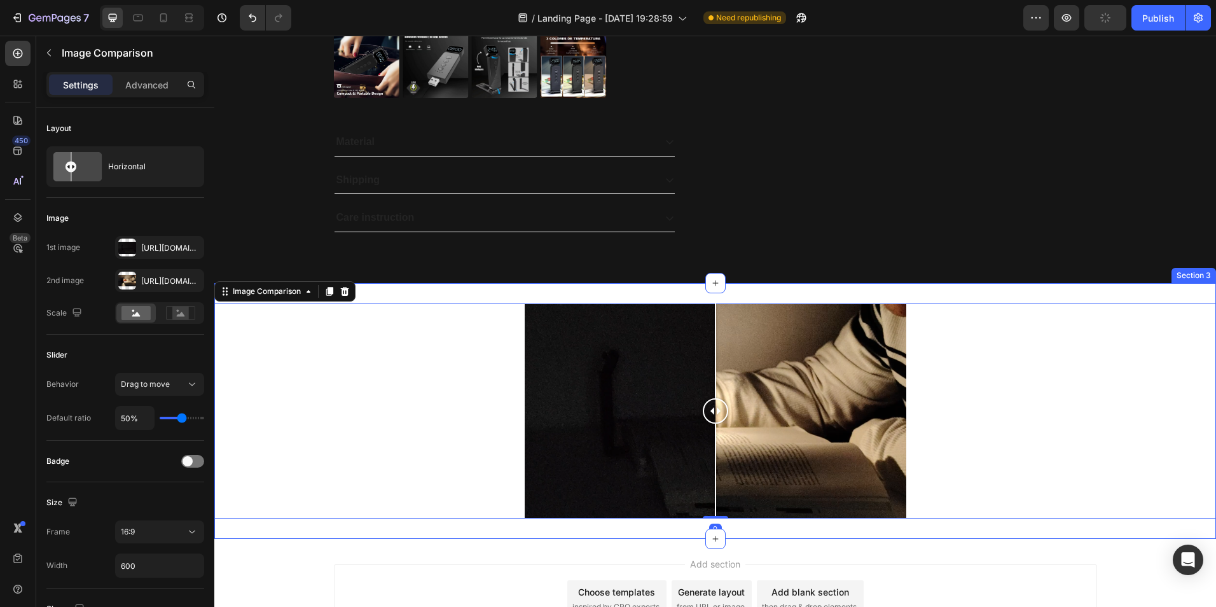
click at [382, 284] on div "Image Comparison 0 Section 3" at bounding box center [715, 411] width 1002 height 256
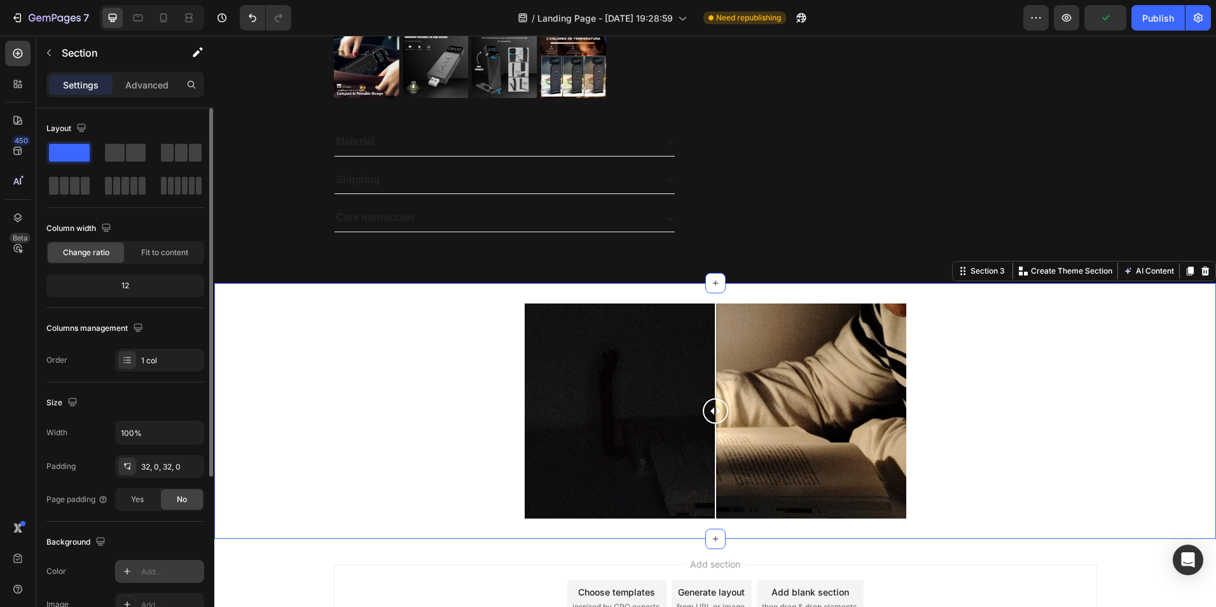
scroll to position [191, 0]
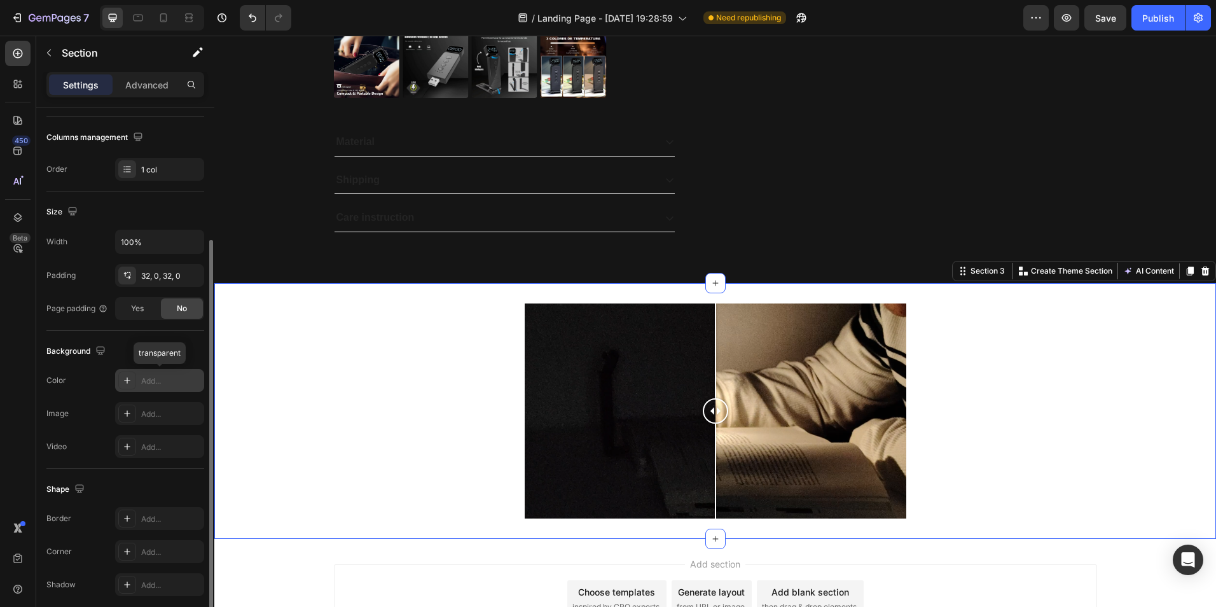
click at [158, 381] on div "Add..." at bounding box center [171, 380] width 60 height 11
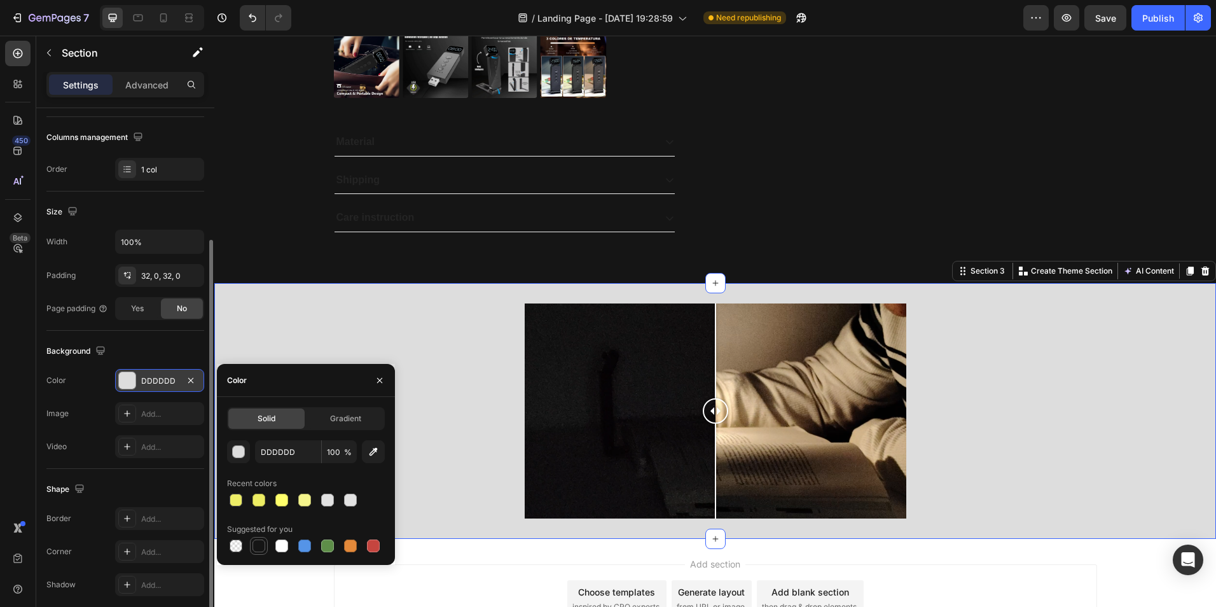
click at [263, 543] on div at bounding box center [259, 545] width 13 height 13
type input "151515"
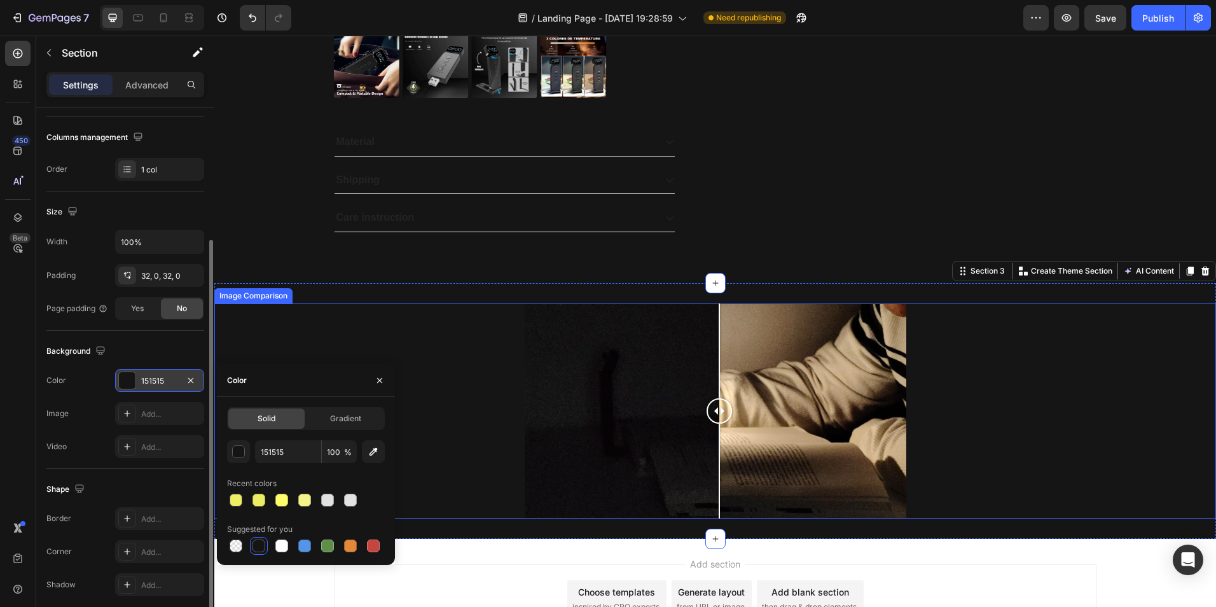
drag, startPoint x: 714, startPoint y: 411, endPoint x: 714, endPoint y: 419, distance: 7.7
click at [714, 419] on div at bounding box center [719, 410] width 25 height 25
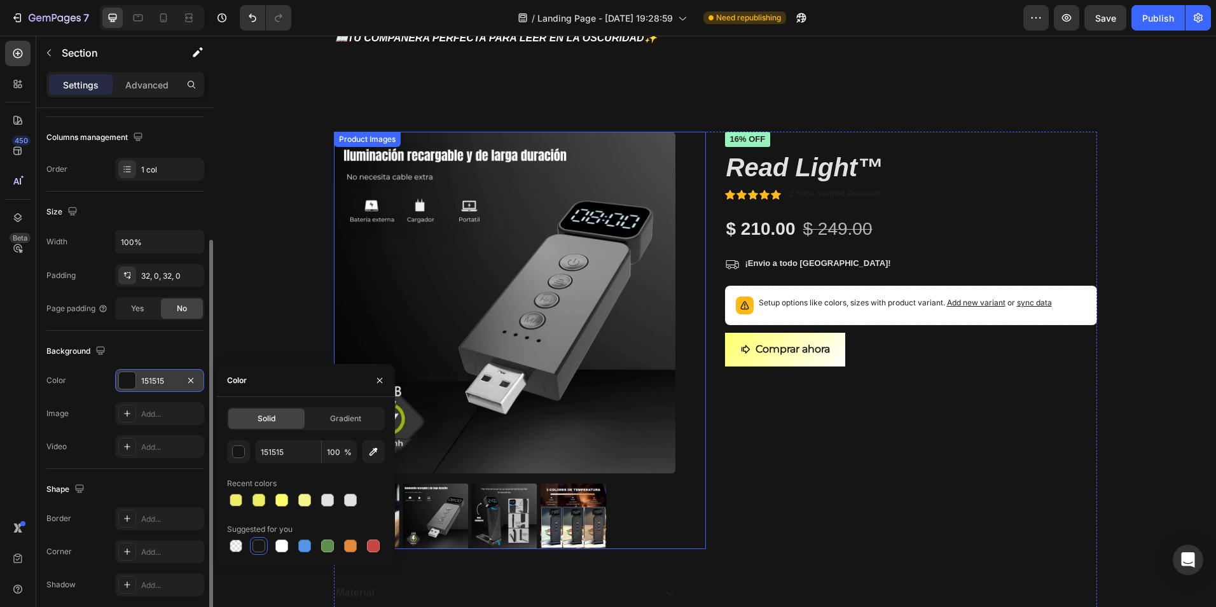
scroll to position [0, 0]
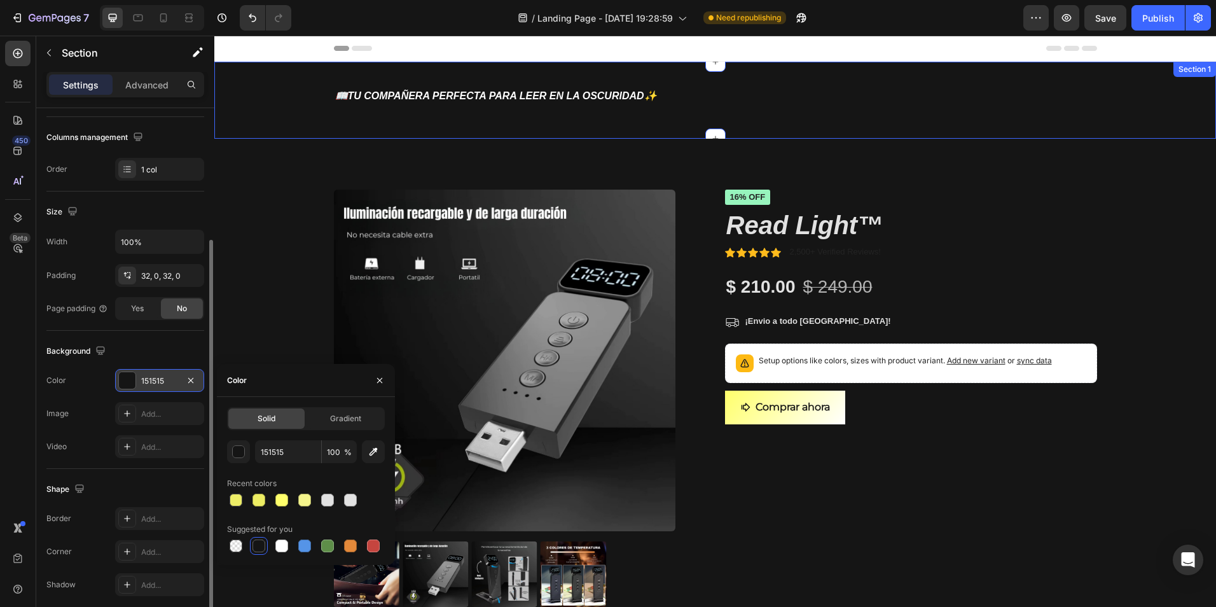
click at [497, 137] on div "📖tu compañera perfecta para leer en la oscuridad✨ Heading Row Section 1" at bounding box center [715, 100] width 1002 height 77
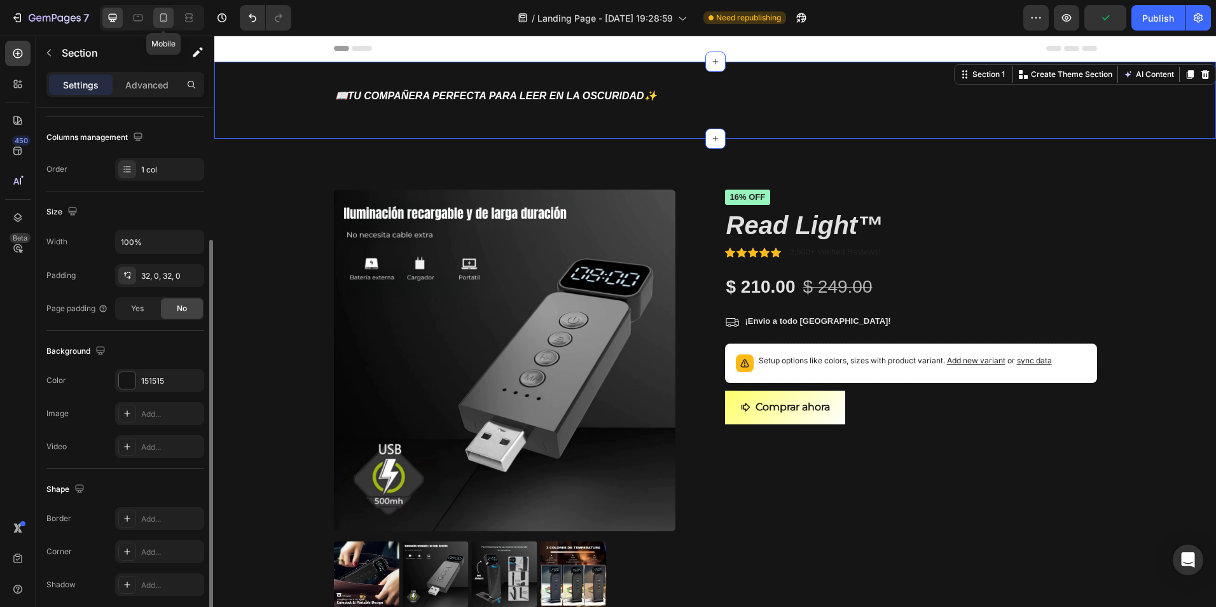
click at [170, 20] on div at bounding box center [163, 18] width 20 height 20
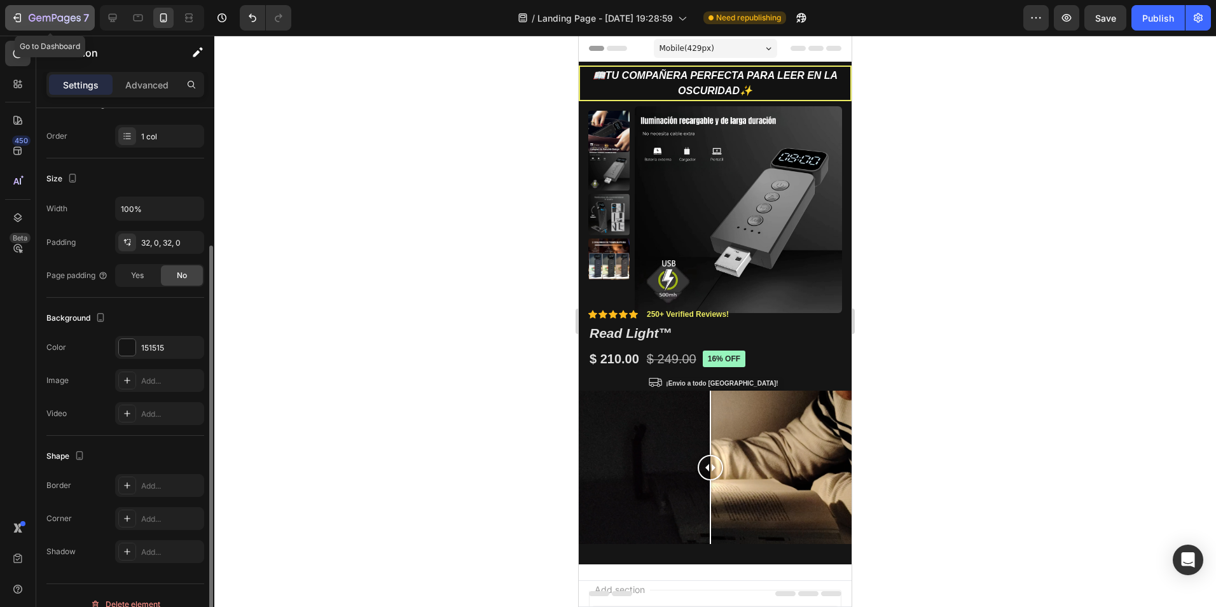
click at [19, 16] on icon "button" at bounding box center [17, 17] width 13 height 13
